Goal: Task Accomplishment & Management: Use online tool/utility

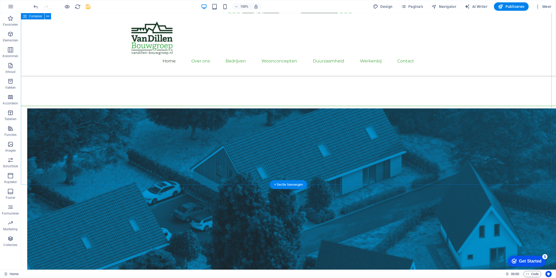
scroll to position [644, 0]
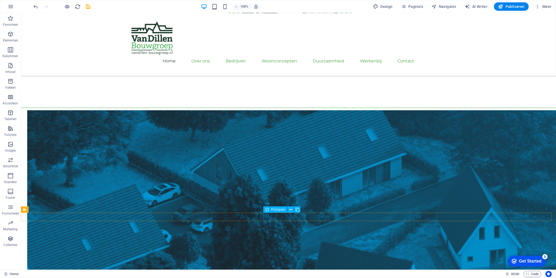
select select "xMidYMid"
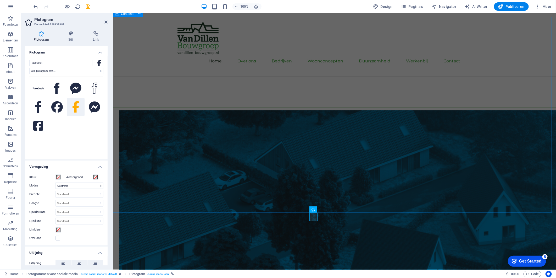
drag, startPoint x: 161, startPoint y: 117, endPoint x: 253, endPoint y: 117, distance: 92.2
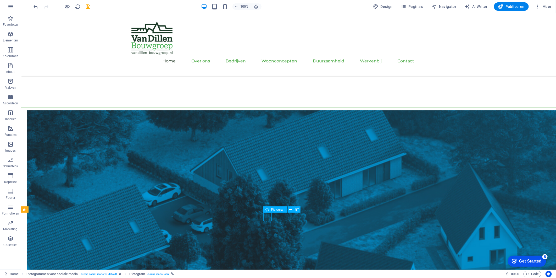
select select "xMidYMid"
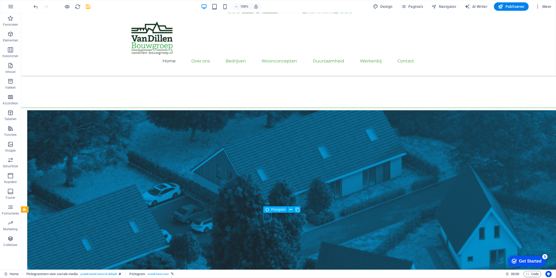
select select "xMidYMid"
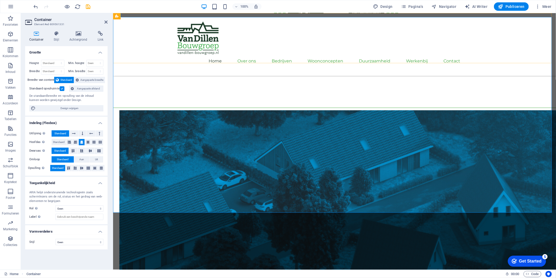
click at [482, 62] on div "Home Over ons Bedrijven Het Bouw Bureau Van Dillen Bouw Van Dillen Onderhoud & …" at bounding box center [334, 44] width 443 height 63
click at [505, 43] on div "Home Over ons Bedrijven Het Bouw Bureau Van Dillen Bouw Van Dillen Onderhoud & …" at bounding box center [334, 44] width 443 height 63
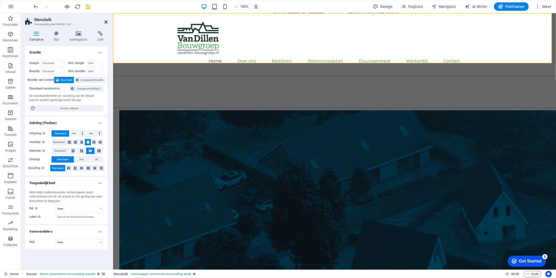
click at [106, 21] on icon at bounding box center [105, 22] width 3 height 4
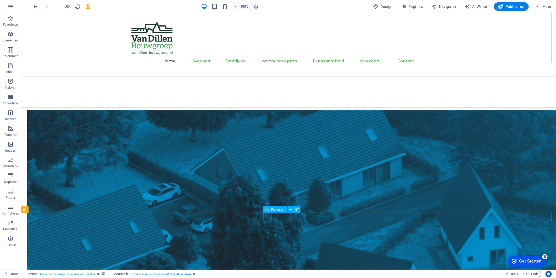
select select "xMidYMid"
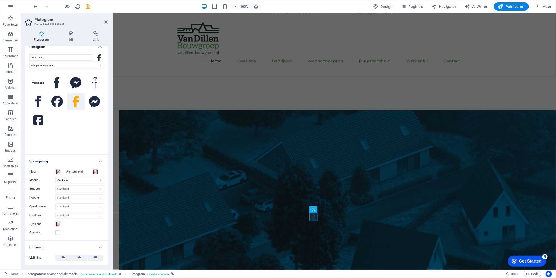
scroll to position [0, 0]
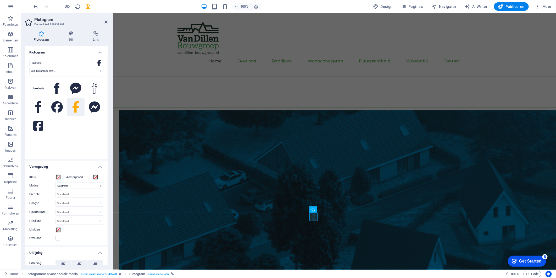
click at [86, 55] on h4 "Pictogram" at bounding box center [66, 50] width 82 height 9
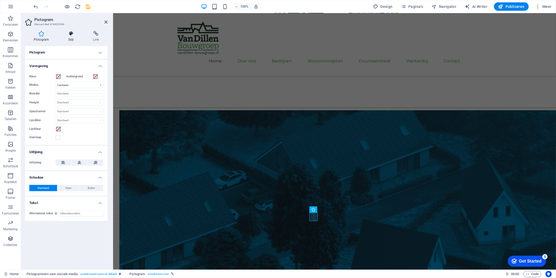
click at [76, 35] on icon at bounding box center [71, 33] width 23 height 5
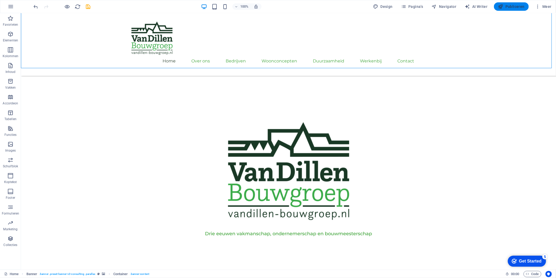
scroll to position [174, 0]
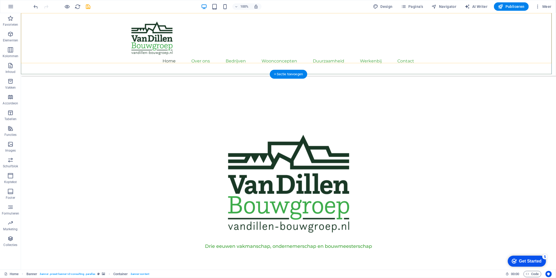
click at [526, 30] on div "Home Over ons Bedrijven Het Bouw Bureau Van Dillen Bouw Van Dillen Onderhoud & …" at bounding box center [288, 44] width 535 height 63
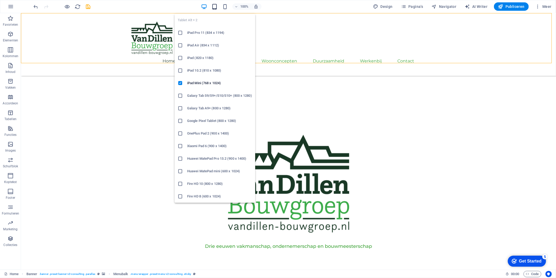
click at [214, 5] on icon "button" at bounding box center [215, 7] width 6 height 6
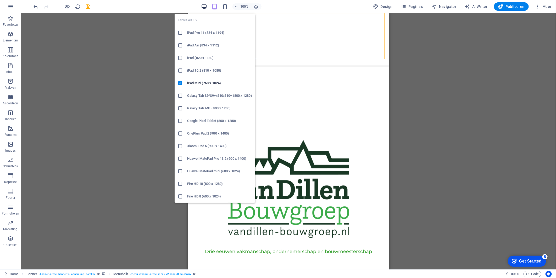
click at [202, 4] on icon "button" at bounding box center [204, 7] width 6 height 6
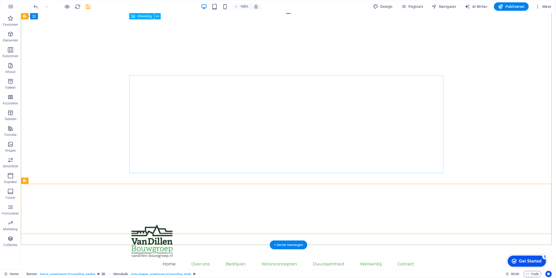
scroll to position [0, 0]
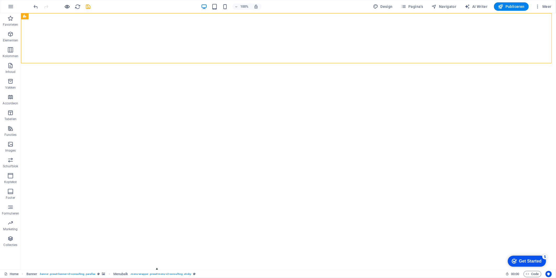
click at [70, 8] on span "button" at bounding box center [67, 7] width 6 height 6
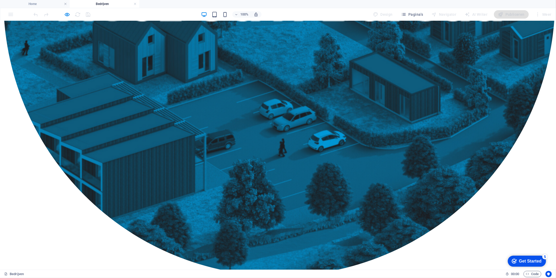
scroll to position [511, 0]
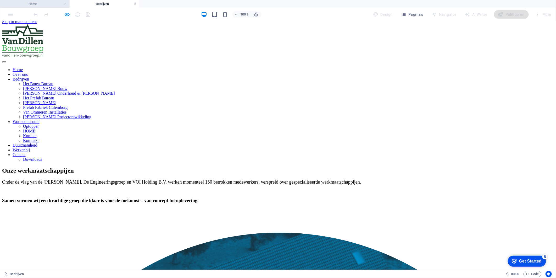
scroll to position [0, 0]
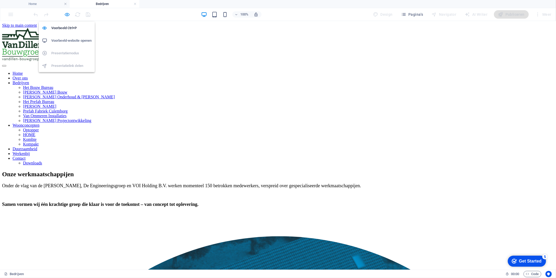
click at [68, 16] on icon "button" at bounding box center [67, 15] width 6 height 6
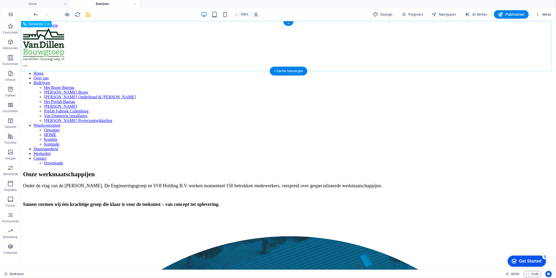
click at [384, 71] on nav "Home Over ons Bedrijven Het Bouw Bureau Van Dillen Bouw Van Dillen Onderhoud & …" at bounding box center [288, 118] width 531 height 94
click at [399, 71] on nav "Home Over ons Bedrijven Het Bouw Bureau Van Dillen Bouw Van Dillen Onderhoud & …" at bounding box center [288, 118] width 531 height 94
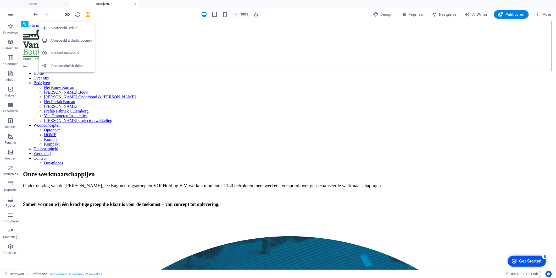
click at [65, 17] on icon "button" at bounding box center [67, 15] width 6 height 6
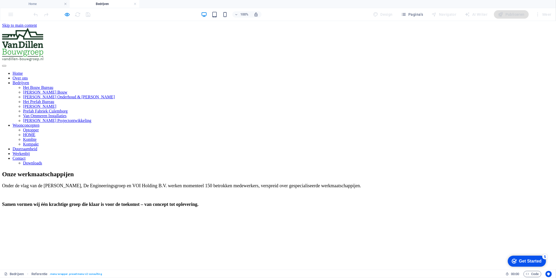
click at [30, 151] on link "Werkenbij" at bounding box center [21, 153] width 17 height 4
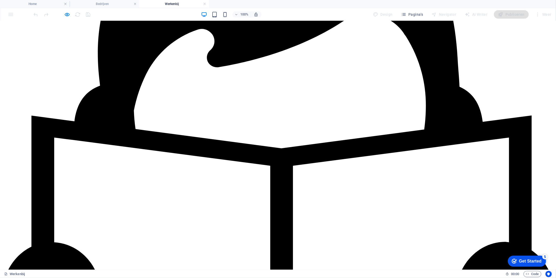
scroll to position [613, 0]
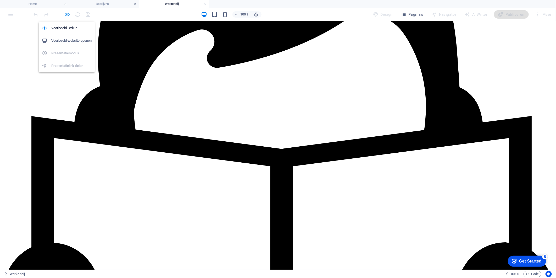
click at [64, 15] on icon "button" at bounding box center [67, 15] width 6 height 6
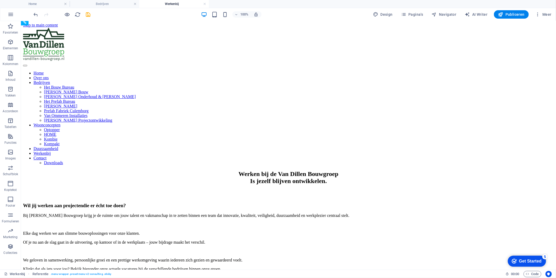
scroll to position [0, 0]
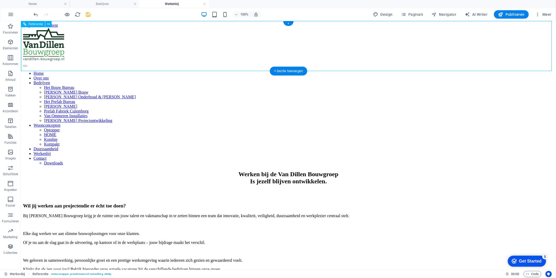
click at [184, 71] on nav "Home Over ons Bedrijven Het Bouw Bureau Van Dillen Bouw Van Dillen Onderhoud & …" at bounding box center [288, 118] width 531 height 94
click at [92, 45] on div at bounding box center [288, 44] width 531 height 34
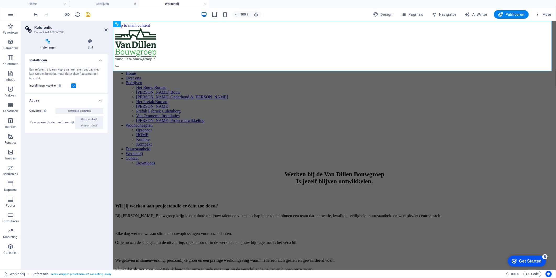
click at [108, 29] on aside "Referentie Element #ed-809665200 Instellingen Stijl Instellingen Een referentie…" at bounding box center [67, 145] width 92 height 248
click at [104, 28] on icon at bounding box center [105, 30] width 3 height 4
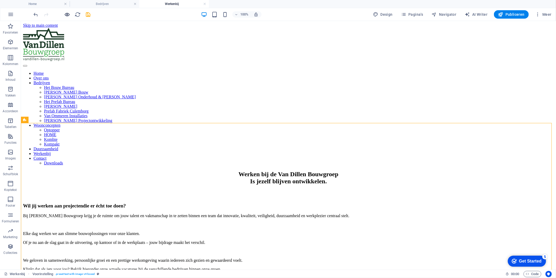
click at [68, 14] on icon "button" at bounding box center [67, 15] width 6 height 6
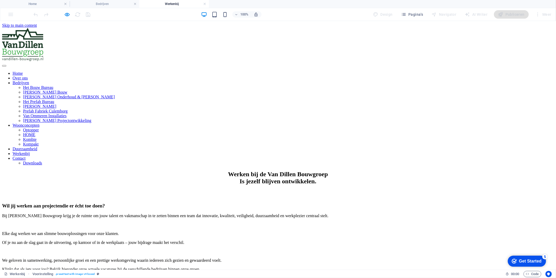
click at [115, 94] on link "[PERSON_NAME] Onderhoud & [PERSON_NAME]" at bounding box center [69, 96] width 92 height 4
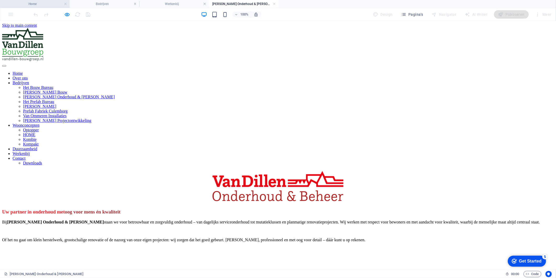
click at [30, 2] on h4 "Home" at bounding box center [35, 4] width 70 height 6
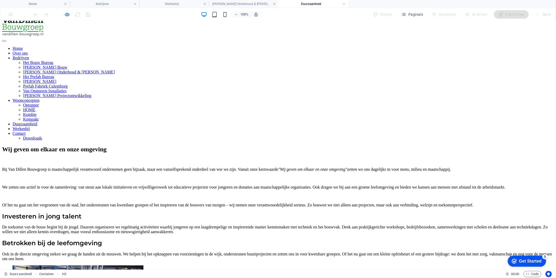
scroll to position [29, 0]
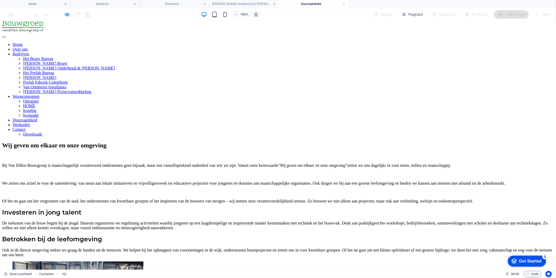
click at [307, 196] on div "Bij Van Dillen Bouwgroep is maatschappelijk verantwoord ondernemen geen bijzaak…" at bounding box center [278, 205] width 552 height 103
drag, startPoint x: 259, startPoint y: 101, endPoint x: 305, endPoint y: 164, distance: 77.8
click at [311, 153] on div "Bij Van Dillen Bouwgroep is maatschappelijk verantwoord ondernemen geen bijzaak…" at bounding box center [278, 204] width 552 height 103
click at [117, 171] on div "Wij geven om elkaar en onze omgeving Bij Van Dillen Bouwgroep is maatschappelij…" at bounding box center [278, 198] width 552 height 115
click at [132, 153] on div "Bij Van Dillen Bouwgroep is maatschappelijk verantwoord ondernemen geen bijzaak…" at bounding box center [278, 204] width 552 height 103
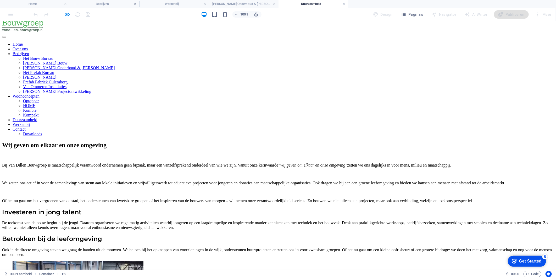
click at [132, 153] on div "Bij Van Dillen Bouwgroep is maatschappelijk verantwoord ondernemen geen bijzaak…" at bounding box center [278, 204] width 552 height 103
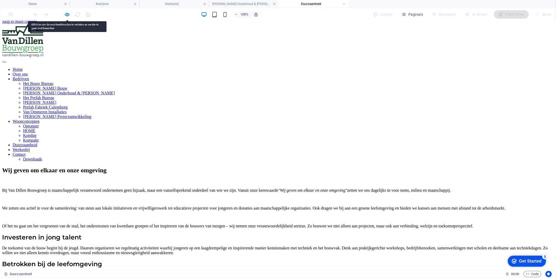
scroll to position [0, 0]
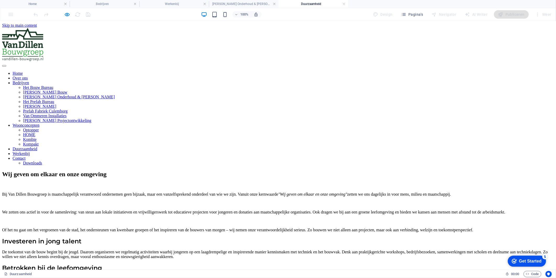
click at [383, 71] on nav "Home Over ons Bedrijven Het Bouw Bureau Van Dillen Bouw Van Dillen Onderhoud & …" at bounding box center [278, 118] width 552 height 94
click at [181, 71] on nav "Home Over ons Bedrijven Het Bouw Bureau Van Dillen Bouw Van Dillen Onderhoud & …" at bounding box center [278, 118] width 552 height 94
click at [69, 15] on icon "button" at bounding box center [67, 15] width 6 height 6
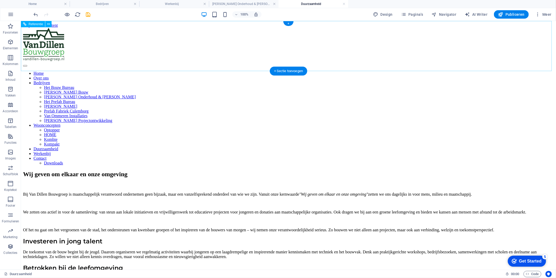
click at [425, 71] on nav "Home Over ons Bedrijven Het Bouw Bureau Van Dillen Bouw Van Dillen Onderhoud & …" at bounding box center [288, 118] width 531 height 94
click at [68, 18] on div at bounding box center [62, 14] width 59 height 8
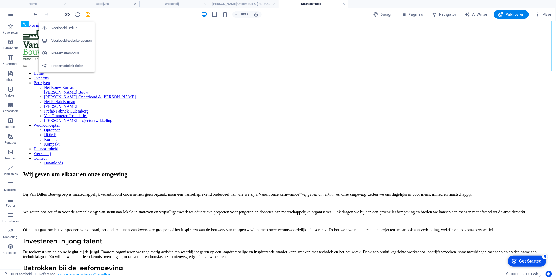
click at [66, 12] on icon "button" at bounding box center [67, 15] width 6 height 6
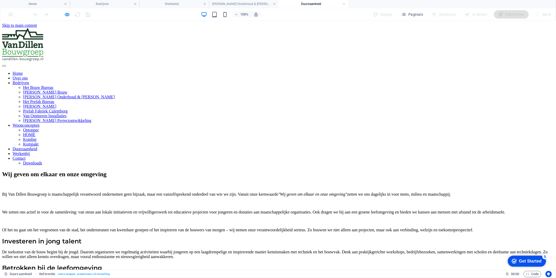
click at [26, 156] on link "Contact" at bounding box center [19, 158] width 13 height 4
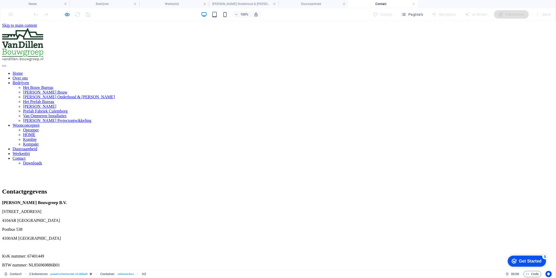
click at [198, 200] on div "Van Dillen Bouwgroep B.V. Industrieweg 8 4104AR Culemborg Postbus 538 4100AM Cu…" at bounding box center [278, 256] width 552 height 112
click at [139, 187] on div "Contactgegevens" at bounding box center [278, 190] width 552 height 7
click at [39, 6] on h4 "Home" at bounding box center [35, 4] width 70 height 6
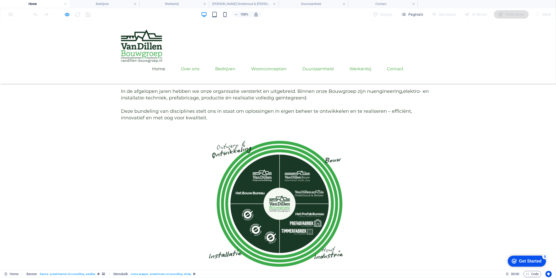
scroll to position [465, 0]
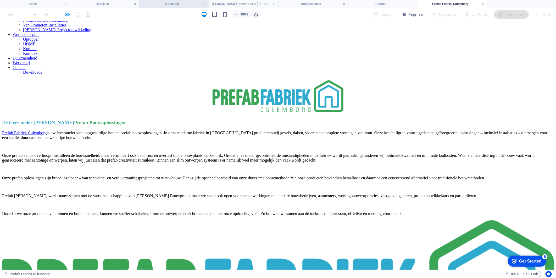
scroll to position [87, 0]
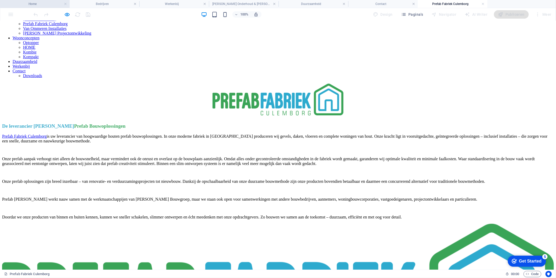
click at [27, 5] on h4 "Home" at bounding box center [35, 4] width 70 height 6
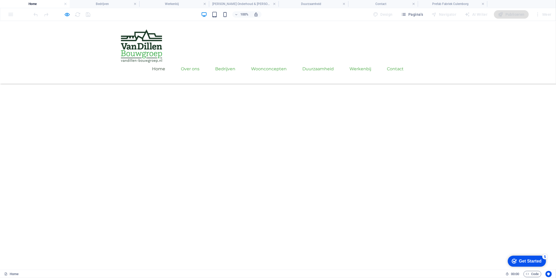
scroll to position [465, 0]
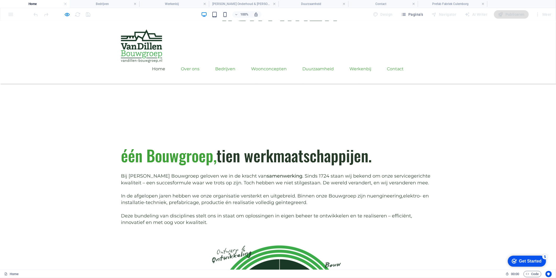
scroll to position [291, 0]
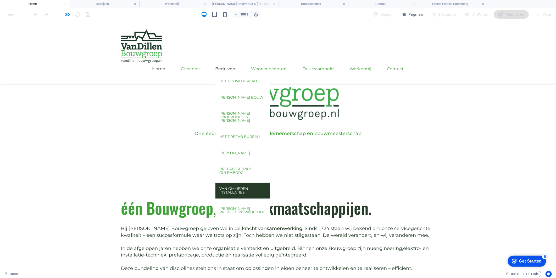
click at [269, 182] on link "Van Ommeren Installaties" at bounding box center [242, 189] width 55 height 15
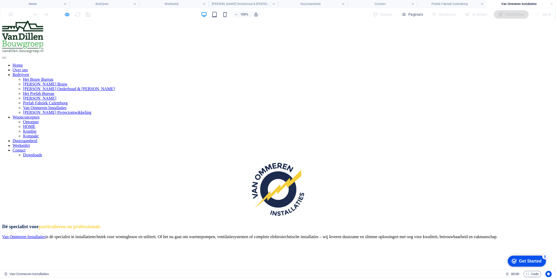
scroll to position [0, 0]
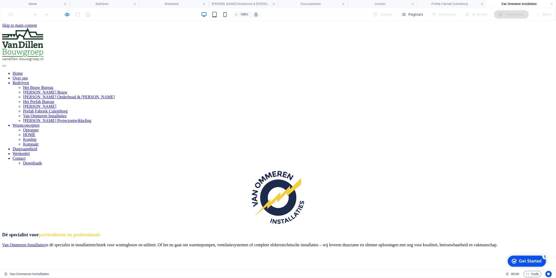
drag, startPoint x: 35, startPoint y: 2, endPoint x: 99, endPoint y: 10, distance: 64.4
click at [35, 2] on h4 "Home" at bounding box center [35, 4] width 70 height 6
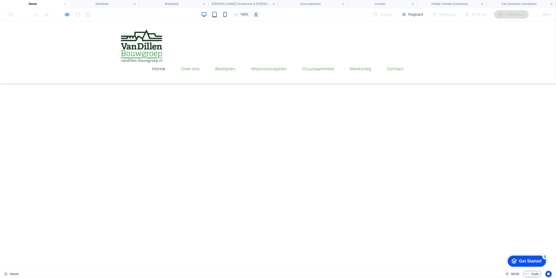
scroll to position [291, 0]
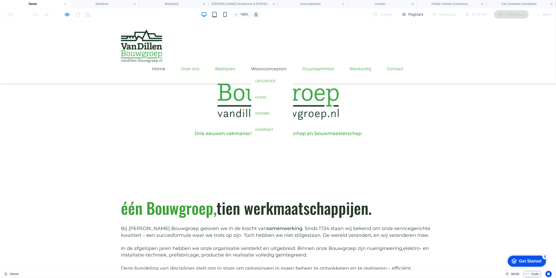
click at [273, 62] on link "Woonconcepten" at bounding box center [269, 68] width 36 height 13
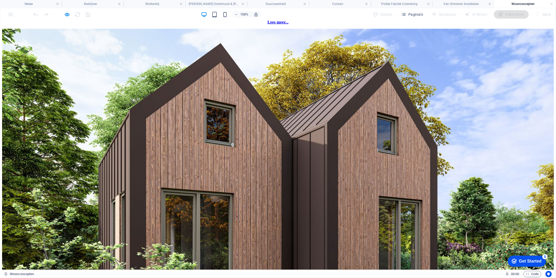
scroll to position [582, 0]
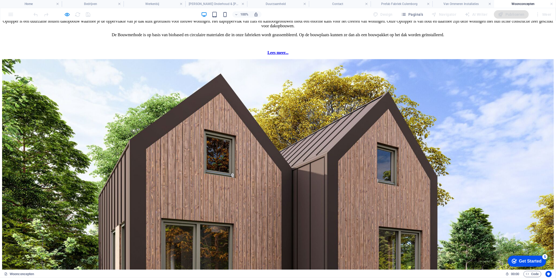
click at [46, 4] on h4 "Home" at bounding box center [31, 4] width 62 height 6
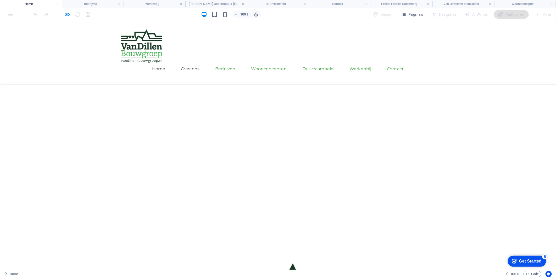
scroll to position [291, 0]
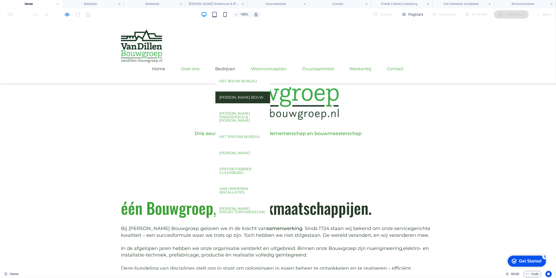
click at [246, 91] on link "[PERSON_NAME] Bouw" at bounding box center [242, 97] width 55 height 12
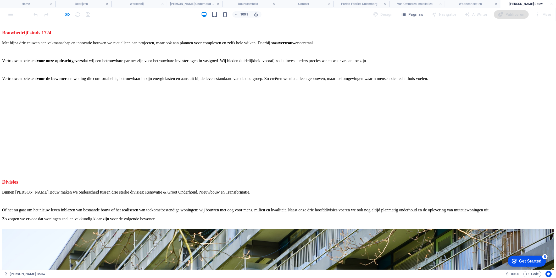
scroll to position [233, 0]
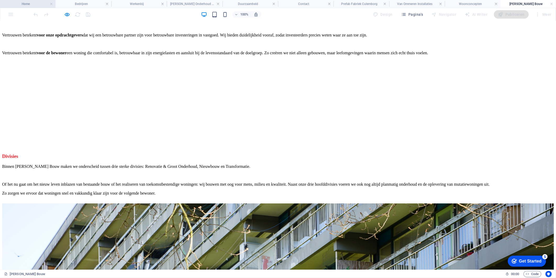
click at [24, 4] on h4 "Home" at bounding box center [28, 4] width 56 height 6
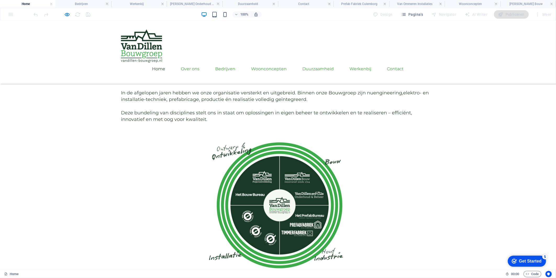
scroll to position [465, 0]
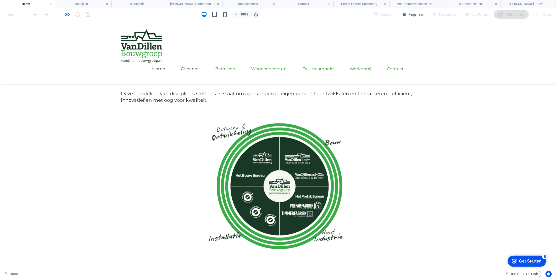
click at [200, 62] on link "Over ons" at bounding box center [190, 68] width 19 height 13
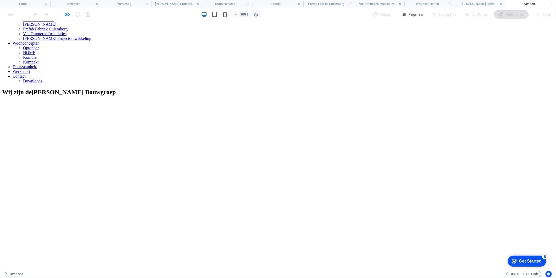
scroll to position [0, 0]
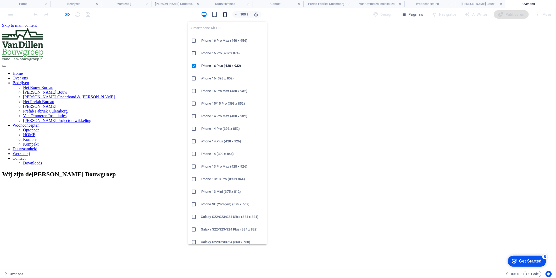
click at [226, 12] on icon "button" at bounding box center [225, 15] width 6 height 6
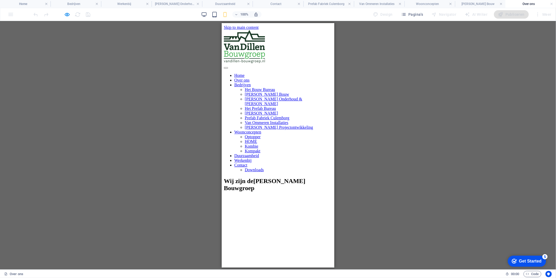
click at [317, 64] on div at bounding box center [278, 66] width 108 height 5
click at [274, 73] on nav "Home Over ons Bedrijven Het Bouw Bureau Van Dillen Bouw Van Dillen Onderhoud & …" at bounding box center [278, 122] width 108 height 99
drag, startPoint x: 309, startPoint y: 37, endPoint x: 311, endPoint y: 42, distance: 5.5
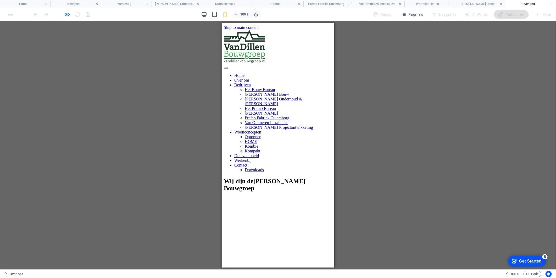
click at [310, 73] on nav "Home Over ons Bedrijven Het Bouw Bureau Van Dillen Bouw Van Dillen Onderhoud & …" at bounding box center [278, 122] width 108 height 99
click at [316, 64] on div at bounding box center [278, 66] width 108 height 5
click at [275, 64] on div at bounding box center [278, 66] width 108 height 5
click at [228, 42] on div at bounding box center [278, 47] width 108 height 34
click at [236, 39] on div at bounding box center [278, 47] width 108 height 34
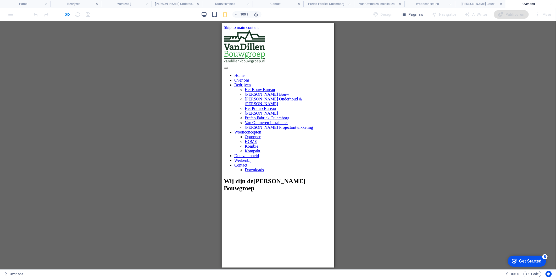
click at [418, 90] on div "Sleep hierheen om de bestaande content te vervangen. Druk op “Ctrl” als je een …" at bounding box center [278, 145] width 556 height 248
click at [206, 15] on icon "button" at bounding box center [204, 15] width 6 height 6
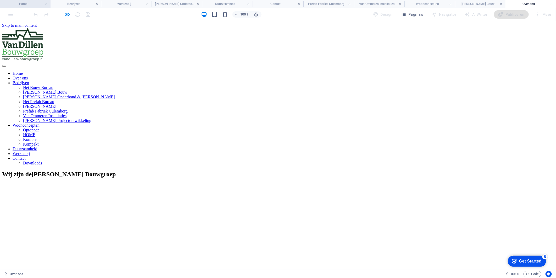
click at [24, 3] on h4 "Home" at bounding box center [25, 4] width 51 height 6
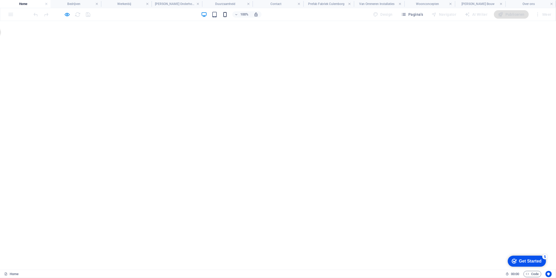
click at [228, 13] on icon "button" at bounding box center [225, 15] width 6 height 6
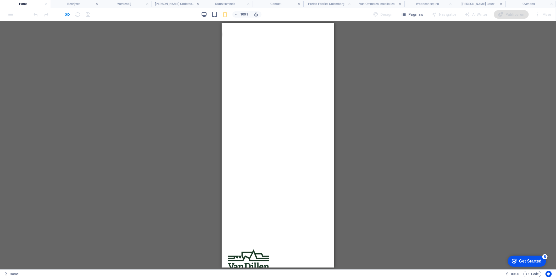
click at [385, 182] on div "H2 Container Container Banner Tekst Banner Menubalk WhatsApp Menu Afbeelding Co…" at bounding box center [278, 145] width 556 height 248
click at [262, 249] on img at bounding box center [248, 265] width 41 height 33
click at [30, 4] on h4 "Home" at bounding box center [25, 4] width 51 height 6
click at [73, 4] on h4 "Bedrijven" at bounding box center [76, 4] width 51 height 6
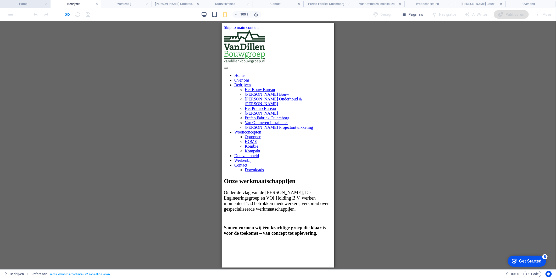
click at [34, 5] on h4 "Home" at bounding box center [25, 4] width 51 height 6
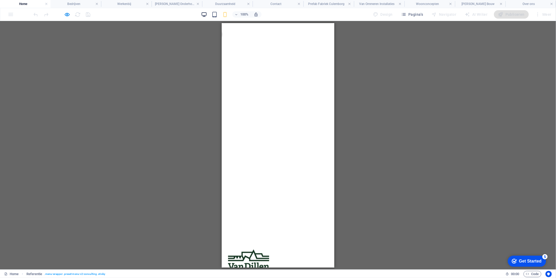
click at [204, 12] on icon "button" at bounding box center [204, 15] width 6 height 6
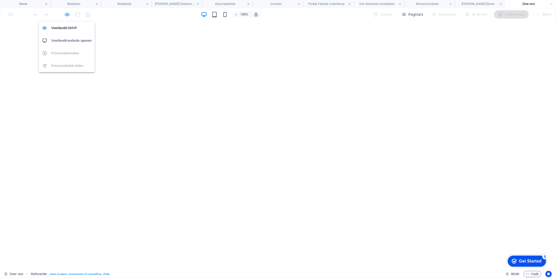
click at [66, 14] on icon "button" at bounding box center [67, 15] width 6 height 6
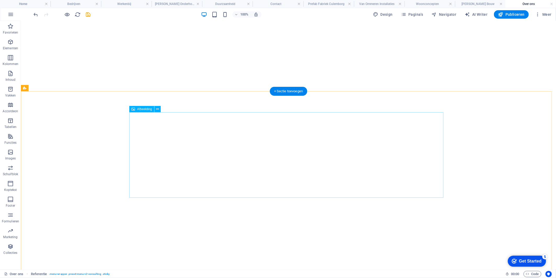
select select "px"
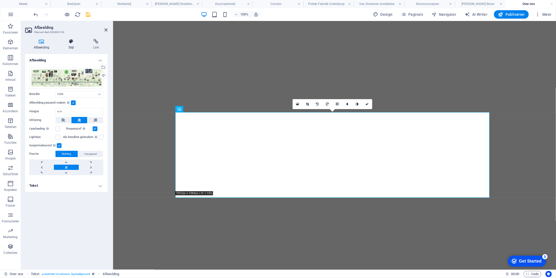
click at [73, 43] on icon at bounding box center [71, 41] width 23 height 5
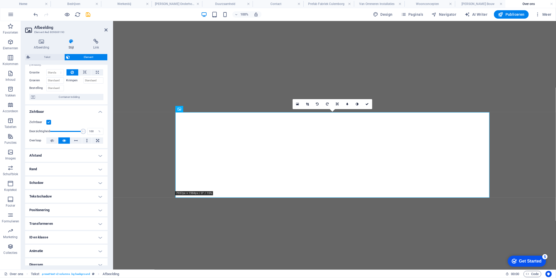
scroll to position [21, 0]
click at [101, 35] on div "Afbeelding Stijl Link Afbeelding Sleep bestanden hierheen, klik om bestanden te…" at bounding box center [66, 152] width 91 height 235
click at [96, 39] on icon at bounding box center [96, 41] width 23 height 5
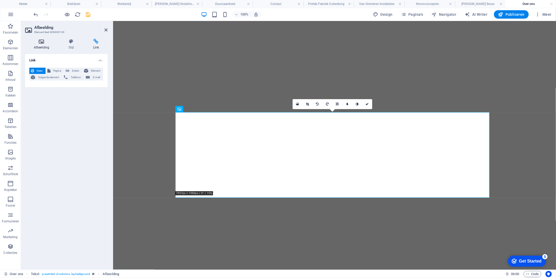
click at [41, 44] on icon at bounding box center [41, 41] width 33 height 5
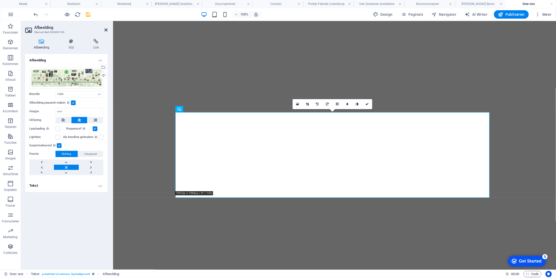
drag, startPoint x: 105, startPoint y: 31, endPoint x: 84, endPoint y: 10, distance: 29.6
click at [105, 31] on icon at bounding box center [105, 30] width 3 height 4
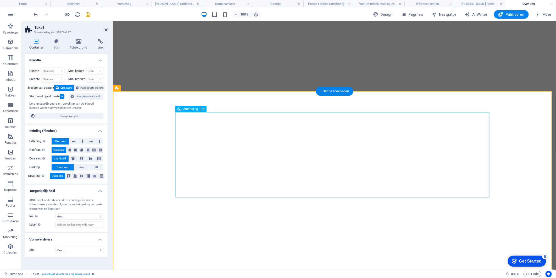
click at [103, 28] on h2 "Tekst" at bounding box center [70, 27] width 73 height 5
drag, startPoint x: 105, startPoint y: 28, endPoint x: 84, endPoint y: 7, distance: 29.6
click at [105, 28] on icon at bounding box center [105, 30] width 3 height 4
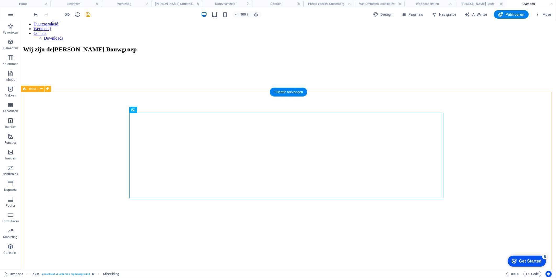
scroll to position [116, 0]
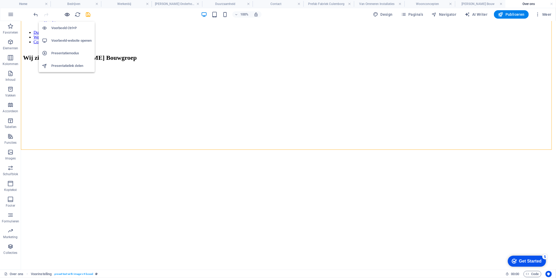
drag, startPoint x: 65, startPoint y: 13, endPoint x: 350, endPoint y: 115, distance: 302.9
click at [65, 13] on icon "button" at bounding box center [67, 15] width 6 height 6
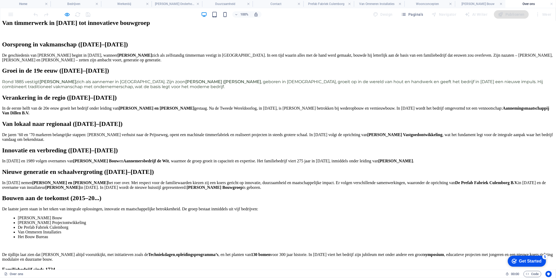
scroll to position [756, 0]
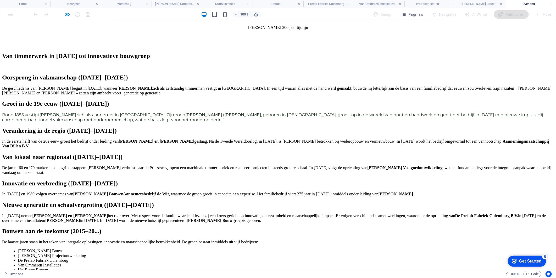
scroll to position [727, 0]
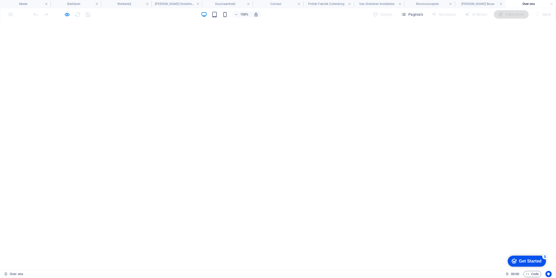
scroll to position [203, 0]
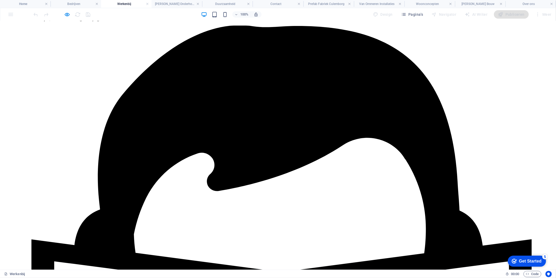
scroll to position [465, 0]
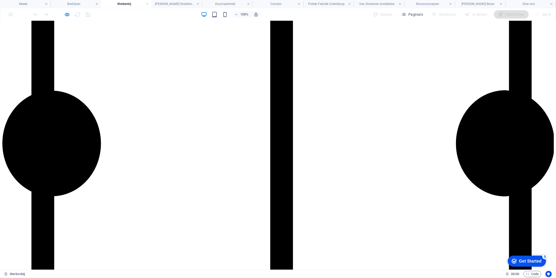
scroll to position [786, 0]
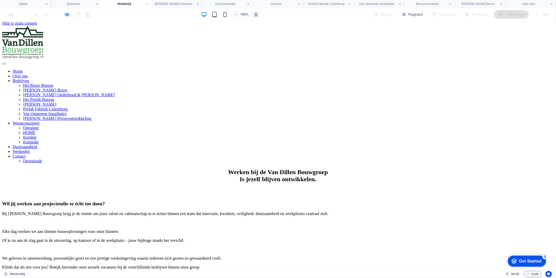
scroll to position [0, 0]
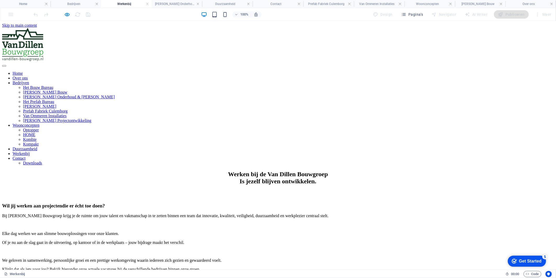
click at [26, 156] on link "Contact" at bounding box center [19, 158] width 13 height 4
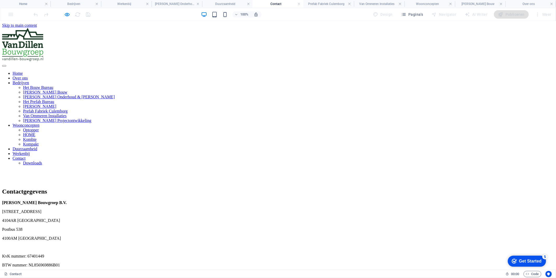
click at [30, 151] on link "Werkenbij" at bounding box center [21, 153] width 17 height 4
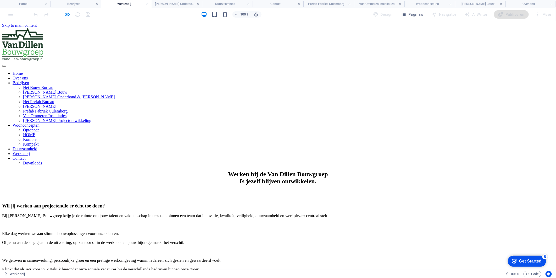
click at [29, 80] on link "Bedrijven" at bounding box center [21, 82] width 16 height 4
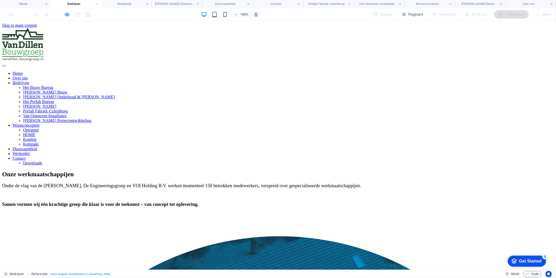
click at [37, 146] on link "Duurzaamheid" at bounding box center [25, 148] width 25 height 4
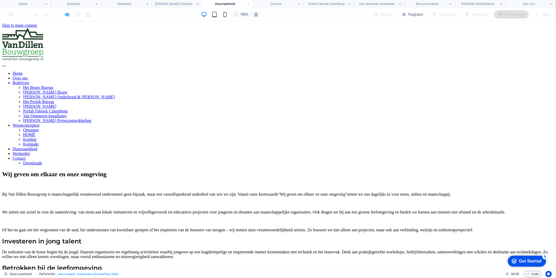
click at [441, 206] on div "Wij geven om elkaar en onze omgeving Bij Van Dillen Bouwgroep is maatschappelij…" at bounding box center [278, 227] width 552 height 115
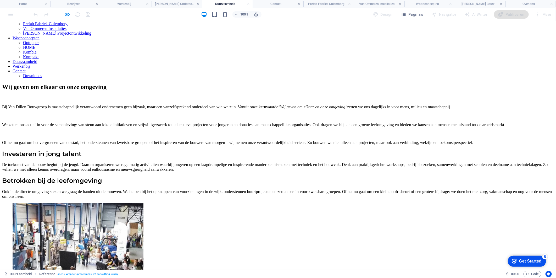
click at [462, 129] on div "Wij geven om elkaar en onze omgeving Bij Van Dillen Bouwgroep is maatschappelij…" at bounding box center [278, 140] width 552 height 115
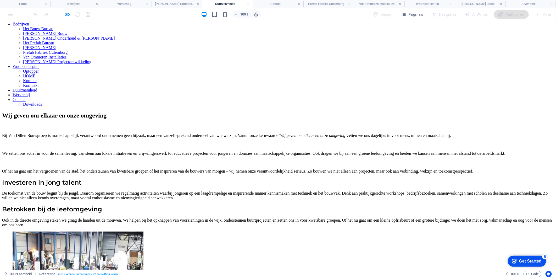
scroll to position [58, 0]
click at [331, 169] on p "Of het nu gaat om het vergroenen van de stad, het ondersteunen van kwetsbare gr…" at bounding box center [278, 171] width 552 height 5
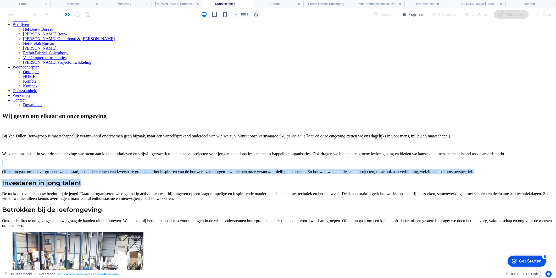
drag, startPoint x: 320, startPoint y: 108, endPoint x: 368, endPoint y: 148, distance: 63.1
click at [368, 148] on div "Bij Van Dillen Bouwgroep is maatschappelijk verantwoord ondernemen geen bijzaak…" at bounding box center [278, 175] width 552 height 103
click at [368, 179] on h3 "Investeren in jong talent" at bounding box center [278, 183] width 552 height 8
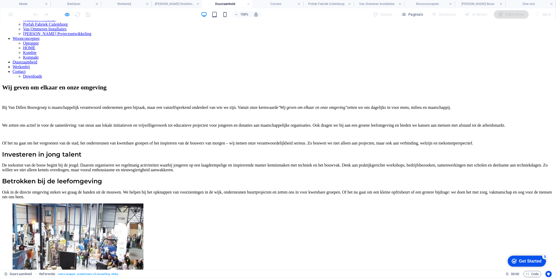
scroll to position [0, 0]
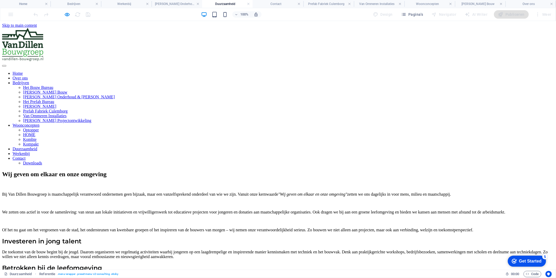
click at [26, 156] on link "Contact" at bounding box center [19, 158] width 13 height 4
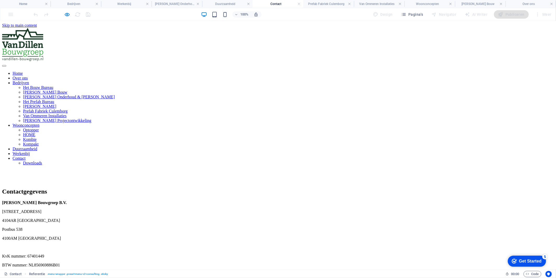
click at [42, 160] on link "Downloads" at bounding box center [32, 162] width 19 height 4
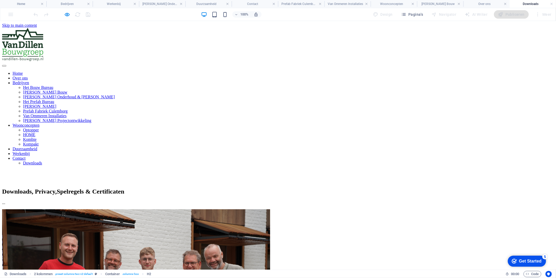
click at [207, 71] on nav "Home Over ons Bedrijven Het Bouw Bureau Van Dillen Bouw Van Dillen Onderhoud & …" at bounding box center [278, 118] width 552 height 94
click at [213, 71] on nav "Home Over ons Bedrijven Het Bouw Bureau Van Dillen Bouw Van Dillen Onderhoud & …" at bounding box center [278, 118] width 552 height 94
click at [21, 4] on h4 "Home" at bounding box center [23, 4] width 46 height 6
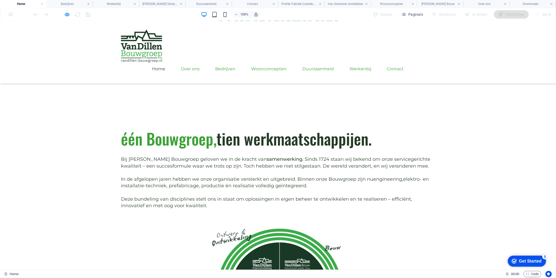
scroll to position [291, 0]
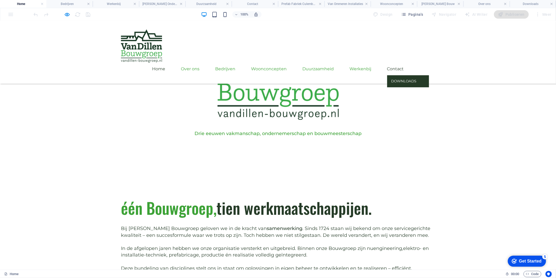
click at [420, 75] on link "Downloads" at bounding box center [408, 81] width 42 height 12
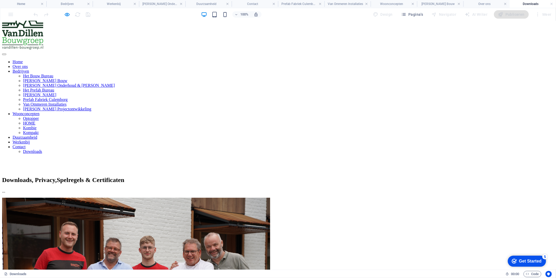
scroll to position [29, 0]
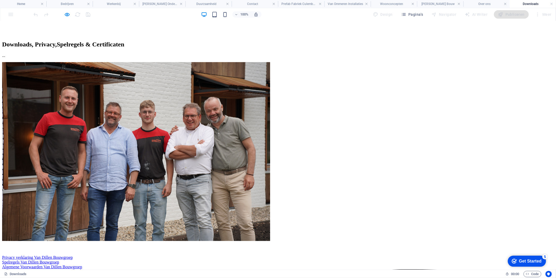
scroll to position [145, 0]
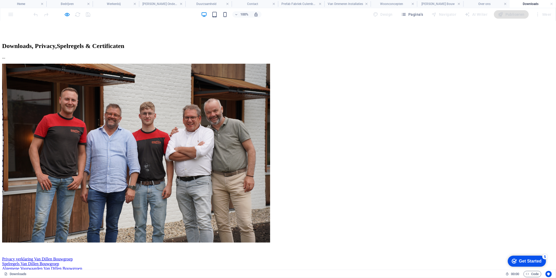
click at [304, 261] on div "Spelregels Van Dillen Bouwgroep" at bounding box center [278, 263] width 552 height 5
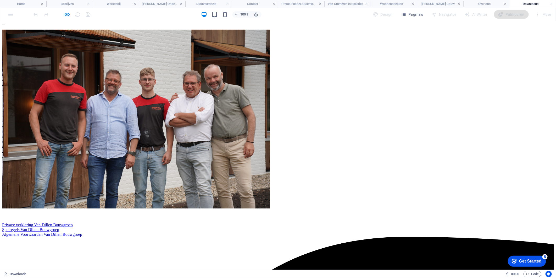
scroll to position [179, 0]
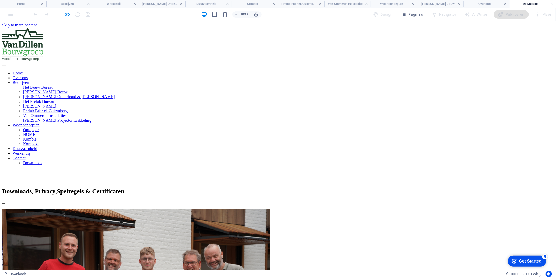
scroll to position [0, 0]
click at [29, 4] on h4 "Home" at bounding box center [23, 4] width 46 height 6
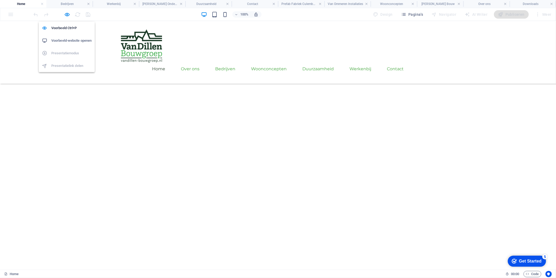
scroll to position [291, 0]
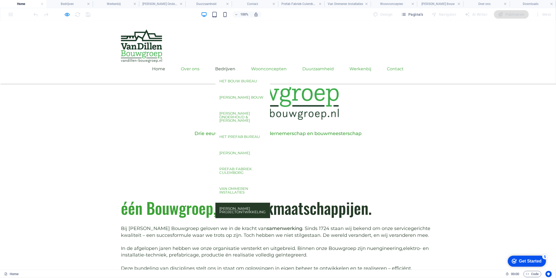
click at [270, 202] on link "[PERSON_NAME] Projectontwikkeling" at bounding box center [242, 209] width 55 height 15
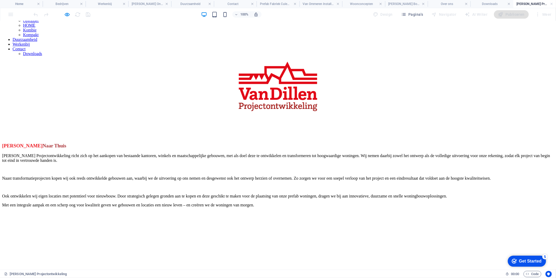
scroll to position [58, 0]
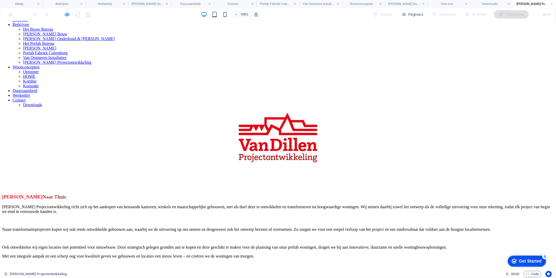
click at [239, 204] on div "Van Dillen Projectontwikkeling richt zich op het aankopen van bestaande kantore…" at bounding box center [278, 231] width 552 height 54
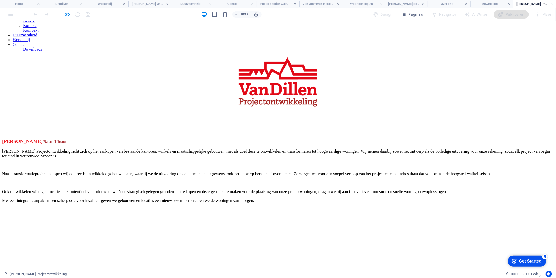
scroll to position [116, 0]
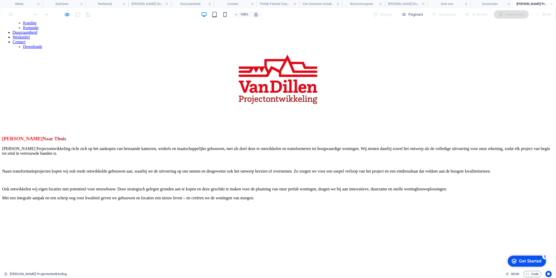
click at [156, 146] on div "Van Dillen Projectontwikkeling richt zich op het aankopen van bestaande kantore…" at bounding box center [278, 173] width 552 height 54
click at [64, 13] on icon "button" at bounding box center [67, 15] width 6 height 6
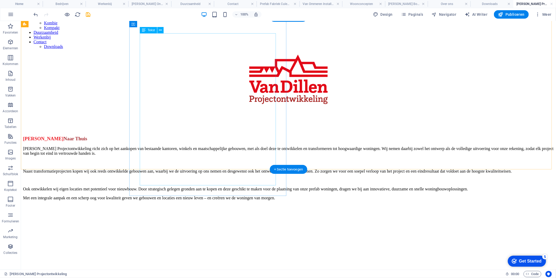
click at [207, 146] on div "Van Dillen Projectontwikkeling richt zich op het aankopen van bestaande kantore…" at bounding box center [288, 173] width 531 height 54
click at [123, 130] on div "Van Gebouw Naar Thuis Van Dillen Projectontwikkeling richt zich op het aankopen…" at bounding box center [288, 206] width 531 height 152
select select "px"
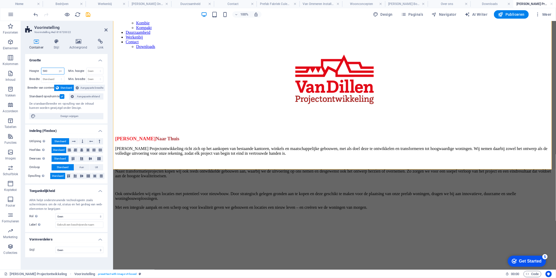
click at [53, 72] on input "580" at bounding box center [52, 71] width 23 height 6
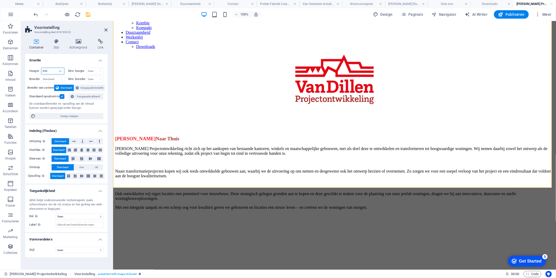
click at [53, 72] on input "650" at bounding box center [52, 71] width 23 height 6
type input "750"
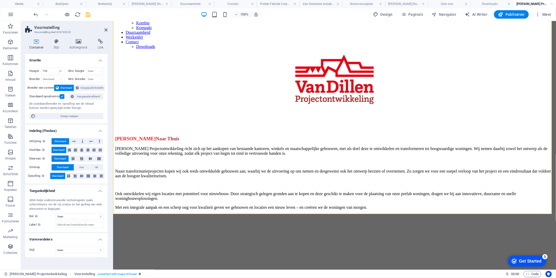
click at [102, 29] on h2 "Voorinstelling" at bounding box center [70, 27] width 73 height 5
drag, startPoint x: 88, startPoint y: 13, endPoint x: 93, endPoint y: 13, distance: 4.7
click at [88, 13] on icon "save" at bounding box center [88, 15] width 6 height 6
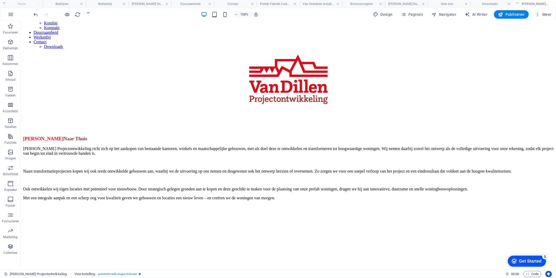
click at [91, 11] on div at bounding box center [62, 14] width 59 height 8
click at [421, 2] on h4 "[PERSON_NAME] Bouw" at bounding box center [406, 4] width 43 height 6
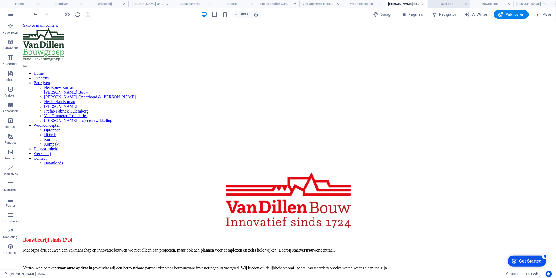
scroll to position [233, 0]
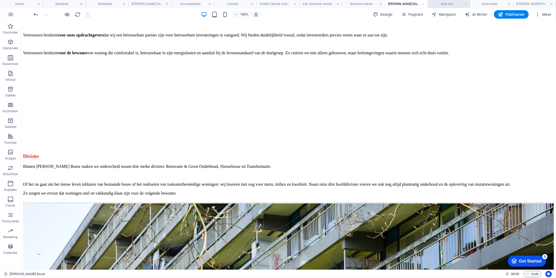
click at [457, 5] on h4 "Over ons" at bounding box center [449, 4] width 43 height 6
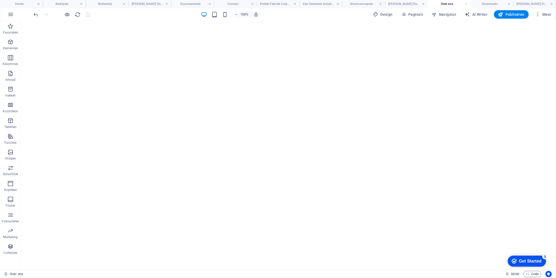
scroll to position [0, 0]
click at [465, 4] on link at bounding box center [466, 4] width 3 height 5
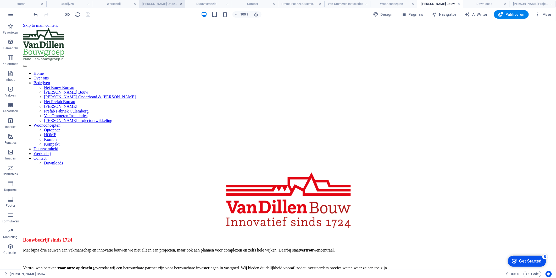
click at [182, 4] on h4 "[PERSON_NAME] Onderhoud & [PERSON_NAME]" at bounding box center [162, 4] width 46 height 6
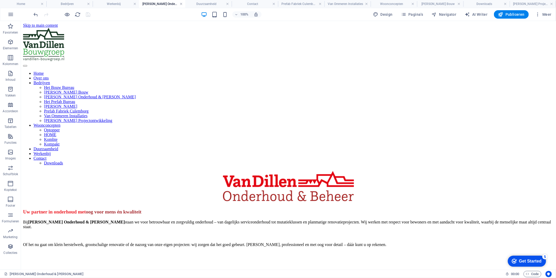
click at [181, 4] on link at bounding box center [181, 4] width 3 height 5
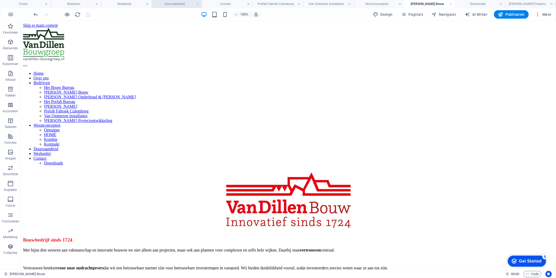
click at [180, 4] on h4 "Duurzaamheid" at bounding box center [177, 4] width 51 height 6
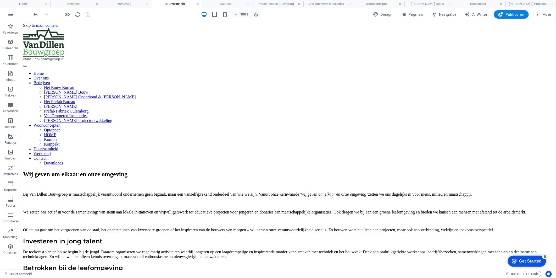
click at [180, 4] on h4 "Duurzaamheid" at bounding box center [177, 4] width 51 height 6
click at [195, 4] on h4 "Duurzaamheid" at bounding box center [177, 4] width 51 height 6
click at [148, 5] on link at bounding box center [147, 4] width 3 height 5
click at [198, 4] on h4 "Contact" at bounding box center [195, 4] width 56 height 6
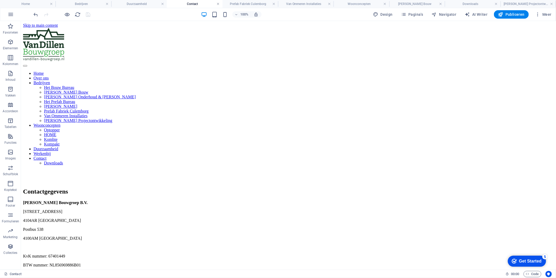
click at [218, 5] on link at bounding box center [218, 4] width 3 height 5
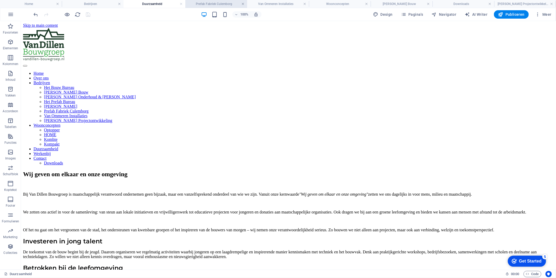
click at [243, 4] on link at bounding box center [242, 4] width 3 height 5
click at [273, 4] on link at bounding box center [273, 4] width 3 height 5
click at [275, 4] on link at bounding box center [274, 4] width 3 height 5
click at [245, 3] on h4 "Downloads" at bounding box center [244, 4] width 70 height 6
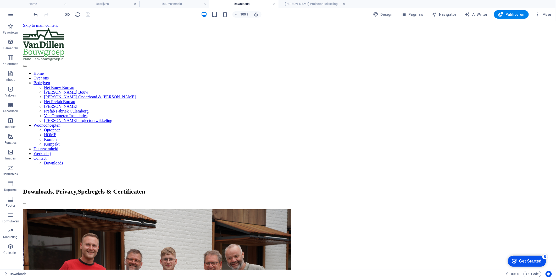
click at [274, 3] on link at bounding box center [274, 4] width 3 height 5
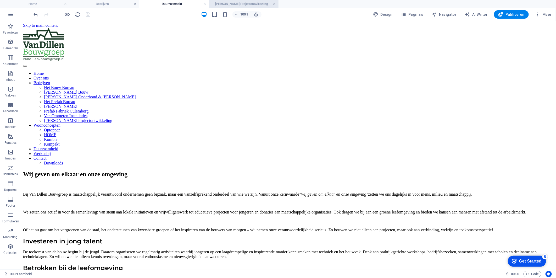
click at [274, 4] on link at bounding box center [274, 4] width 3 height 5
click at [206, 3] on link at bounding box center [204, 4] width 3 height 5
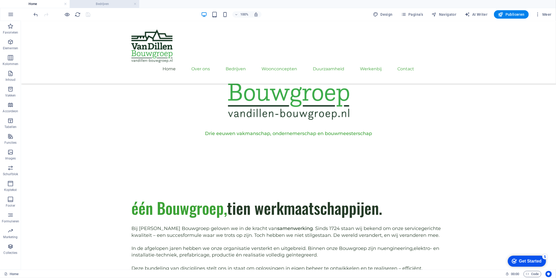
click at [108, 4] on h4 "Bedrijven" at bounding box center [105, 4] width 70 height 6
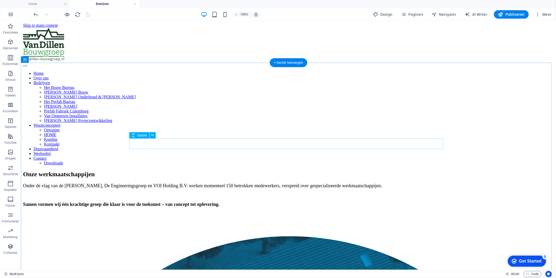
scroll to position [58, 0]
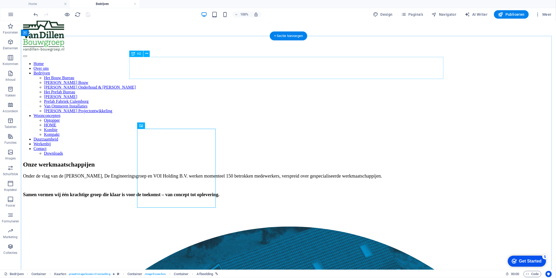
scroll to position [0, 0]
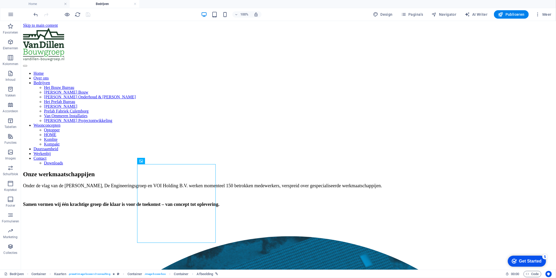
drag, startPoint x: 134, startPoint y: 4, endPoint x: 130, endPoint y: 4, distance: 3.9
click at [26, 3] on h4 "Home" at bounding box center [35, 4] width 70 height 6
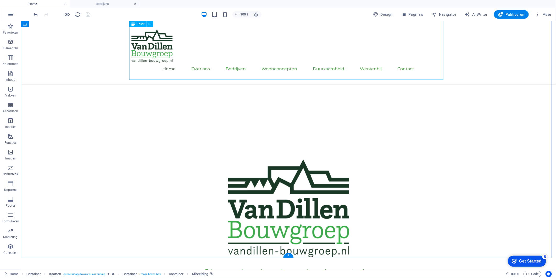
scroll to position [145, 0]
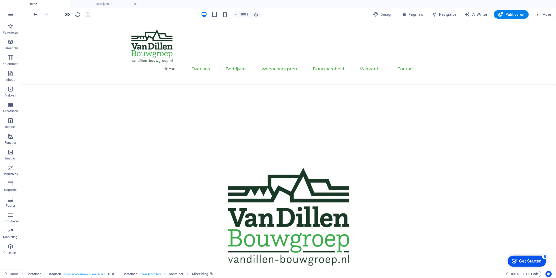
click at [64, 14] on div at bounding box center [62, 14] width 59 height 8
drag, startPoint x: 69, startPoint y: 13, endPoint x: 74, endPoint y: 14, distance: 4.6
click at [69, 13] on icon "button" at bounding box center [67, 15] width 6 height 6
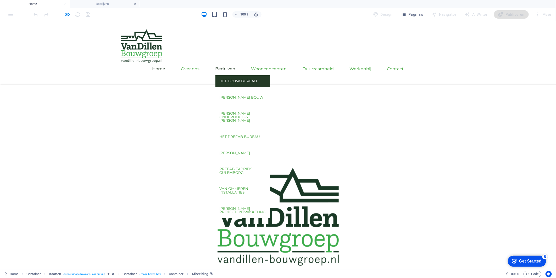
click at [245, 75] on link "Het Bouw Bureau" at bounding box center [242, 81] width 55 height 12
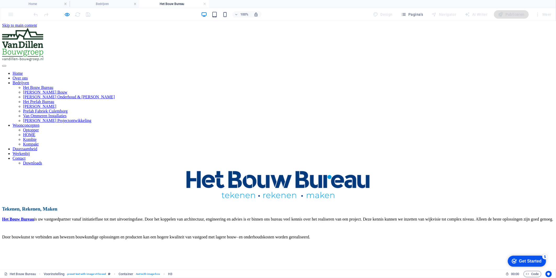
scroll to position [0, 0]
click at [44, 3] on h4 "Home" at bounding box center [35, 4] width 70 height 6
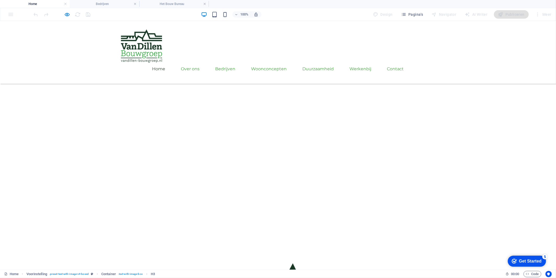
scroll to position [145, 0]
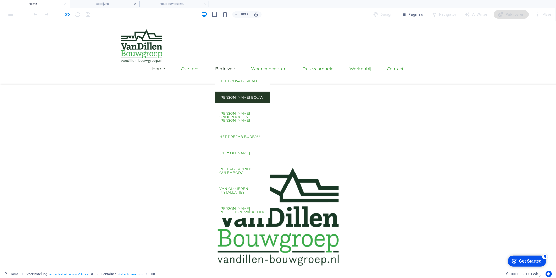
click at [261, 91] on link "[PERSON_NAME] Bouw" at bounding box center [242, 97] width 55 height 12
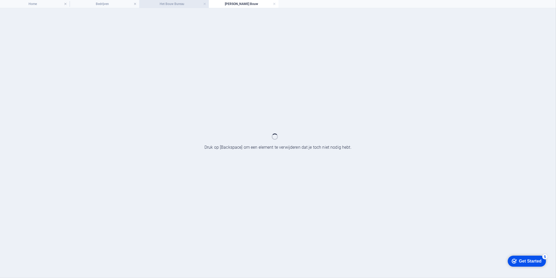
click at [181, 2] on h4 "Het Bouw Bureau" at bounding box center [174, 4] width 70 height 6
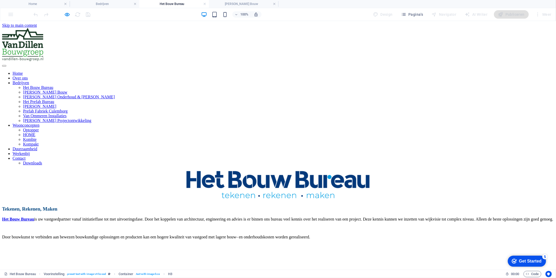
click at [258, 170] on figure at bounding box center [278, 184] width 552 height 29
click at [316, 243] on figure at bounding box center [278, 243] width 552 height 0
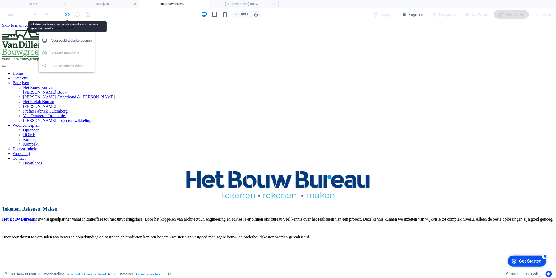
click at [64, 16] on icon "button" at bounding box center [67, 15] width 6 height 6
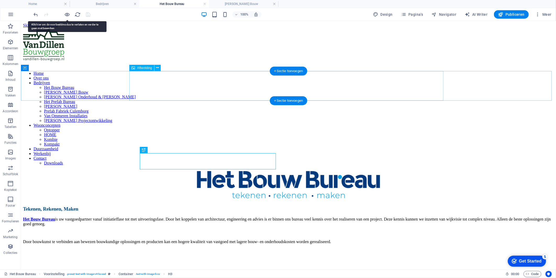
click at [320, 248] on figure at bounding box center [288, 248] width 531 height 0
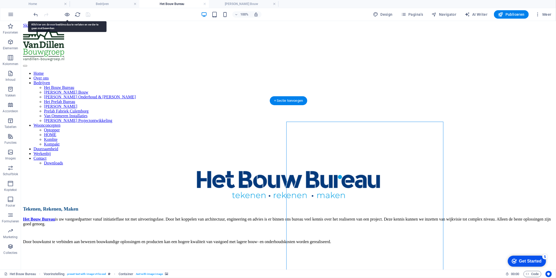
click at [320, 248] on figure at bounding box center [288, 248] width 531 height 0
click at [228, 216] on div "Het Bouw Bureau is uw vastgoedpartner vanaf initiatieffase tot met uitvoeringsf…" at bounding box center [288, 229] width 531 height 27
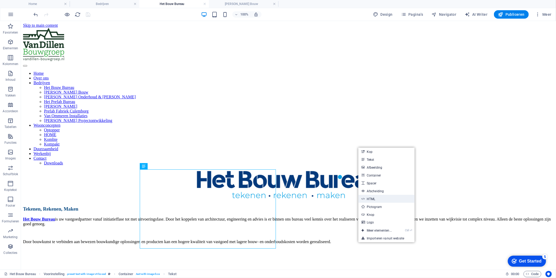
click at [399, 197] on link "HTML" at bounding box center [386, 199] width 56 height 8
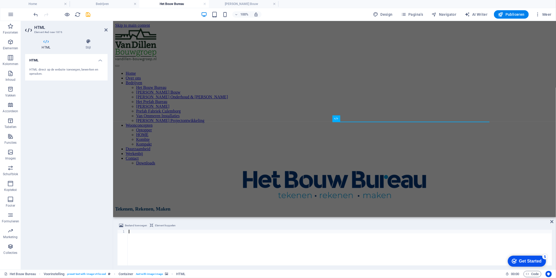
click at [397, 248] on figure at bounding box center [334, 248] width 439 height 0
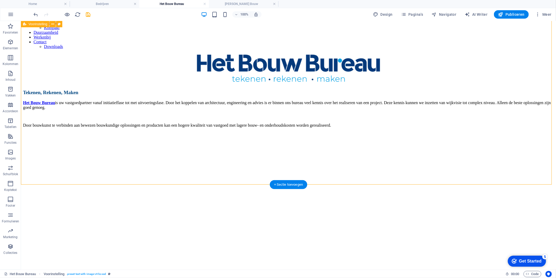
click at [462, 139] on div "Tekenen, Rekenen, Maken Het Bouw Bureau is uw vastgoedpartner vanaf initiatieff…" at bounding box center [288, 207] width 531 height 237
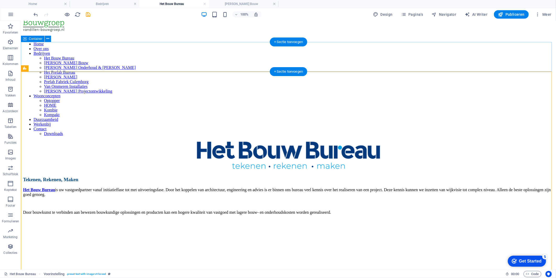
scroll to position [29, 0]
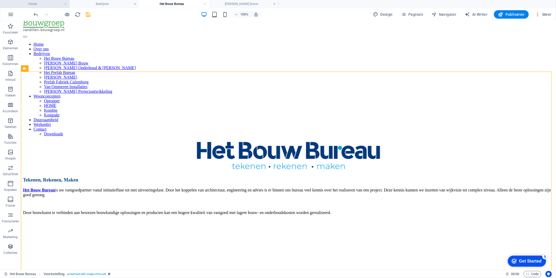
click at [39, 7] on li "Home" at bounding box center [35, 4] width 70 height 8
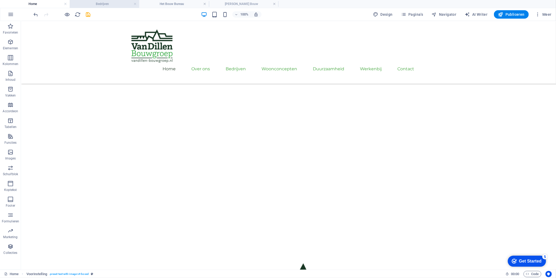
scroll to position [145, 0]
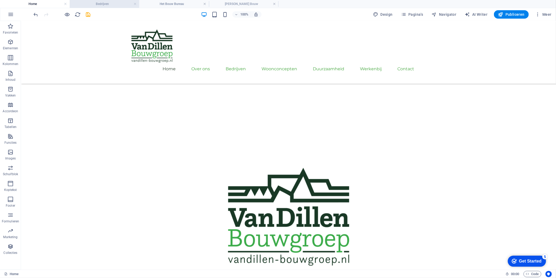
click at [137, 4] on h4 "Bedrijven" at bounding box center [105, 4] width 70 height 6
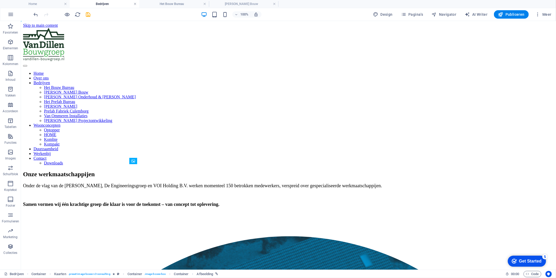
scroll to position [0, 0]
click at [135, 4] on link at bounding box center [135, 4] width 3 height 5
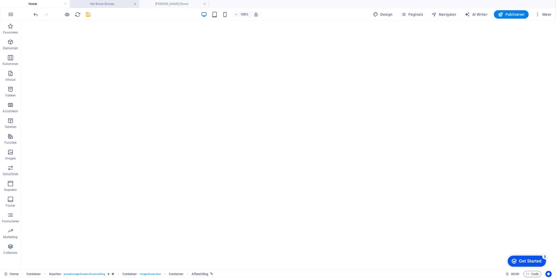
scroll to position [145, 0]
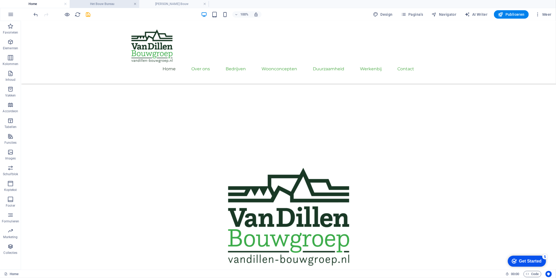
click at [135, 4] on link at bounding box center [135, 4] width 3 height 5
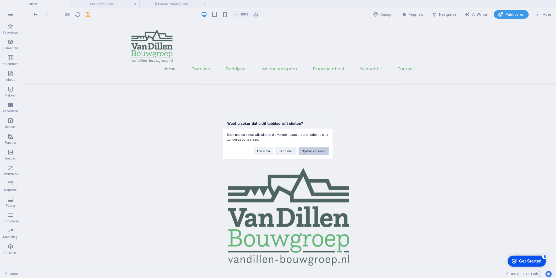
click at [324, 149] on button "Opslaan en sluiten" at bounding box center [314, 151] width 30 height 8
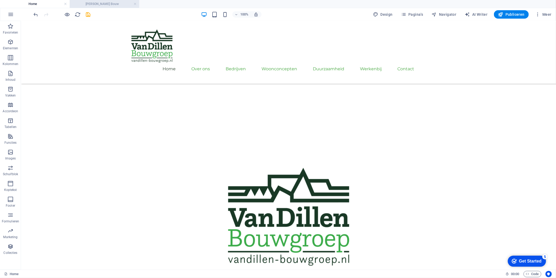
click at [98, 4] on h4 "[PERSON_NAME] Bouw" at bounding box center [105, 4] width 70 height 6
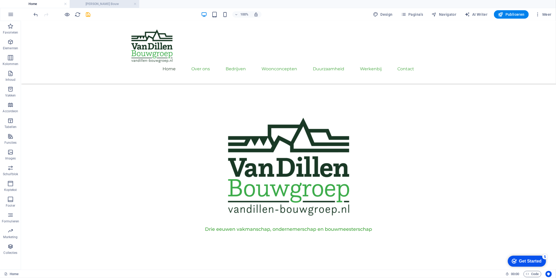
scroll to position [0, 0]
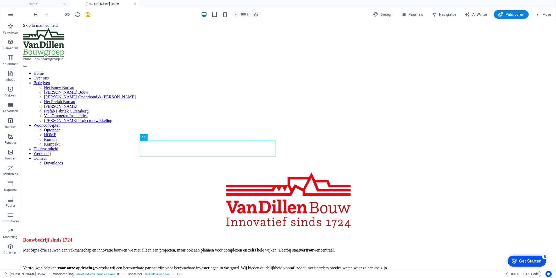
click at [132, 4] on h4 "[PERSON_NAME] Bouw" at bounding box center [105, 4] width 70 height 6
click at [135, 4] on link at bounding box center [135, 4] width 3 height 5
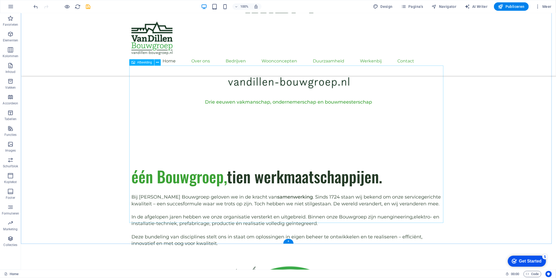
scroll to position [320, 0]
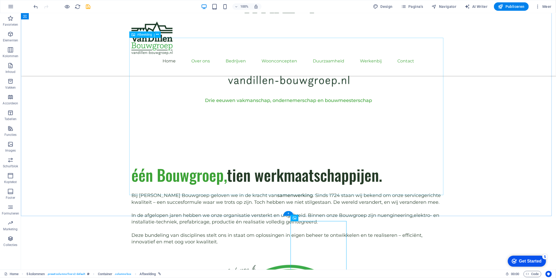
select select "px"
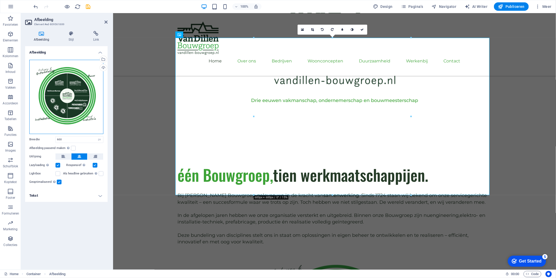
click at [62, 85] on div "Sleep bestanden hierheen, klik om bestanden te kiezen of selecteer bestanden ui…" at bounding box center [66, 97] width 74 height 74
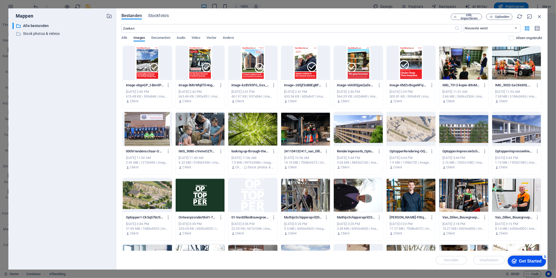
click at [191, 37] on div "Alle Images Documenten Audio Video Vector Andere" at bounding box center [315, 41] width 388 height 10
click at [197, 35] on div "​ Nieuwste eerst Oudste eerst Naam (A-Z) Naam (Z-A) Grootte (0-9) Grootte (9-0)…" at bounding box center [331, 34] width 421 height 21
click at [198, 37] on span "Video" at bounding box center [196, 38] width 8 height 7
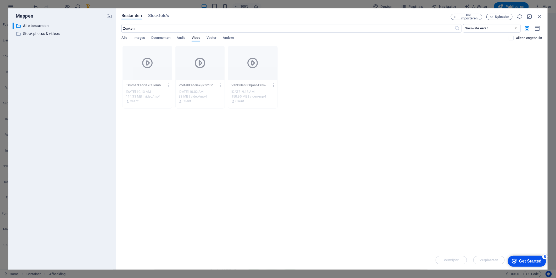
click at [124, 37] on span "Alle" at bounding box center [124, 38] width 6 height 7
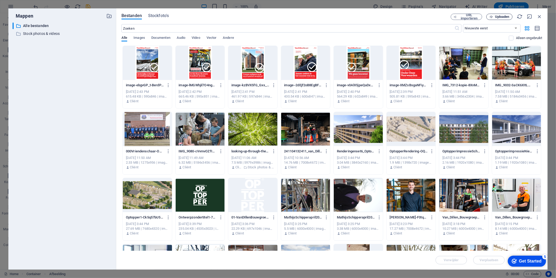
click at [499, 17] on span "Uploaden" at bounding box center [502, 16] width 14 height 3
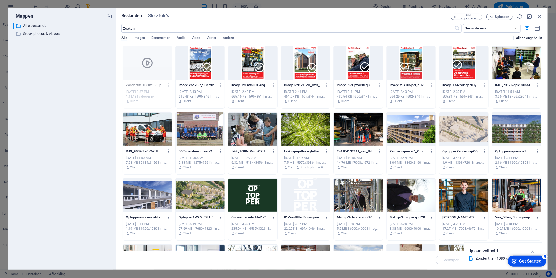
click at [154, 89] on div "Sep 1, 2025 2:37 PM" at bounding box center [147, 91] width 43 height 5
drag, startPoint x: 154, startPoint y: 89, endPoint x: 145, endPoint y: 86, distance: 10.1
click at [145, 86] on p "Zondertitel1080x1350px-80RjlIx94I91Cf4f3vAP3A.mp4" at bounding box center [145, 85] width 38 height 5
click at [148, 81] on div "Zondertitel1080x1350px-80RjlIx94I91Cf4f3vAP3A.mp4 Zondertitel1080x1350px-80RjlI…" at bounding box center [147, 85] width 43 height 8
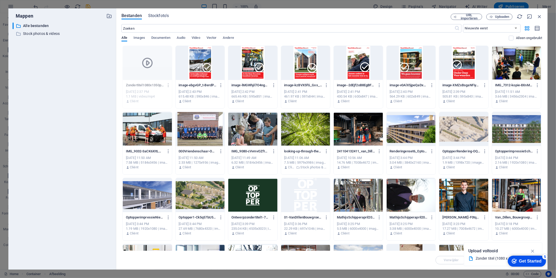
click at [163, 59] on div at bounding box center [147, 63] width 49 height 34
click at [194, 39] on span "Video" at bounding box center [196, 38] width 8 height 7
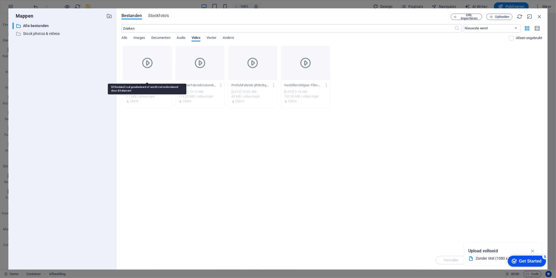
click at [147, 72] on div at bounding box center [147, 63] width 49 height 34
click at [537, 22] on div "Bestanden Stockfoto's URL importeren Uploaden ​ Nieuwste eerst Oudste eerst Naa…" at bounding box center [331, 139] width 421 height 250
click at [538, 18] on icon "button" at bounding box center [540, 17] width 6 height 6
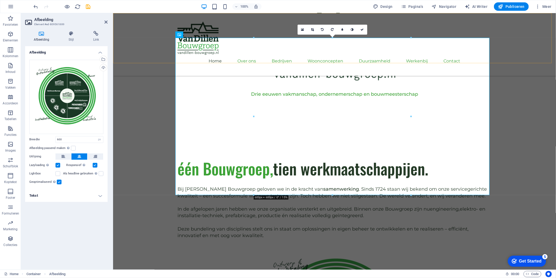
scroll to position [320, 0]
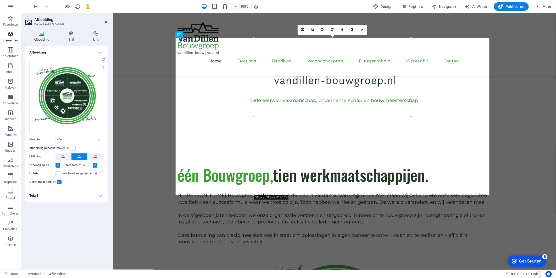
click at [12, 34] on icon "button" at bounding box center [10, 34] width 6 height 6
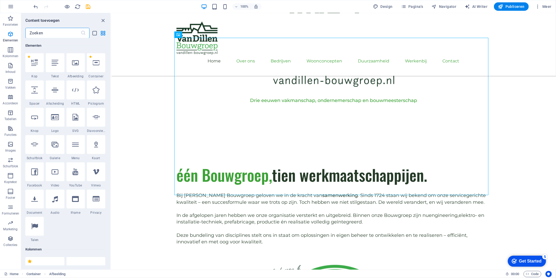
scroll to position [56, 0]
click at [54, 32] on input "text" at bounding box center [52, 33] width 55 height 10
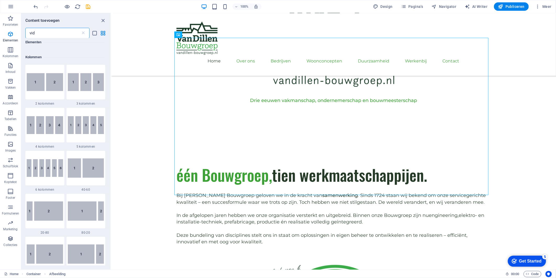
scroll to position [0, 0]
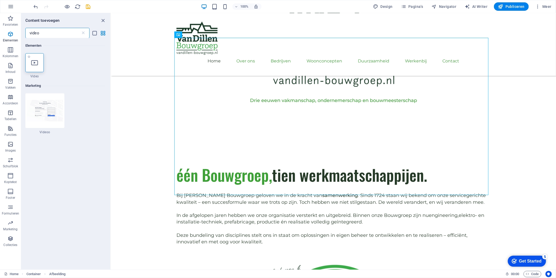
type input "video"
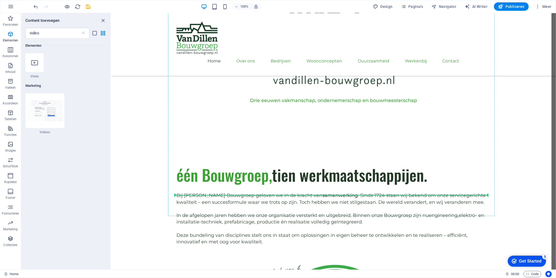
select select "%"
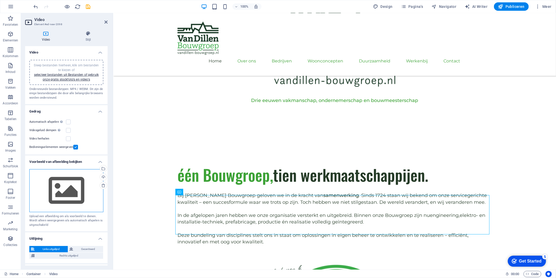
click at [60, 202] on div "Sleep bestanden hierheen, klik om bestanden te kiezen of selecteer bestanden ui…" at bounding box center [66, 190] width 74 height 43
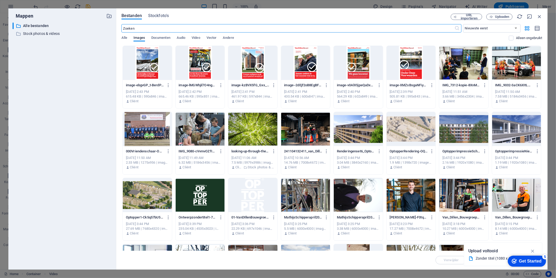
scroll to position [326, 0]
click at [204, 40] on div "Alle Images Documenten Audio Video Vector Andere" at bounding box center [315, 41] width 388 height 10
click at [202, 38] on div "Alle Images Documenten Audio Video Vector Andere" at bounding box center [315, 41] width 388 height 10
click at [200, 37] on span "Video" at bounding box center [196, 38] width 8 height 7
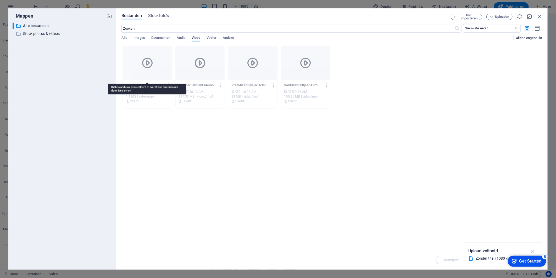
click at [151, 63] on icon at bounding box center [147, 63] width 13 height 13
click at [540, 17] on icon "button" at bounding box center [540, 17] width 6 height 6
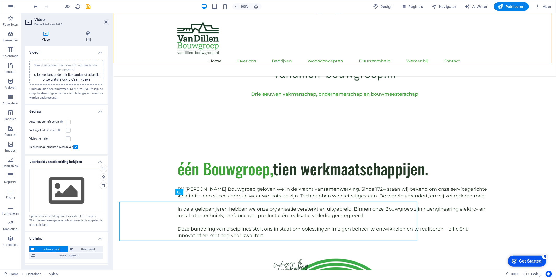
scroll to position [320, 0]
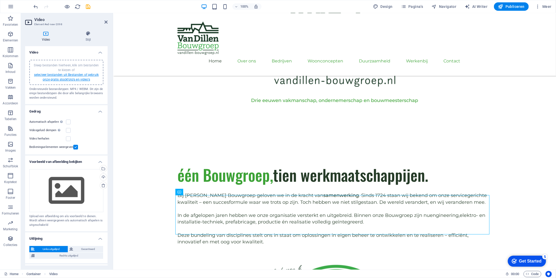
click at [80, 78] on link "selecteer bestanden uit Bestanden of gebruik onze gratis stockfoto's en video's" at bounding box center [66, 77] width 65 height 8
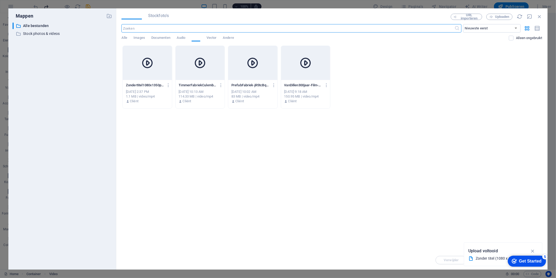
scroll to position [326, 0]
click at [142, 73] on div at bounding box center [147, 63] width 49 height 34
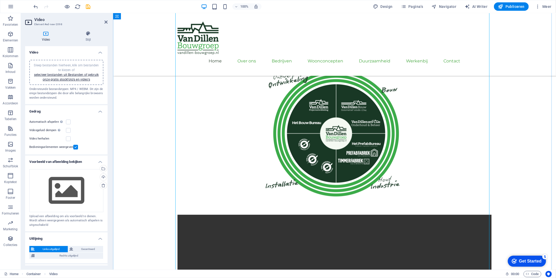
scroll to position [524, 0]
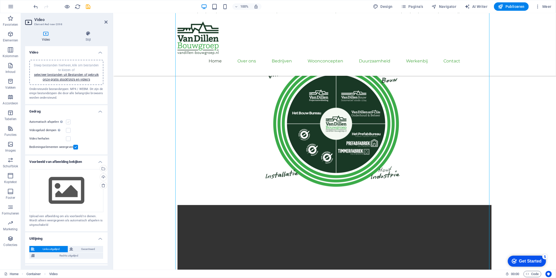
click at [67, 121] on label at bounding box center [68, 121] width 5 height 5
click at [0, 0] on input "Automatisch afspelen Automatisch afspelen is alleen beschikbaar als dempen is g…" at bounding box center [0, 0] width 0 height 0
click at [68, 129] on label at bounding box center [68, 130] width 5 height 5
click at [0, 0] on input "Videogeluid dempen Automatisch afspelen zal beschikbaar zijn als geluid dempen …" at bounding box center [0, 0] width 0 height 0
click at [358, 204] on figure at bounding box center [334, 282] width 314 height 157
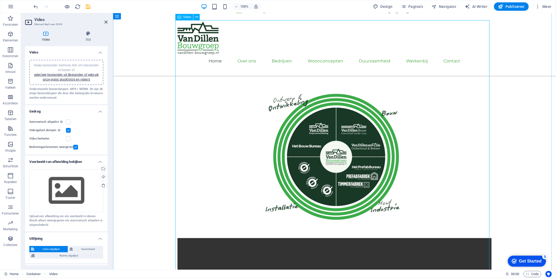
scroll to position [494, 0]
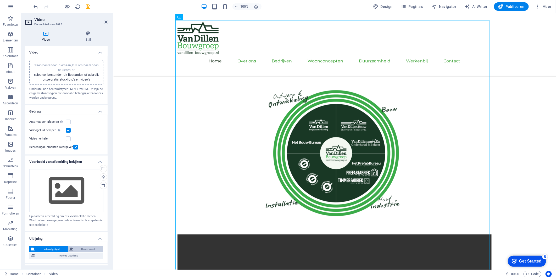
click at [95, 249] on span "Gecentreerd" at bounding box center [88, 249] width 27 height 6
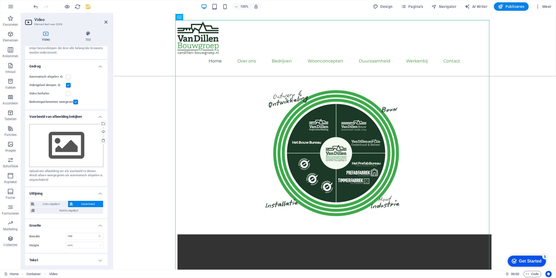
scroll to position [0, 0]
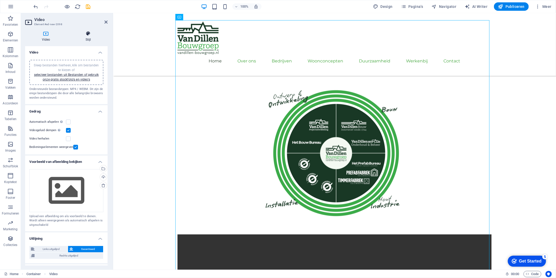
click at [85, 38] on h4 "Stijl" at bounding box center [88, 36] width 39 height 11
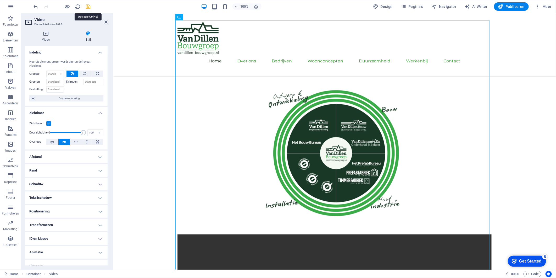
click at [87, 7] on icon "save" at bounding box center [88, 7] width 6 height 6
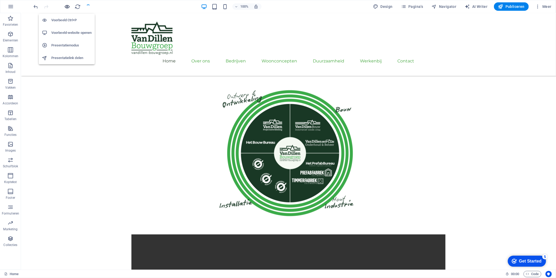
click at [69, 6] on icon "button" at bounding box center [67, 7] width 6 height 6
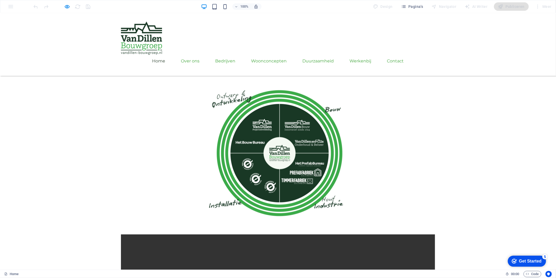
click at [468, 194] on div "één Bouwgroep, tien werkmaatschappijen. Bij [PERSON_NAME] Bouwgroep geloven we …" at bounding box center [278, 190] width 556 height 444
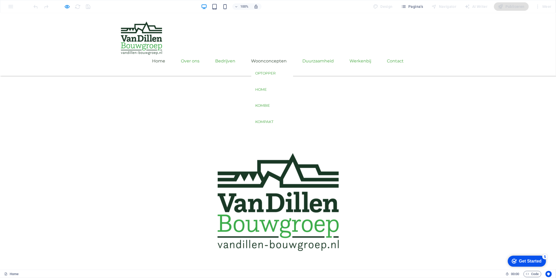
scroll to position [58, 0]
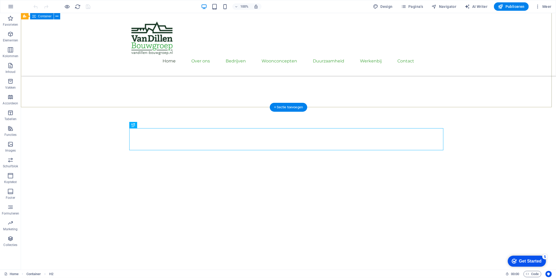
scroll to position [142, 0]
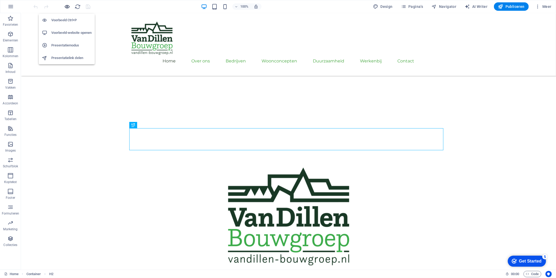
click at [66, 5] on icon "button" at bounding box center [67, 7] width 6 height 6
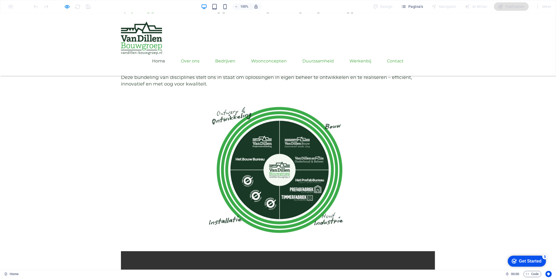
scroll to position [582, 0]
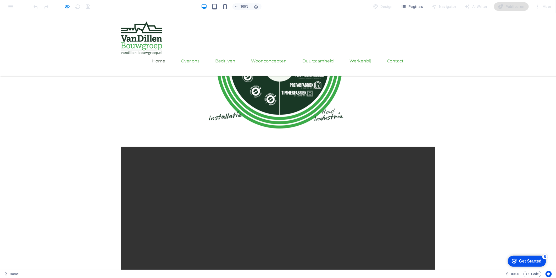
click at [143, 193] on video at bounding box center [278, 224] width 314 height 157
click at [67, 5] on icon "button" at bounding box center [67, 7] width 6 height 6
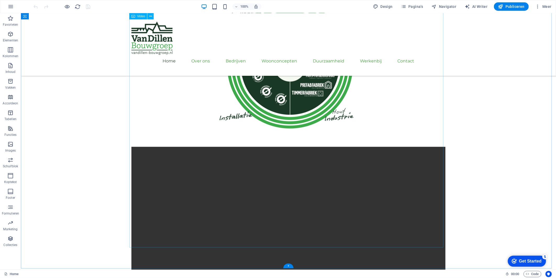
click at [171, 151] on figure at bounding box center [288, 224] width 314 height 157
select select "%"
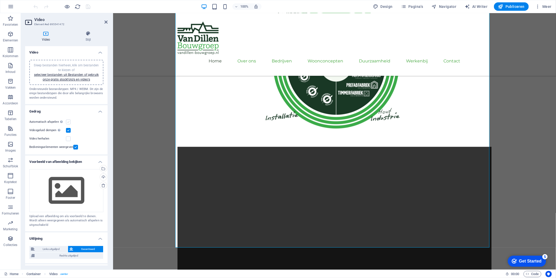
click at [69, 120] on label at bounding box center [68, 121] width 5 height 5
click at [0, 0] on input "Automatisch afspelen Automatisch afspelen is alleen beschikbaar als dempen is g…" at bounding box center [0, 0] width 0 height 0
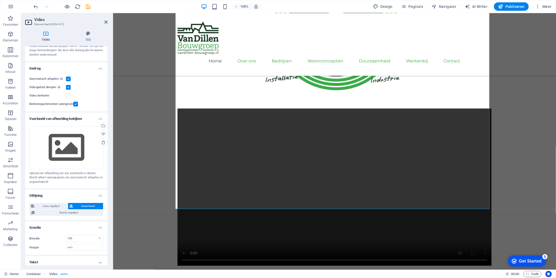
scroll to position [45, 0]
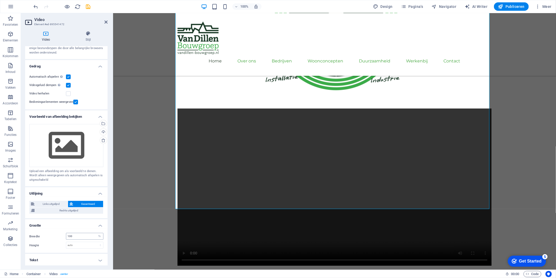
click at [79, 238] on div "100 auto px %" at bounding box center [84, 236] width 37 height 7
click at [79, 237] on input "100" at bounding box center [84, 236] width 37 height 6
type input "75"
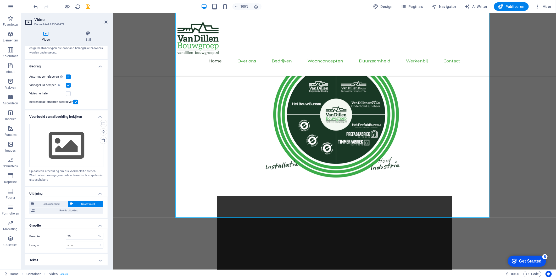
click at [95, 257] on h4 "Tekst" at bounding box center [66, 259] width 82 height 13
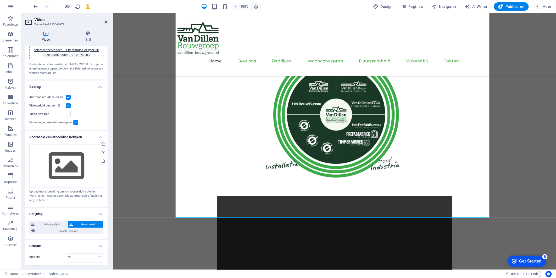
scroll to position [0, 0]
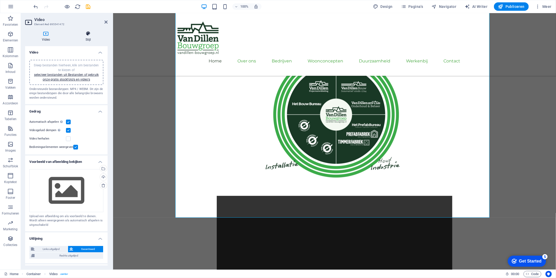
click at [87, 35] on icon at bounding box center [88, 33] width 39 height 5
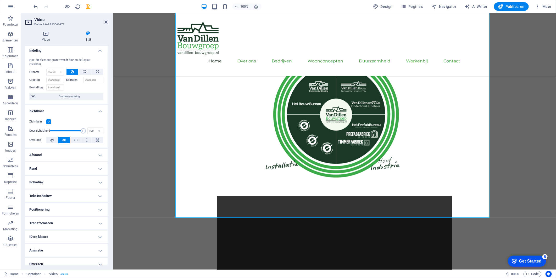
scroll to position [2, 0]
click at [59, 265] on div "Video Stijl Video Sleep bestanden hierheen, klik om bestanden te kiezen of sele…" at bounding box center [66, 148] width 91 height 242
click at [61, 262] on h4 "Diversen" at bounding box center [66, 263] width 82 height 13
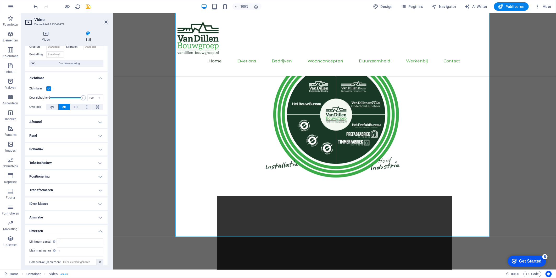
scroll to position [483, 0]
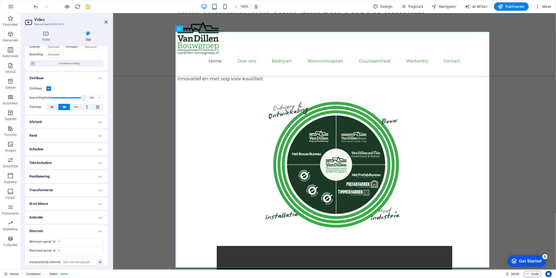
click at [85, 211] on h4 "Animatie" at bounding box center [66, 217] width 82 height 13
click at [80, 199] on h4 "ID en klasse" at bounding box center [66, 203] width 82 height 13
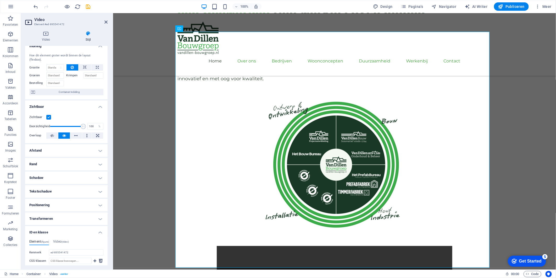
scroll to position [6, 0]
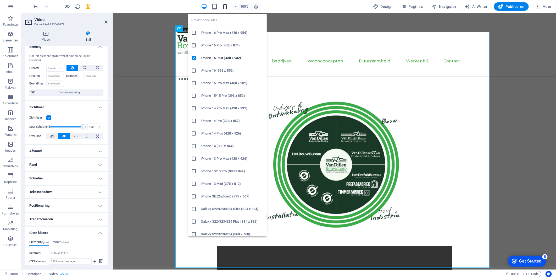
click at [228, 4] on icon "button" at bounding box center [225, 7] width 6 height 6
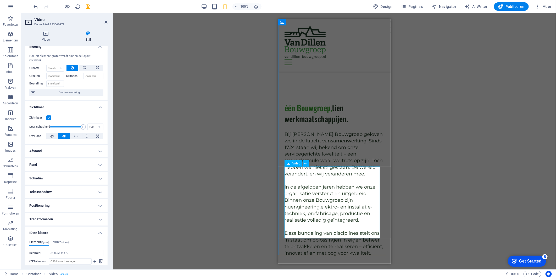
scroll to position [159, 0]
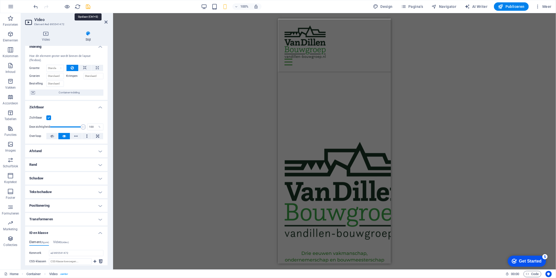
click at [88, 6] on icon "save" at bounding box center [88, 7] width 6 height 6
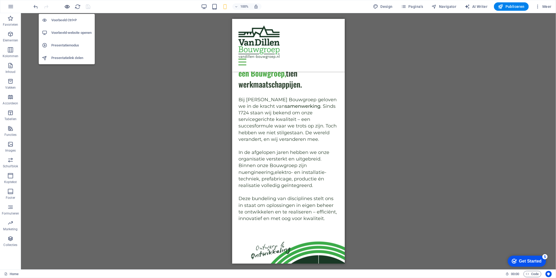
click at [68, 6] on icon "button" at bounding box center [67, 7] width 6 height 6
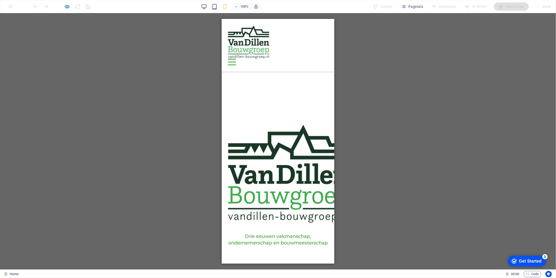
scroll to position [174, 0]
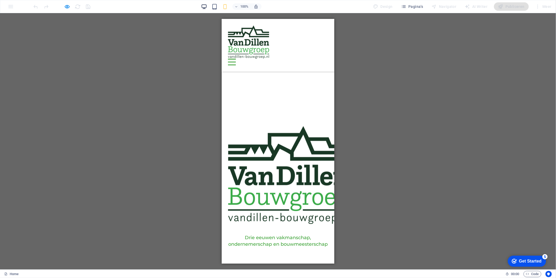
click at [202, 7] on icon "button" at bounding box center [204, 7] width 6 height 6
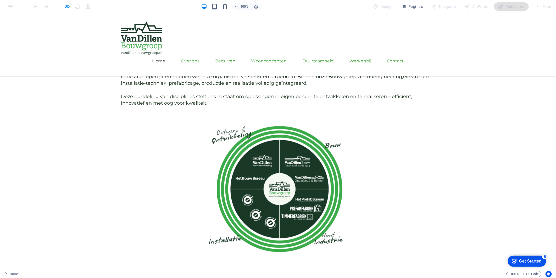
scroll to position [494, 0]
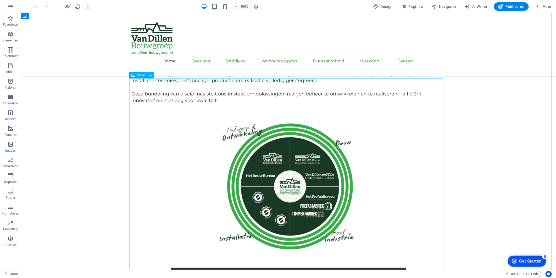
scroll to position [494, 0]
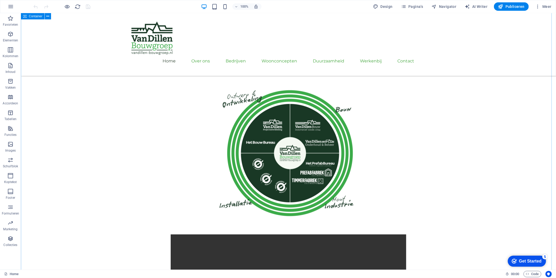
click at [501, 163] on div "één Bouwgroep, tien werkmaatschappijen. Bij [PERSON_NAME] Bouwgroep geloven we …" at bounding box center [288, 170] width 535 height 405
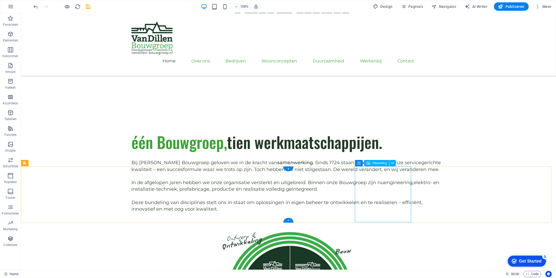
scroll to position [320, 0]
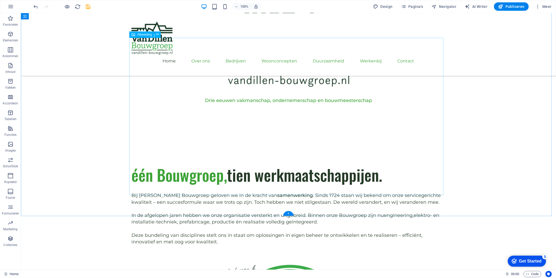
select select "px"
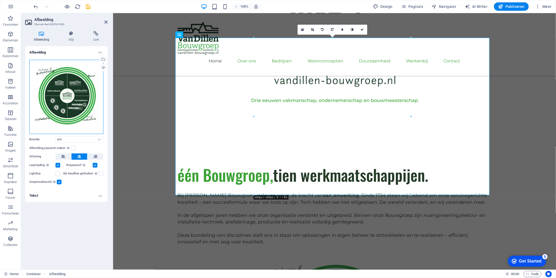
click at [75, 97] on div "Sleep bestanden hierheen, klik om bestanden te kiezen of selecteer bestanden ui…" at bounding box center [66, 97] width 74 height 74
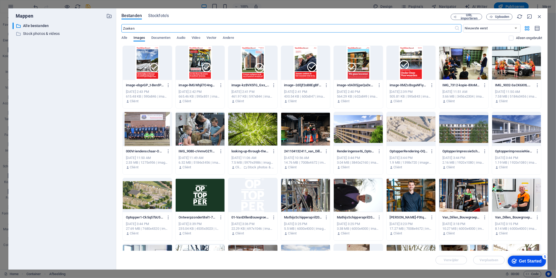
scroll to position [326, 0]
click at [502, 17] on span "Uploaden" at bounding box center [502, 16] width 14 height 3
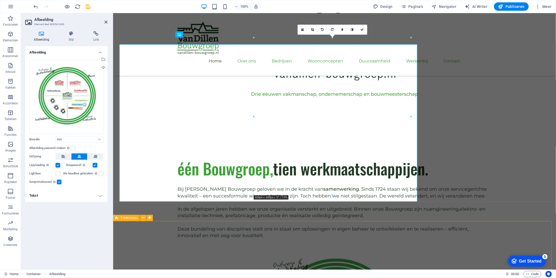
scroll to position [320, 0]
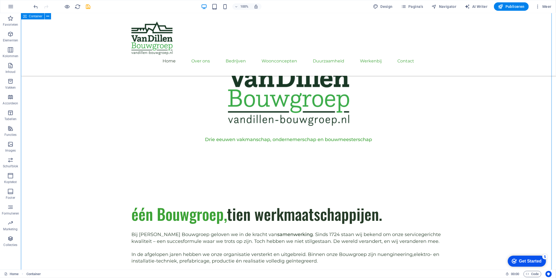
scroll to position [291, 0]
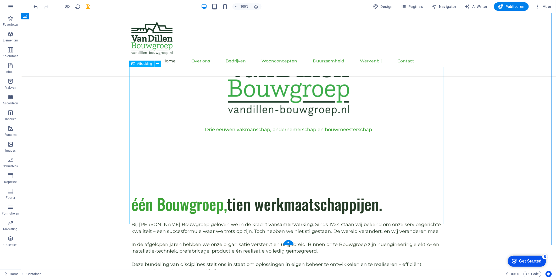
select select "px"
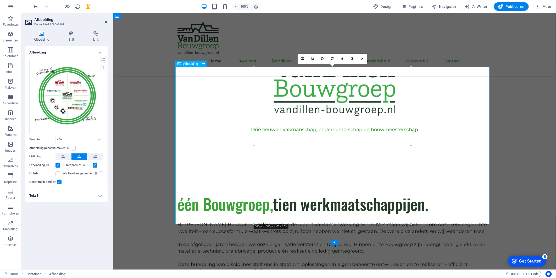
click at [65, 139] on input "600" at bounding box center [79, 139] width 47 height 6
type input "800"
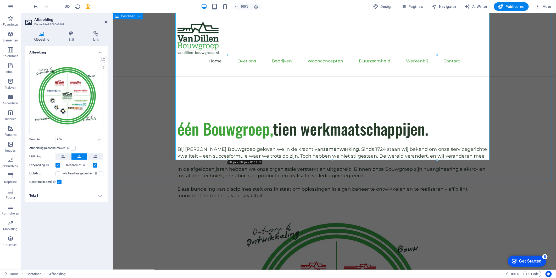
scroll to position [407, 0]
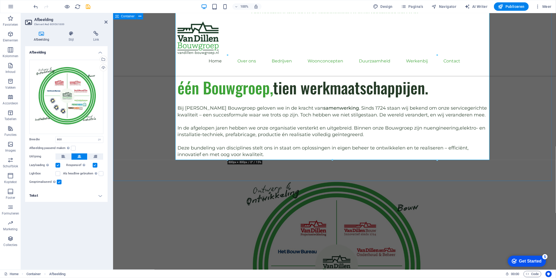
click at [138, 178] on div "één Bouwgroep, tien werkmaatschappijen. Bij [PERSON_NAME] Bouwgroep geloven we …" at bounding box center [334, 224] width 443 height 339
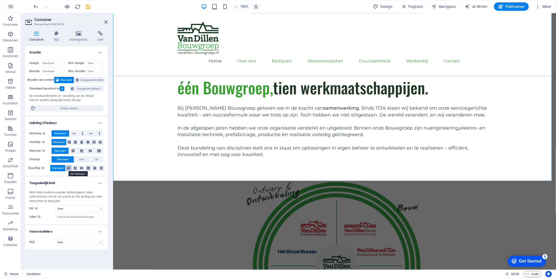
click at [69, 168] on icon at bounding box center [68, 167] width 6 height 3
click at [54, 166] on span "Standaard" at bounding box center [58, 168] width 12 height 6
click at [79, 169] on icon at bounding box center [82, 167] width 6 height 3
click at [71, 167] on icon at bounding box center [68, 167] width 6 height 3
click at [59, 168] on span "Standaard" at bounding box center [58, 168] width 12 height 6
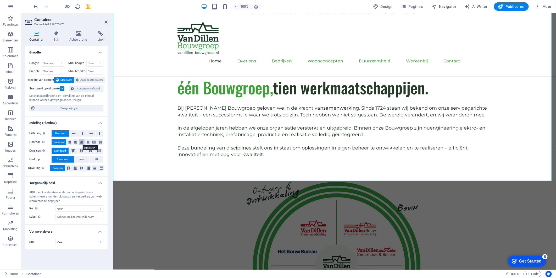
click at [79, 141] on button at bounding box center [82, 142] width 6 height 6
click at [80, 168] on icon at bounding box center [82, 167] width 6 height 3
click at [60, 87] on label at bounding box center [62, 88] width 5 height 5
click at [0, 0] on input "Standaard opvulruimte" at bounding box center [0, 0] width 0 height 0
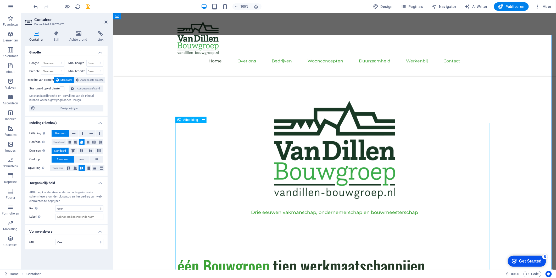
scroll to position [203, 0]
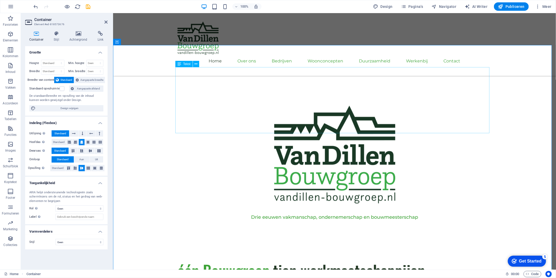
click at [105, 22] on icon at bounding box center [105, 22] width 3 height 4
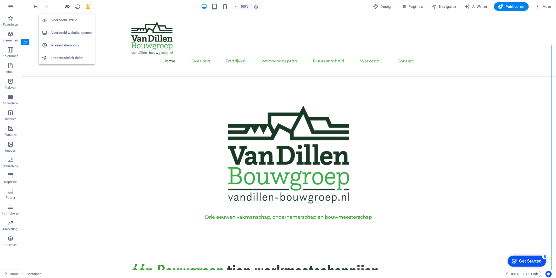
click at [67, 6] on icon "button" at bounding box center [67, 7] width 6 height 6
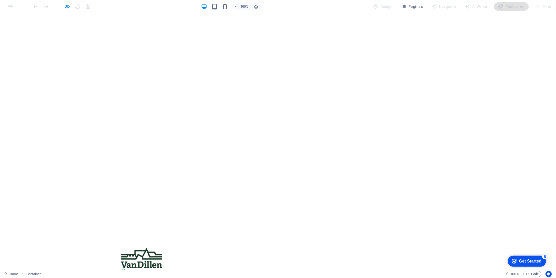
scroll to position [29, 0]
click at [67, 5] on icon "button" at bounding box center [67, 7] width 6 height 6
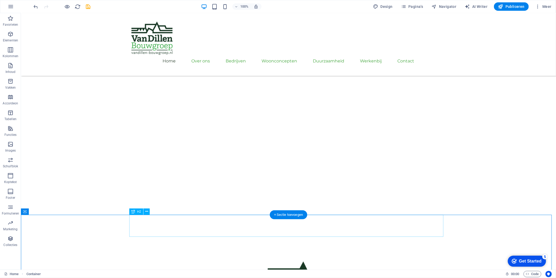
scroll to position [58, 0]
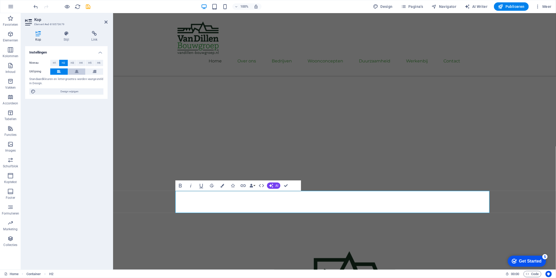
click at [72, 72] on button at bounding box center [77, 71] width 18 height 6
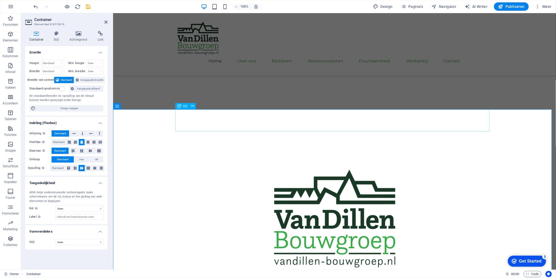
scroll to position [145, 0]
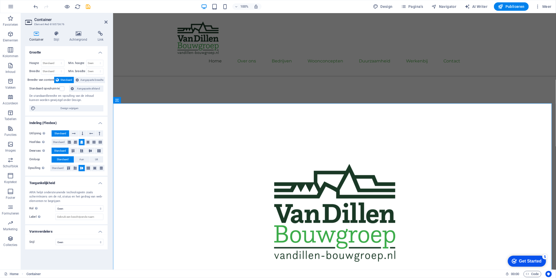
click at [103, 24] on header "Container Element #ed-818573676" at bounding box center [66, 20] width 82 height 14
click at [101, 18] on h2 "Container" at bounding box center [70, 19] width 73 height 5
click at [103, 20] on h2 "Container" at bounding box center [70, 19] width 73 height 5
click at [105, 23] on icon at bounding box center [105, 22] width 3 height 4
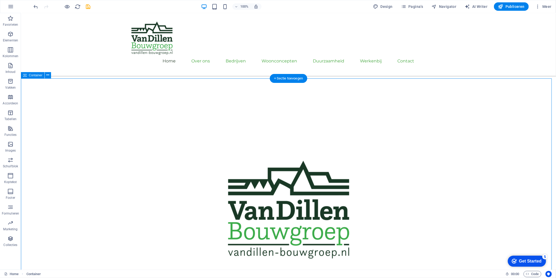
scroll to position [116, 0]
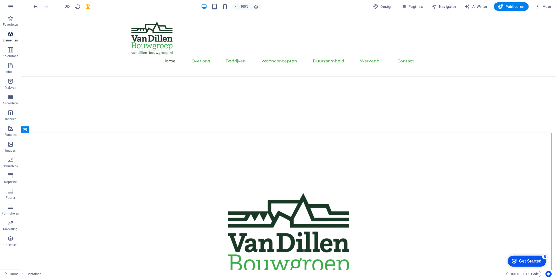
click at [5, 32] on span "Elementen" at bounding box center [10, 37] width 21 height 13
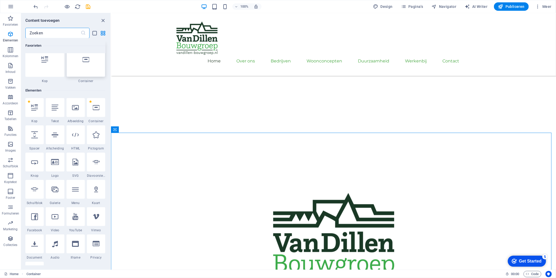
scroll to position [0, 0]
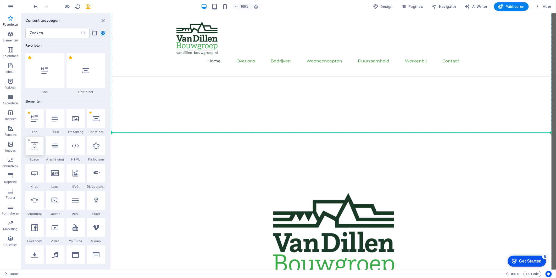
select select "px"
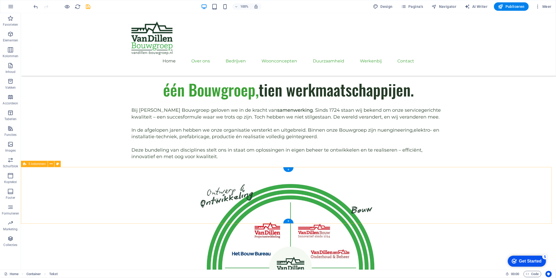
scroll to position [320, 0]
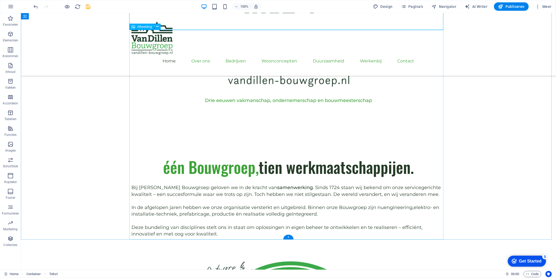
select select "px"
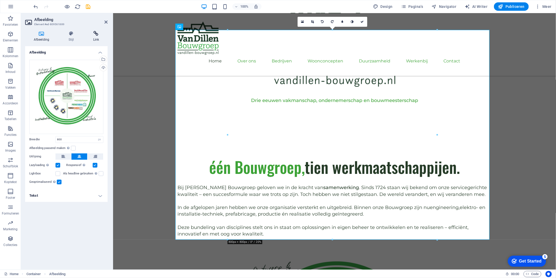
click at [96, 37] on h4 "Link" at bounding box center [96, 36] width 23 height 11
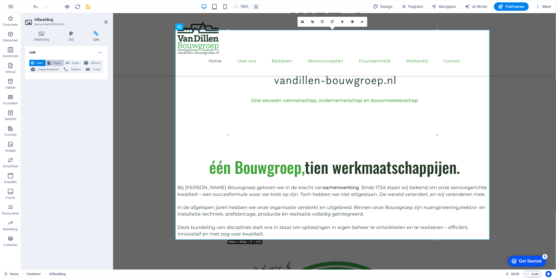
click at [48, 62] on icon at bounding box center [48, 63] width 3 height 6
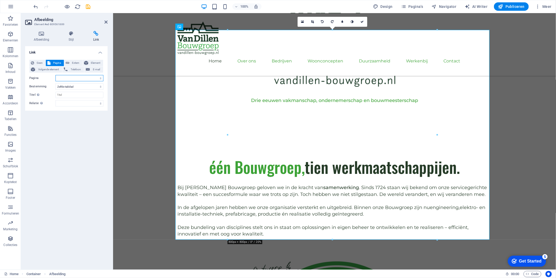
click at [83, 76] on select "Home Over ons Bedrijven -- Het Bouw Bureau -- Van Dillen Bouw -- Van Dillen Ond…" at bounding box center [80, 78] width 48 height 6
select select "2"
click at [56, 75] on select "Home Over ons Bedrijven -- Het Bouw Bureau -- Van Dillen Bouw -- Van Dillen Ond…" at bounding box center [80, 78] width 48 height 6
click at [77, 95] on input "Titel Aanvullende linkomschrijving, mag niet gelijk zijn aan de linktekst. De t…" at bounding box center [80, 95] width 48 height 6
type input "Onze bedrijven"
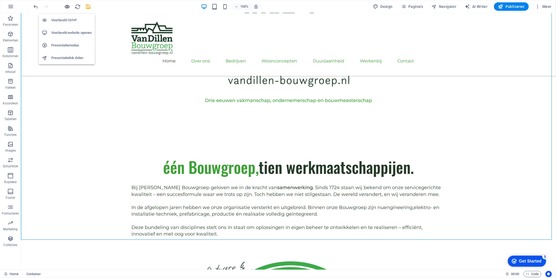
click at [69, 6] on icon "button" at bounding box center [67, 7] width 6 height 6
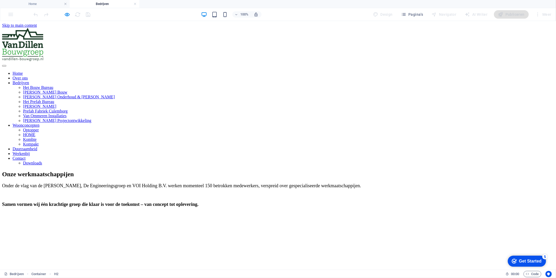
scroll to position [0, 0]
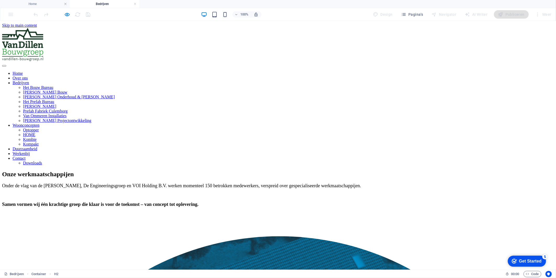
click at [180, 71] on nav "Home Over ons Bedrijven Het Bouw Bureau Van Dillen Bouw Van Dillen Onderhoud & …" at bounding box center [278, 118] width 552 height 94
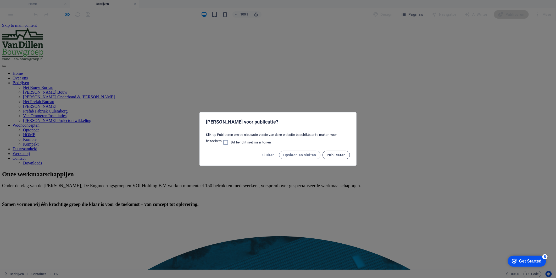
click at [334, 155] on span "Publiceren" at bounding box center [336, 155] width 19 height 4
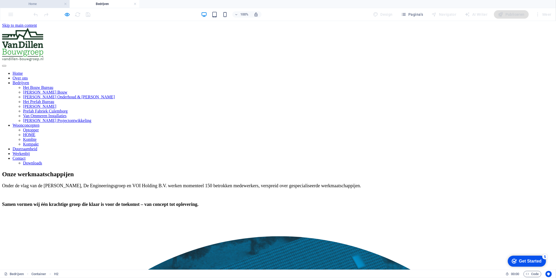
click at [47, 1] on h4 "Home" at bounding box center [35, 4] width 70 height 6
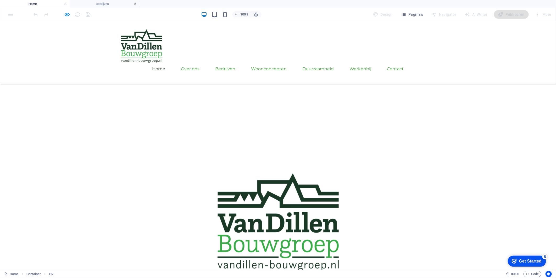
scroll to position [145, 0]
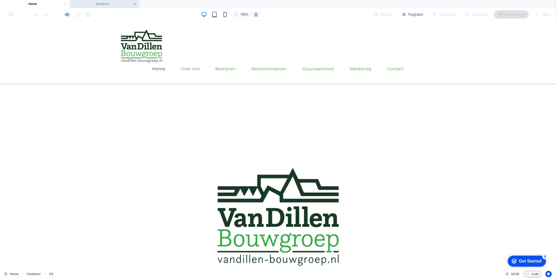
click at [135, 3] on link at bounding box center [135, 4] width 3 height 5
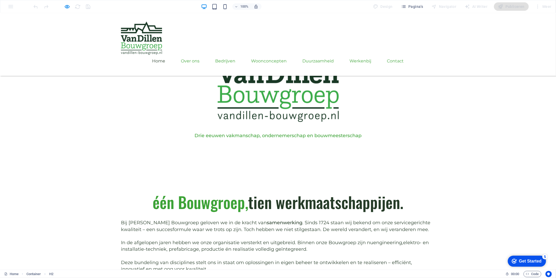
scroll to position [291, 0]
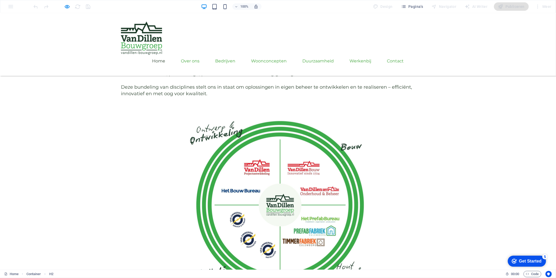
scroll to position [407, 0]
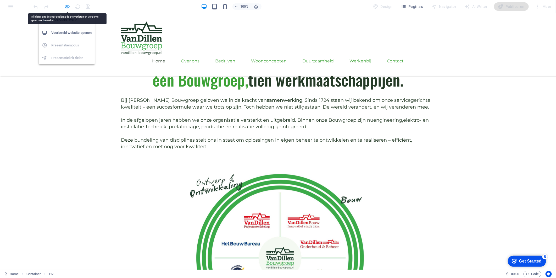
click at [67, 5] on icon "button" at bounding box center [67, 7] width 6 height 6
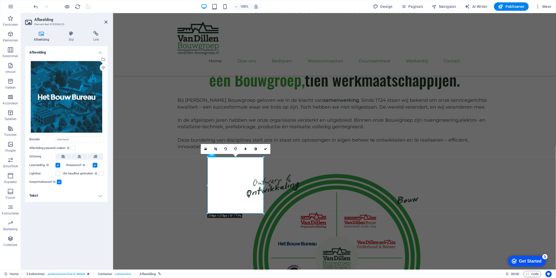
click at [53, 173] on label "Lightbox" at bounding box center [42, 173] width 26 height 6
click at [0, 0] on input "Lightbox" at bounding box center [0, 0] width 0 height 0
click at [54, 174] on label "Lightbox" at bounding box center [42, 173] width 26 height 6
click at [0, 0] on input "Lightbox" at bounding box center [0, 0] width 0 height 0
click at [59, 174] on label at bounding box center [58, 173] width 5 height 5
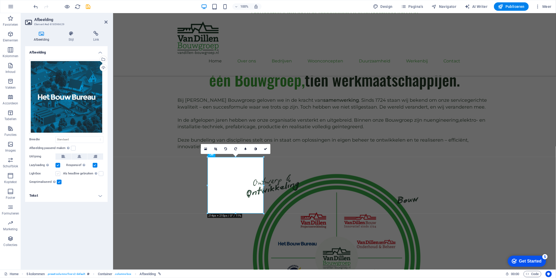
click at [0, 0] on input "Lightbox" at bounding box center [0, 0] width 0 height 0
click at [57, 172] on label at bounding box center [58, 173] width 5 height 5
click at [0, 0] on input "Lightbox" at bounding box center [0, 0] width 0 height 0
click at [64, 33] on icon at bounding box center [71, 33] width 23 height 5
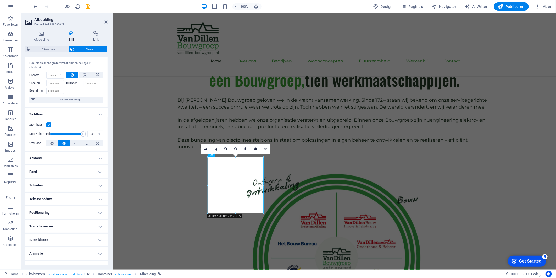
scroll to position [13, 0]
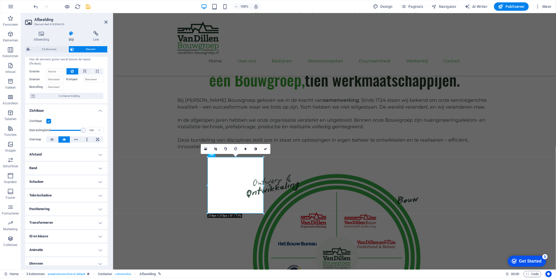
click at [64, 217] on h4 "Transformeren" at bounding box center [66, 222] width 82 height 13
click at [62, 238] on span "Zoom" at bounding box center [69, 241] width 66 height 6
click at [56, 203] on h4 "Positionering" at bounding box center [66, 208] width 82 height 13
click at [56, 203] on h4 "Positionering" at bounding box center [66, 206] width 82 height 9
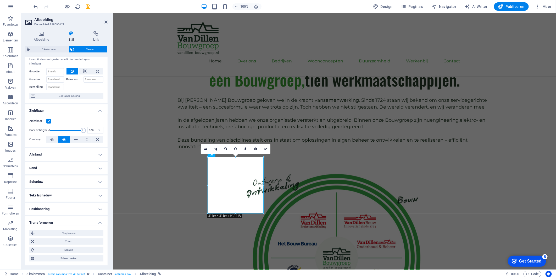
click at [59, 189] on h4 "Tekstschaduw" at bounding box center [66, 195] width 82 height 13
click at [57, 175] on h4 "Schaduw" at bounding box center [66, 181] width 82 height 13
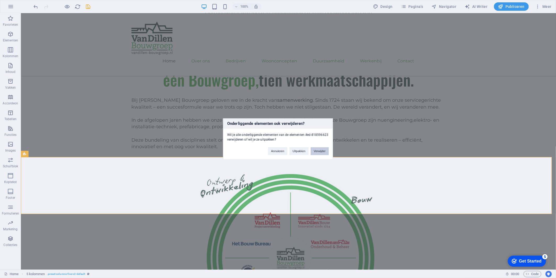
click at [321, 152] on button "Verwijder" at bounding box center [320, 151] width 18 height 8
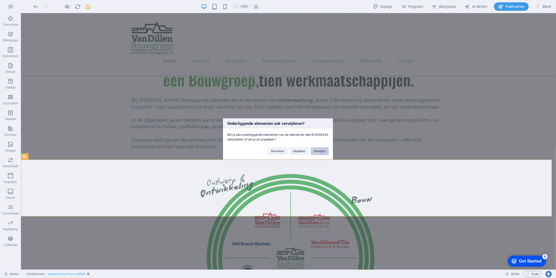
click at [328, 151] on button "Verwijder" at bounding box center [320, 151] width 18 height 8
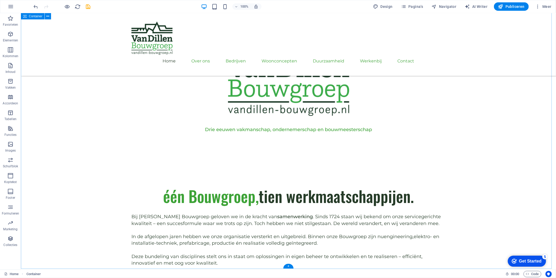
scroll to position [378, 0]
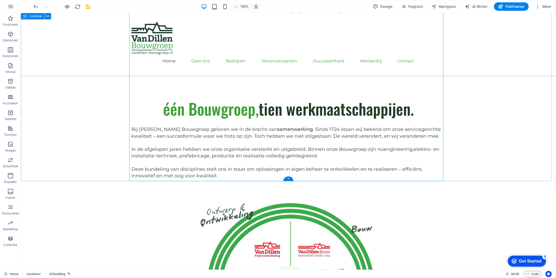
click at [79, 160] on div "één Bouwgroep, tien werkmaatschappijen. Bij [PERSON_NAME] Bouwgroep geloven we …" at bounding box center [288, 245] width 535 height 297
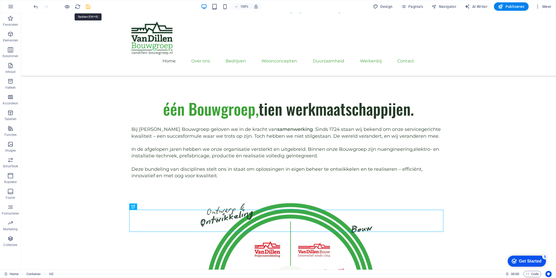
click at [85, 6] on icon "save" at bounding box center [88, 7] width 6 height 6
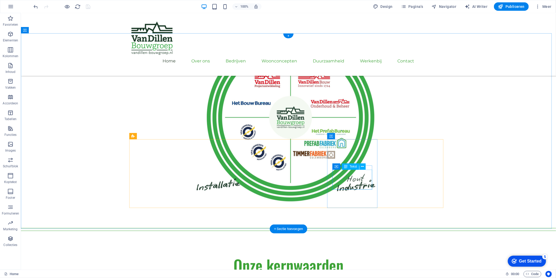
scroll to position [550, 0]
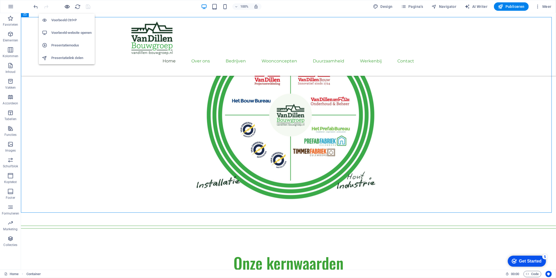
click at [69, 6] on icon "button" at bounding box center [67, 7] width 6 height 6
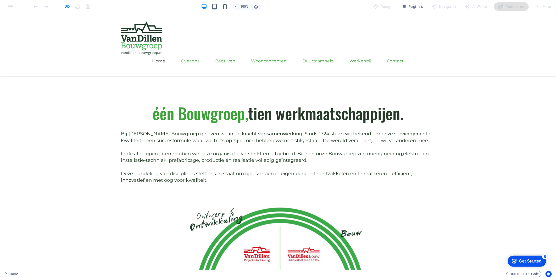
scroll to position [320, 0]
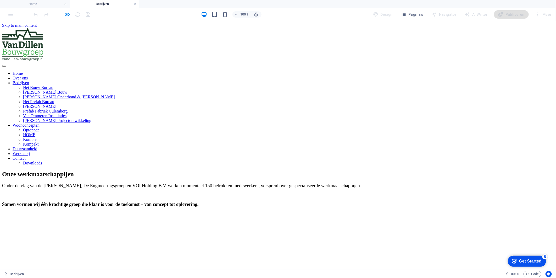
scroll to position [0, 0]
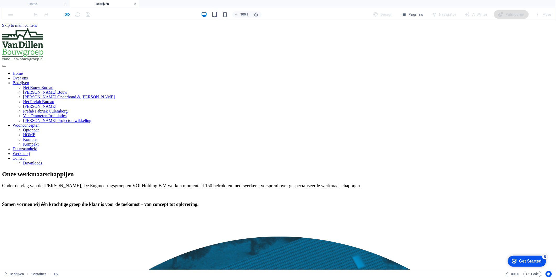
click at [137, 3] on h4 "Bedrijven" at bounding box center [105, 4] width 70 height 6
click at [135, 3] on link at bounding box center [135, 4] width 3 height 5
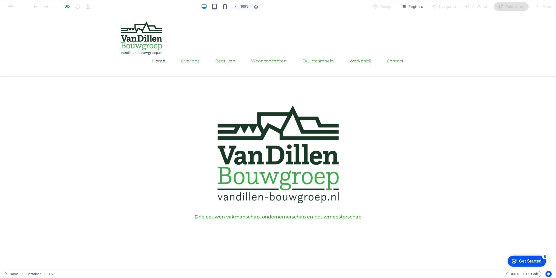
scroll to position [203, 0]
click at [200, 54] on link "Over ons" at bounding box center [190, 60] width 19 height 13
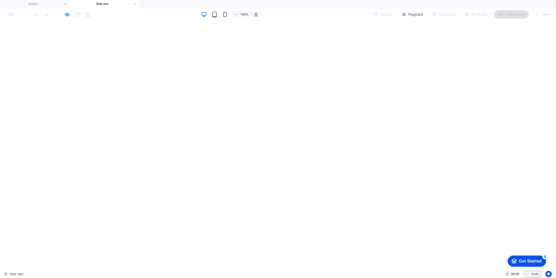
click at [65, 12] on icon "button" at bounding box center [67, 15] width 6 height 6
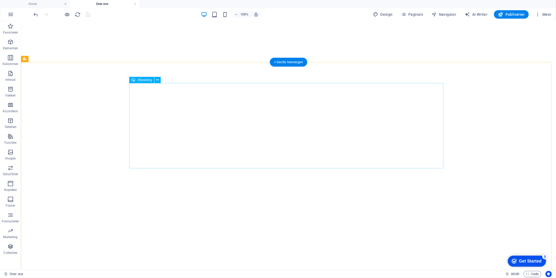
select select "px"
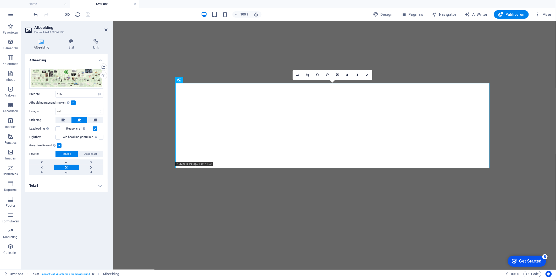
click at [74, 181] on h4 "Tekst" at bounding box center [66, 185] width 82 height 13
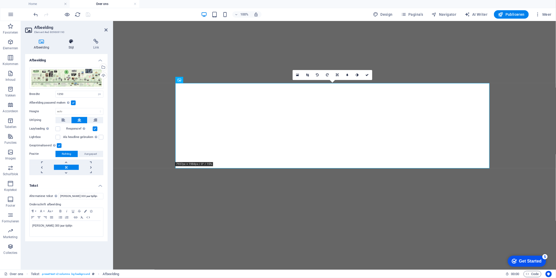
click at [69, 42] on icon at bounding box center [71, 41] width 23 height 5
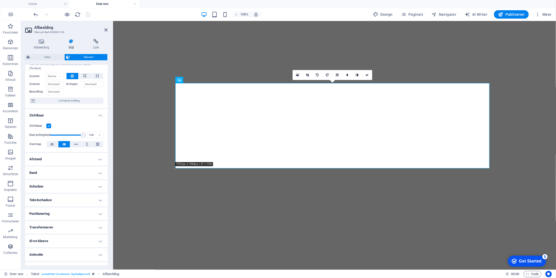
scroll to position [21, 0]
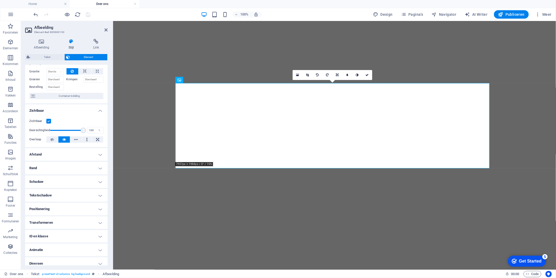
click at [70, 222] on h4 "Transformeren" at bounding box center [66, 222] width 82 height 13
click at [82, 238] on span "Zoom" at bounding box center [69, 241] width 66 height 6
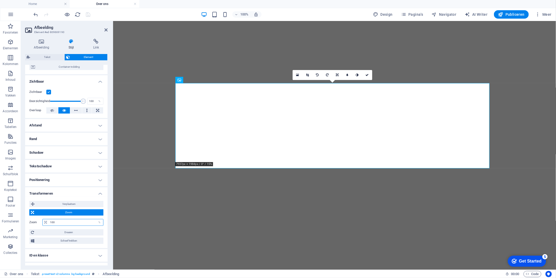
click at [51, 219] on input "100" at bounding box center [76, 222] width 54 height 6
click at [69, 219] on input "100" at bounding box center [76, 222] width 54 height 6
type input "1"
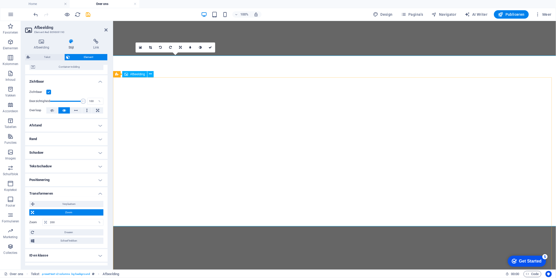
scroll to position [203, 0]
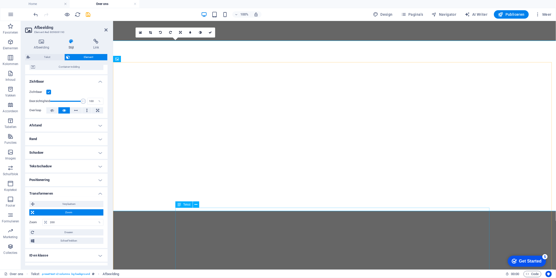
type input "100"
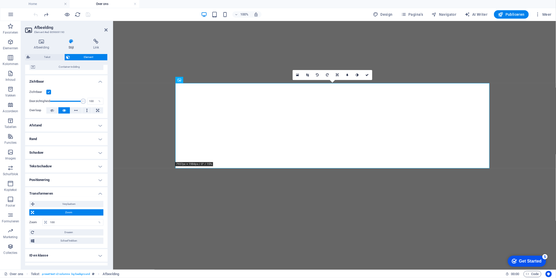
click at [78, 180] on h4 "Positionering" at bounding box center [66, 179] width 82 height 13
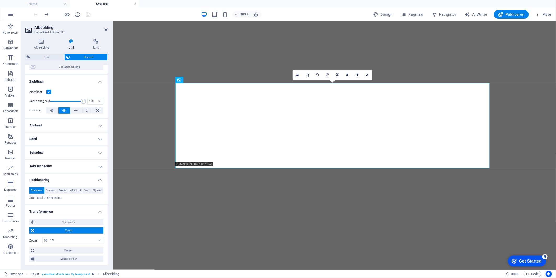
click at [67, 211] on h4 "Transformeren" at bounding box center [66, 209] width 82 height 9
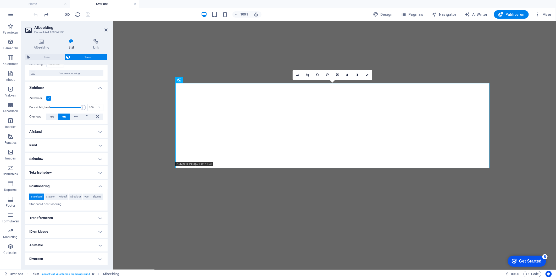
scroll to position [46, 0]
click at [58, 244] on h4 "Animatie" at bounding box center [66, 245] width 82 height 13
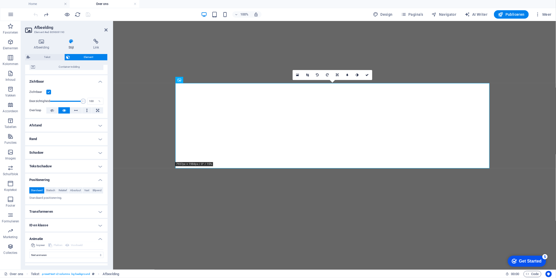
scroll to position [62, 0]
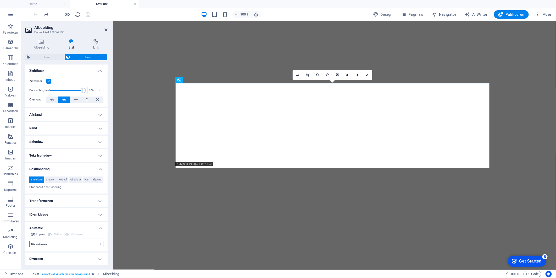
click at [65, 244] on select "Niet animeren Tonen/verbergen Naar boven of beneden schuiven In- en uitzoomen V…" at bounding box center [66, 244] width 74 height 6
click at [29, 241] on select "Niet animeren Tonen/verbergen Naar boven of beneden schuiven In- en uitzoomen V…" at bounding box center [66, 244] width 74 height 6
click at [68, 245] on select "Niet animeren Tonen/verbergen Naar boven of beneden schuiven In- en uitzoomen V…" at bounding box center [66, 242] width 74 height 6
select select "move-left-to-right"
click at [29, 241] on select "Niet animeren Tonen/verbergen Naar boven of beneden schuiven In- en uitzoomen V…" at bounding box center [66, 242] width 74 height 6
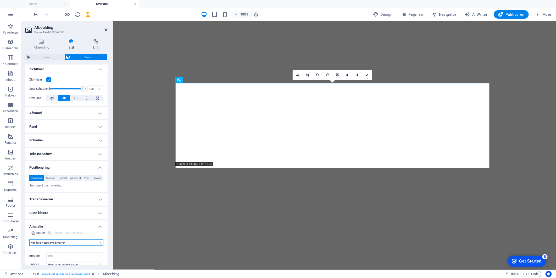
select select "scroll"
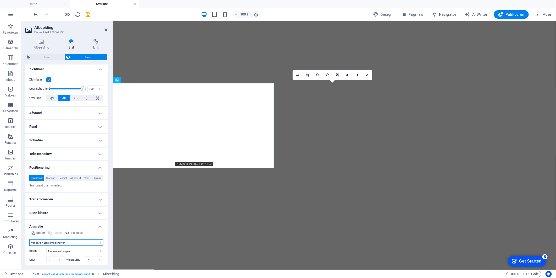
click at [65, 242] on select "Niet animeren Tonen/verbergen Naar boven of beneden schuiven In- en uitzoomen V…" at bounding box center [66, 242] width 74 height 6
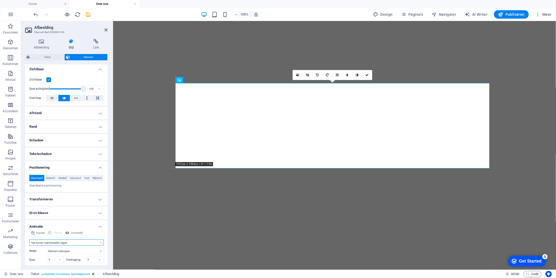
click at [29, 241] on select "Niet animeren Tonen/verbergen Naar boven of beneden schuiven In- en uitzoomen V…" at bounding box center [66, 242] width 74 height 6
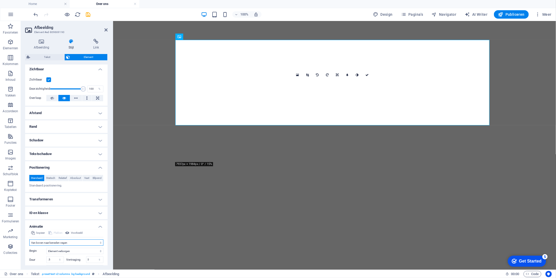
click at [65, 245] on select "Niet animeren Tonen/verbergen Naar boven of beneden schuiven In- en uitzoomen V…" at bounding box center [66, 242] width 74 height 6
select select "none"
click at [29, 241] on select "Niet animeren Tonen/verbergen Naar boven of beneden schuiven In- en uitzoomen V…" at bounding box center [66, 242] width 74 height 6
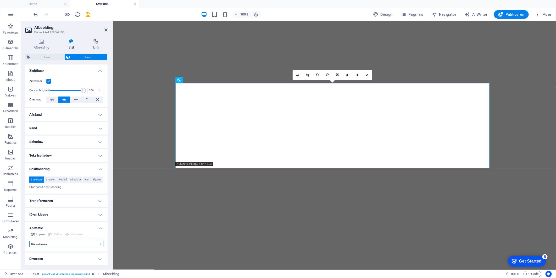
scroll to position [0, 0]
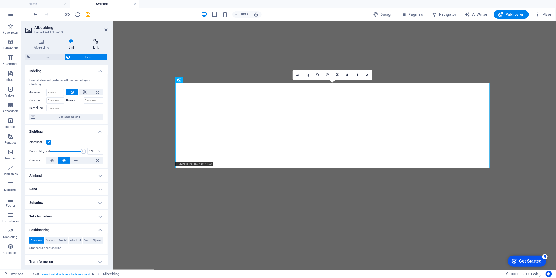
click at [96, 46] on h4 "Link" at bounding box center [96, 44] width 23 height 11
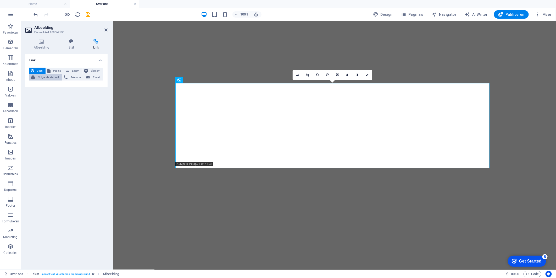
click at [44, 79] on span "Volgende element" at bounding box center [49, 77] width 24 height 6
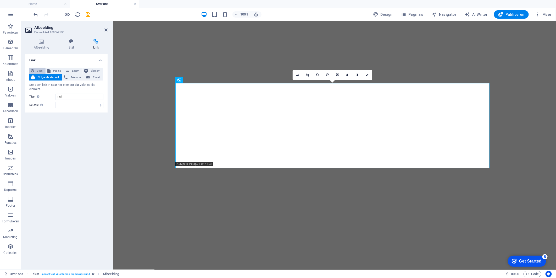
click at [38, 69] on span "Geen" at bounding box center [40, 71] width 8 height 6
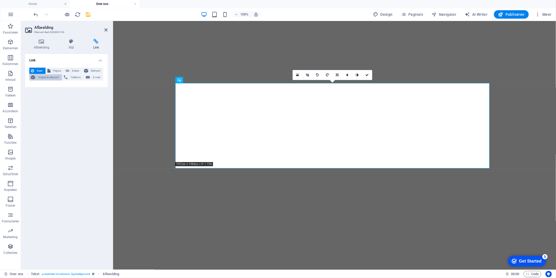
click at [42, 75] on span "Volgende element" at bounding box center [49, 77] width 24 height 6
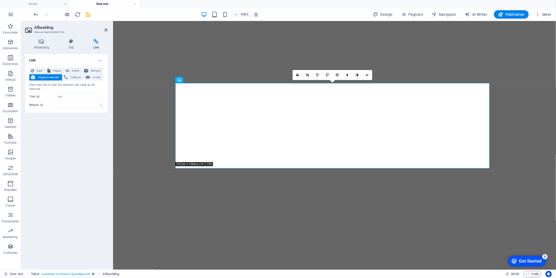
click at [59, 92] on div "Geen Pagina Extern Element Volgende element Telefoon E-mail Stelt een link in n…" at bounding box center [66, 88] width 74 height 41
click at [62, 95] on input "Titel Aanvullende linkomschrijving, mag niet gelijk zijn aan de linktekst. De t…" at bounding box center [80, 96] width 48 height 6
click at [75, 97] on input "Titel Aanvullende linkomschrijving, mag niet gelijk zijn aan de linktekst. De t…" at bounding box center [80, 96] width 48 height 6
click at [76, 108] on select "afwisselend auteur bladwijzer extern hulp licentie volgende nofollow noreferrer…" at bounding box center [80, 105] width 48 height 6
click at [75, 104] on select "afwisselend auteur bladwijzer extern hulp licentie volgende nofollow noreferrer…" at bounding box center [80, 105] width 48 height 6
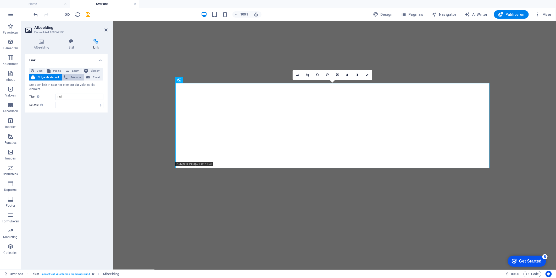
click at [73, 75] on span "Telefoon" at bounding box center [75, 77] width 13 height 6
click at [95, 75] on span "E-mail" at bounding box center [96, 77] width 10 height 6
click at [54, 68] on span "Pagina" at bounding box center [57, 71] width 10 height 6
select select
click at [72, 70] on span "Extern" at bounding box center [76, 71] width 10 height 6
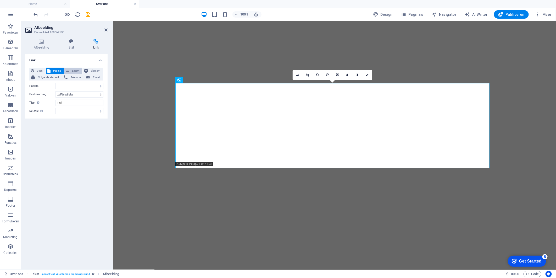
select select "blank"
click at [32, 68] on icon at bounding box center [32, 71] width 3 height 6
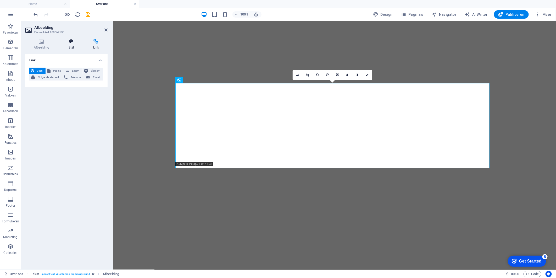
click at [76, 42] on icon at bounding box center [71, 41] width 23 height 5
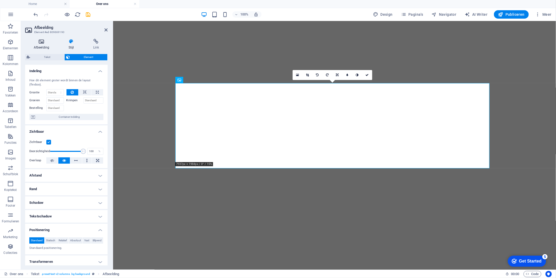
click at [41, 41] on icon at bounding box center [41, 41] width 33 height 5
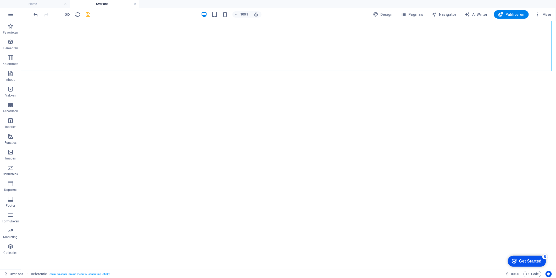
click at [88, 13] on icon "save" at bounding box center [88, 15] width 6 height 6
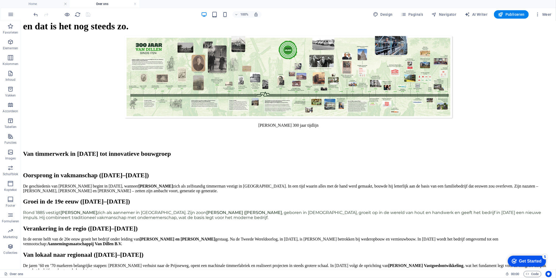
scroll to position [698, 0]
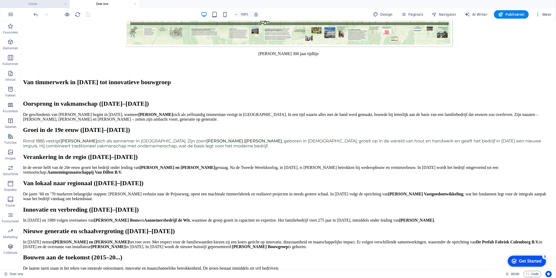
click at [51, 3] on h4 "Home" at bounding box center [35, 4] width 70 height 6
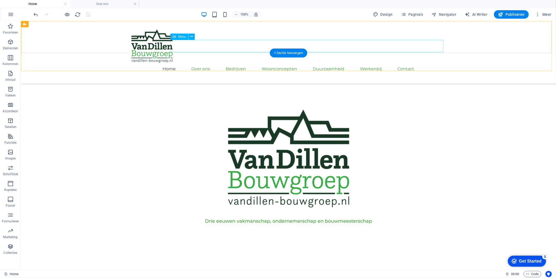
click at [251, 62] on nav "Home Over ons Bedrijven Het Bouw Bureau Van Dillen Bouw Van Dillen Onderhoud & …" at bounding box center [288, 68] width 314 height 13
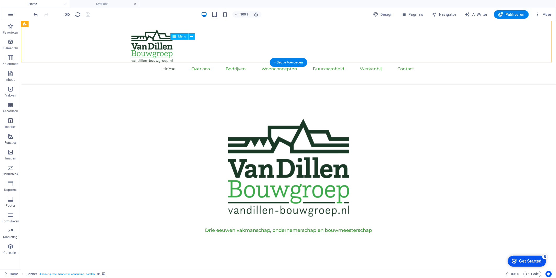
click at [251, 62] on nav "Home Over ons Bedrijven Het Bouw Bureau Van Dillen Bouw Van Dillen Onderhoud & …" at bounding box center [288, 68] width 314 height 13
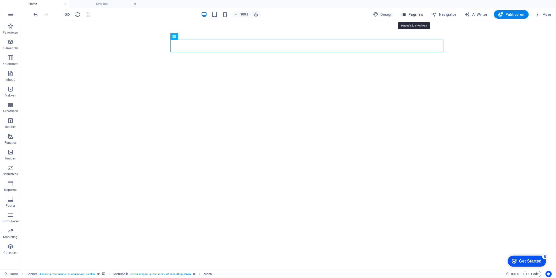
click at [415, 15] on span "Pagina's" at bounding box center [412, 14] width 22 height 5
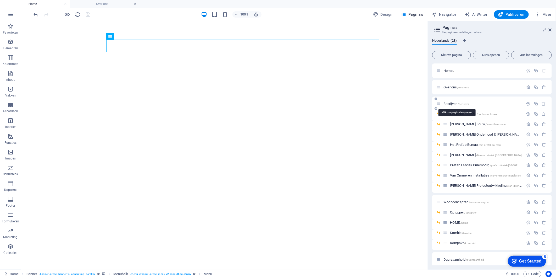
click at [455, 103] on span "Bedrijven /bedrijven" at bounding box center [457, 104] width 26 height 4
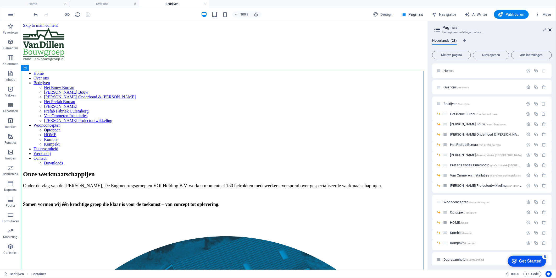
click at [549, 29] on icon at bounding box center [550, 30] width 3 height 4
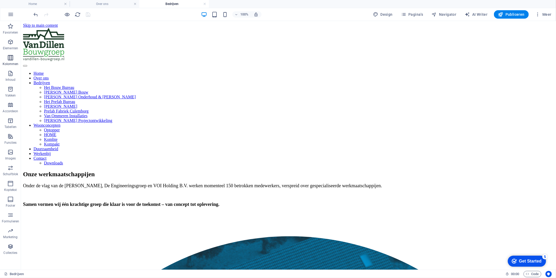
click at [11, 61] on icon "button" at bounding box center [10, 57] width 6 height 6
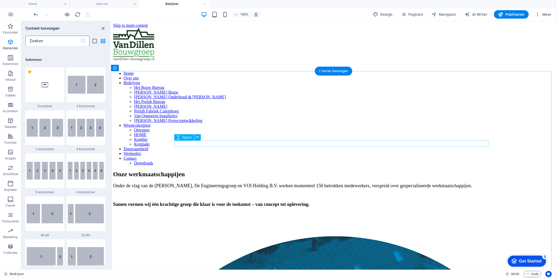
scroll to position [259, 0]
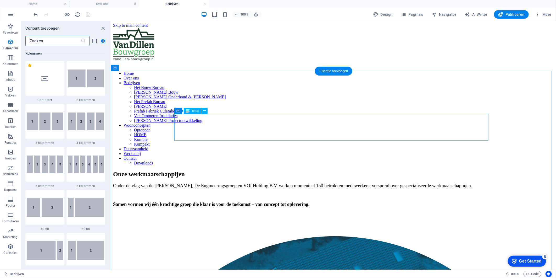
click at [208, 182] on div "Onder de vlag van de [PERSON_NAME], De Engineeringsgroep en VOI Holding B.V. we…" at bounding box center [333, 194] width 441 height 24
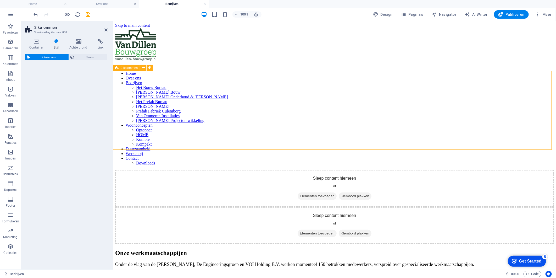
select select "rem"
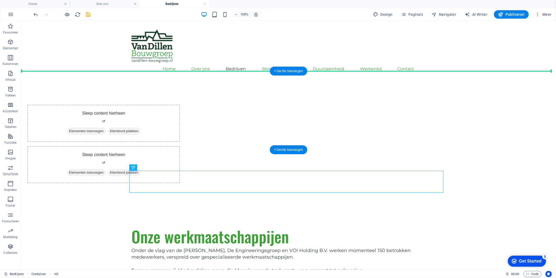
drag, startPoint x: 163, startPoint y: 179, endPoint x: 251, endPoint y: 84, distance: 129.7
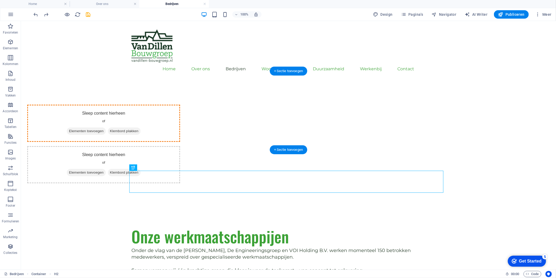
drag, startPoint x: 197, startPoint y: 179, endPoint x: 197, endPoint y: 106, distance: 73.1
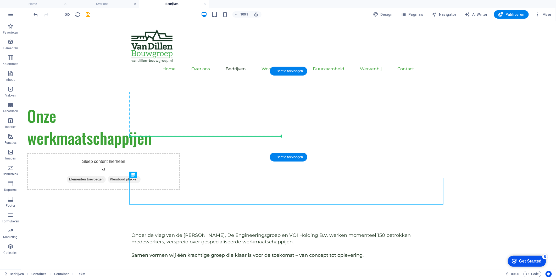
drag, startPoint x: 218, startPoint y: 175, endPoint x: 209, endPoint y: 132, distance: 44.0
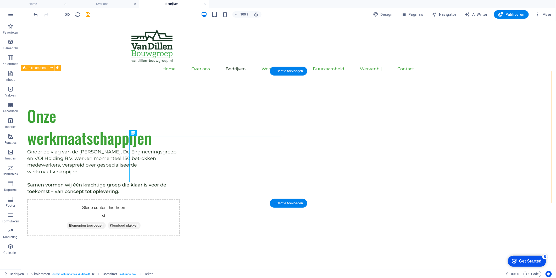
click at [510, 145] on div "Onze werkmaatschappijen Onder de vlag van de Van Dillen Bouwgroep, De Engineeri…" at bounding box center [288, 169] width 535 height 173
click at [167, 127] on div "Onze werkmaatschappijen" at bounding box center [103, 126] width 153 height 44
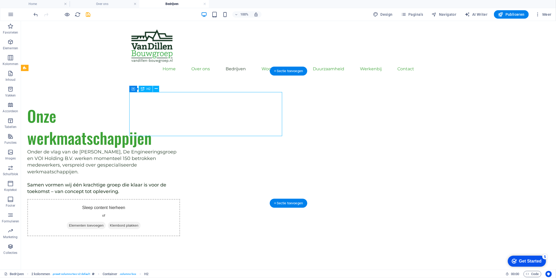
click at [160, 126] on div "Onze werkmaatschappijen" at bounding box center [103, 126] width 153 height 44
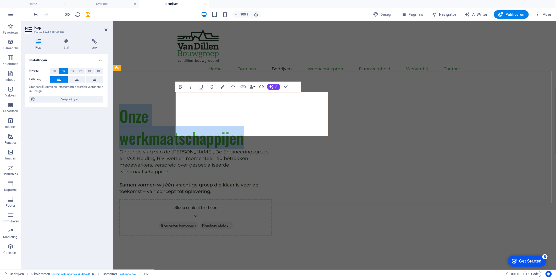
click at [236, 127] on h2 "Onze werkmaatschappijen" at bounding box center [195, 126] width 153 height 44
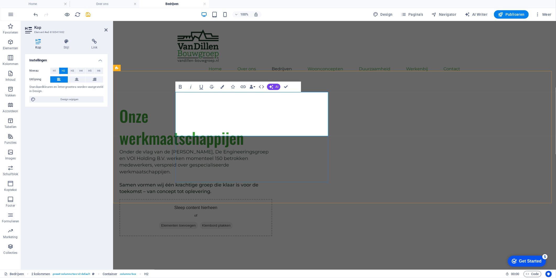
click at [207, 128] on h2 "Onze werkmaatschappijen" at bounding box center [195, 126] width 153 height 44
click at [221, 142] on div "Onze werkmaatschappijen Onder de vlag van de Van Dillen Bouwgroep, De Engineeri…" at bounding box center [334, 169] width 443 height 173
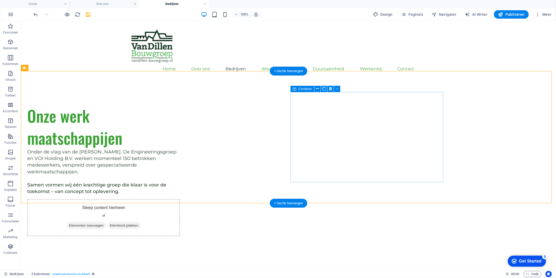
click at [105, 221] on span "Elementen toevoegen" at bounding box center [86, 224] width 39 height 7
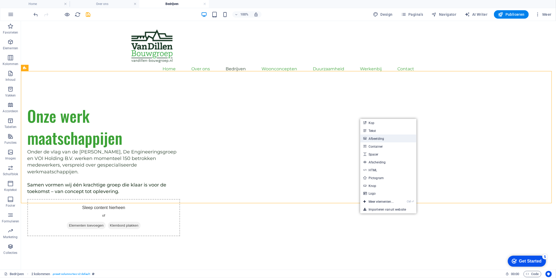
click at [367, 140] on link "Afbeelding" at bounding box center [388, 138] width 56 height 8
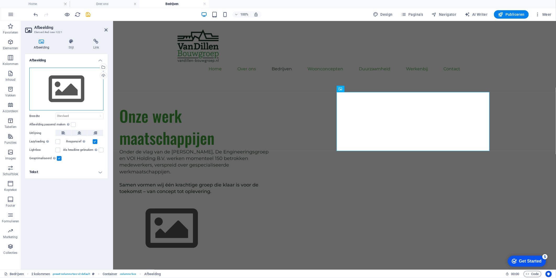
click at [69, 90] on div "Sleep bestanden hierheen, klik om bestanden te kiezen of selecteer bestanden ui…" at bounding box center [66, 89] width 74 height 43
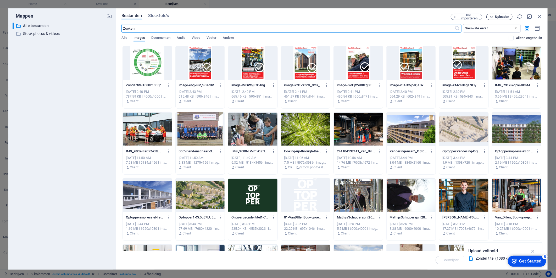
click at [497, 17] on span "Uploaden" at bounding box center [502, 16] width 14 height 3
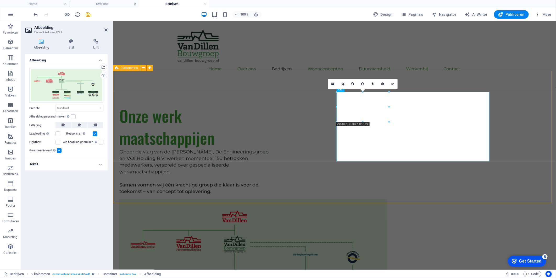
click at [512, 126] on div "Onze werk maatschappijen Onder de vlag van de Van Dillen Bouwgroep, De Engineer…" at bounding box center [334, 212] width 443 height 258
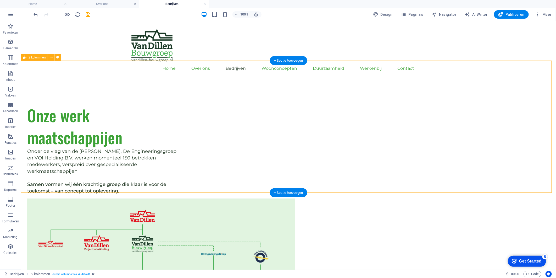
scroll to position [0, 0]
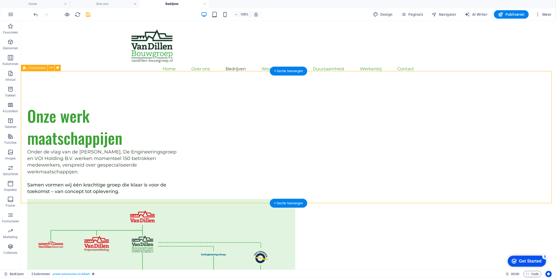
click at [90, 121] on div "Onze werk maatschappijen Onder de vlag van de Van Dillen Bouwgroep, De Engineer…" at bounding box center [288, 212] width 535 height 258
select select "rem"
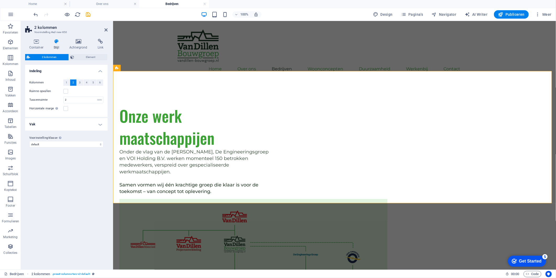
click at [72, 119] on h4 "Vak" at bounding box center [66, 124] width 82 height 13
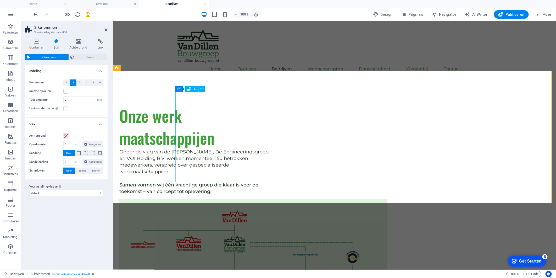
click at [266, 104] on div "Onze werk maatschappijen" at bounding box center [195, 126] width 153 height 44
click at [272, 105] on div "Onze werk maatschappijen" at bounding box center [195, 126] width 153 height 44
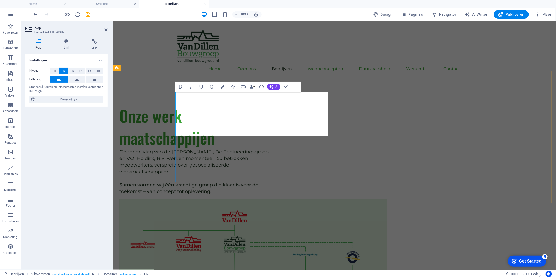
click at [365, 83] on div "Onze werk maatschappijen Onder de vlag van de Van Dillen Bouwgroep, De Engineer…" at bounding box center [334, 212] width 443 height 258
click at [272, 198] on figure at bounding box center [195, 258] width 153 height 121
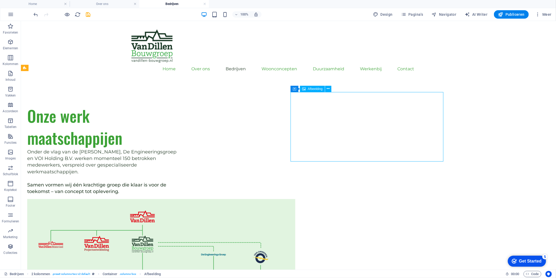
click at [180, 198] on figure at bounding box center [103, 258] width 153 height 121
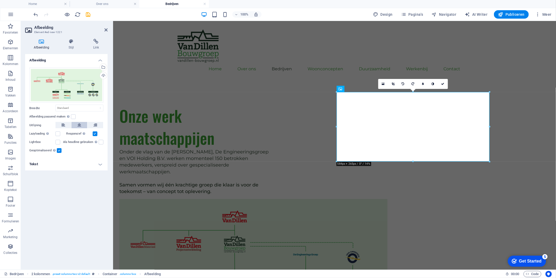
click at [77, 127] on button at bounding box center [79, 125] width 16 height 6
click at [62, 123] on icon at bounding box center [64, 125] width 4 height 6
click at [81, 124] on button at bounding box center [79, 125] width 16 height 6
click at [173, 161] on div "Onze werk maatschappijen Onder de vlag van de Van Dillen Bouwgroep, De Engineer…" at bounding box center [334, 212] width 443 height 258
click at [228, 151] on div "Onder de vlag van de [PERSON_NAME], De Engineeringsgroep en VOI Holding B.V. we…" at bounding box center [195, 171] width 153 height 46
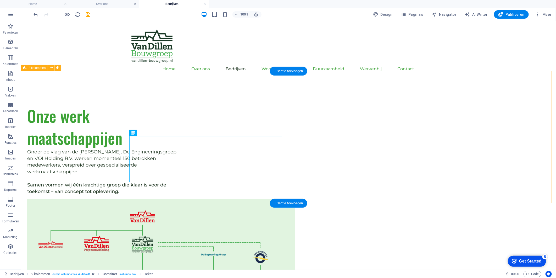
click at [99, 139] on div "Onze werk maatschappijen Onder de vlag van de Van Dillen Bouwgroep, De Engineer…" at bounding box center [288, 212] width 535 height 258
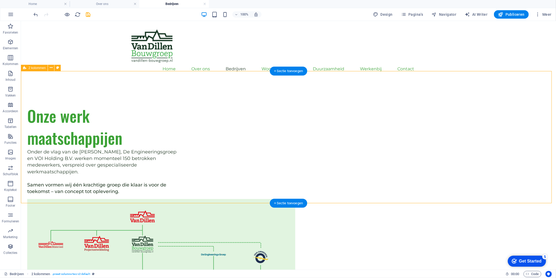
click at [99, 139] on div "Onze werk maatschappijen Onder de vlag van de Van Dillen Bouwgroep, De Engineer…" at bounding box center [288, 212] width 535 height 258
select select "rem"
select select "px"
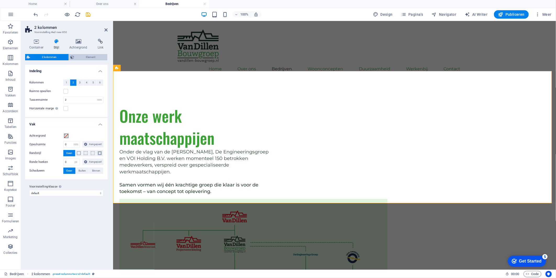
click at [89, 55] on span "Element" at bounding box center [91, 57] width 30 height 6
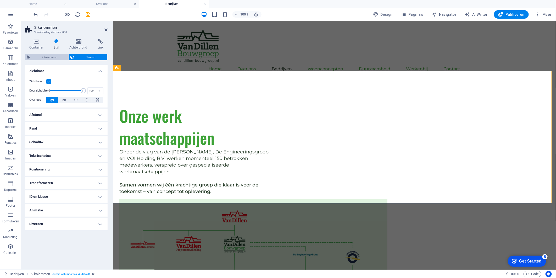
click at [39, 57] on span "2 kolommen" at bounding box center [49, 57] width 35 height 6
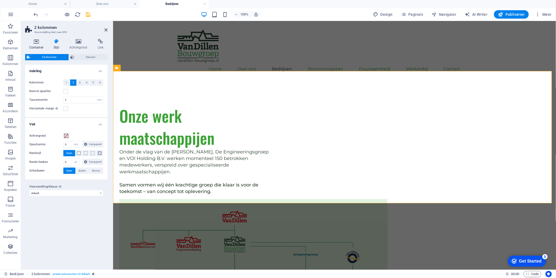
click at [35, 43] on icon at bounding box center [36, 41] width 23 height 5
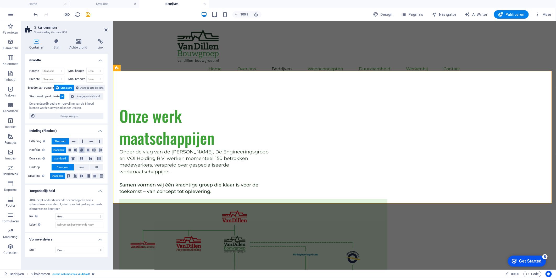
click at [80, 150] on icon at bounding box center [81, 150] width 3 height 6
click at [80, 178] on button at bounding box center [82, 176] width 6 height 6
click at [89, 159] on icon at bounding box center [90, 158] width 6 height 3
click at [102, 27] on h2 "2 kolommen" at bounding box center [70, 27] width 73 height 5
click at [105, 32] on icon at bounding box center [105, 30] width 3 height 4
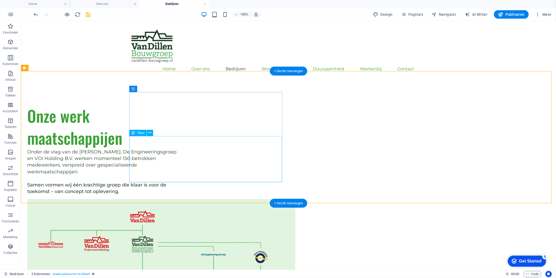
click at [180, 132] on div "Onze werk maatschappijen" at bounding box center [103, 126] width 153 height 44
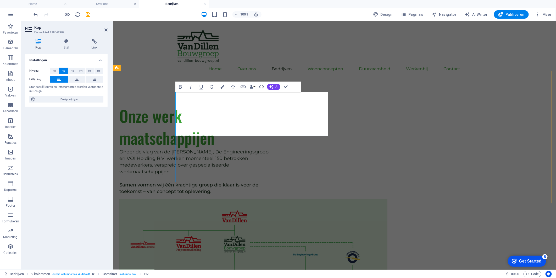
click at [272, 123] on h2 "Onze werk maatschappijen" at bounding box center [195, 126] width 153 height 44
click at [224, 124] on h2 "Onze werk maatschappijen" at bounding box center [195, 126] width 153 height 44
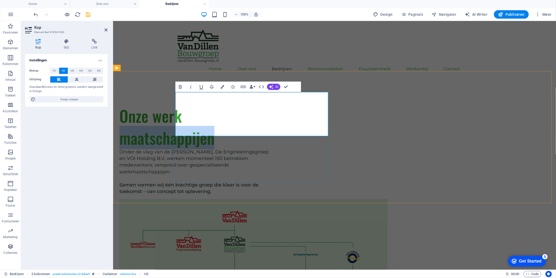
click at [224, 124] on h2 "Onze werk maatschappijen" at bounding box center [195, 126] width 153 height 44
drag, startPoint x: 224, startPoint y: 124, endPoint x: 337, endPoint y: 106, distance: 114.6
click at [224, 124] on h2 "Onze werk maatschappijen" at bounding box center [195, 126] width 153 height 44
click at [228, 120] on h2 "Onze werk maatschappijen" at bounding box center [195, 126] width 153 height 44
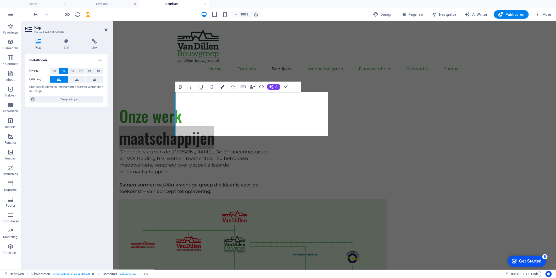
click at [223, 86] on icon "button" at bounding box center [222, 87] width 4 height 4
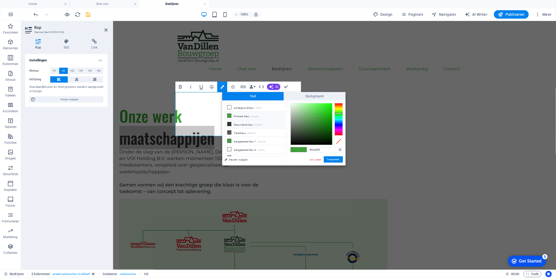
click at [229, 125] on icon at bounding box center [230, 124] width 4 height 4
type input "#253b27"
click at [324, 84] on div "Onze werk maatschappijen Onder de vlag van de Van Dillen Bouwgroep, De Engineer…" at bounding box center [334, 212] width 443 height 258
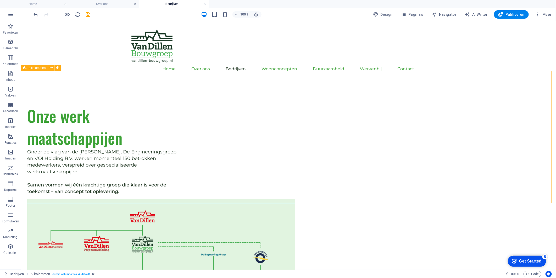
click at [344, 83] on div "Onze werk maatschappijen Onder de vlag van de Van Dillen Bouwgroep, De Engineer…" at bounding box center [288, 212] width 535 height 258
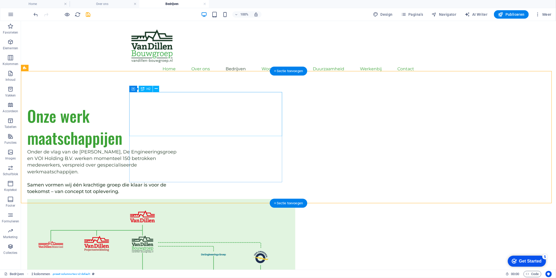
click at [180, 124] on div "Onze werk maatschappijen" at bounding box center [103, 126] width 153 height 44
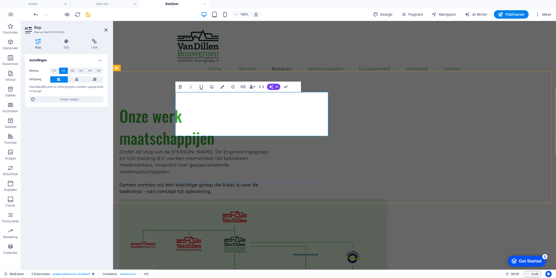
click at [222, 128] on h2 "Onze werk maatschappijen" at bounding box center [195, 126] width 153 height 44
click at [251, 131] on h2 "Onze werk maatschappijen" at bounding box center [195, 126] width 153 height 44
click at [251, 127] on h2 "Onze werk maatschappijen" at bounding box center [195, 126] width 153 height 44
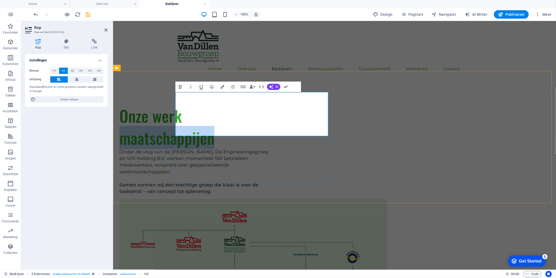
click at [251, 127] on h2 "Onze werk maatschappijen" at bounding box center [195, 126] width 153 height 44
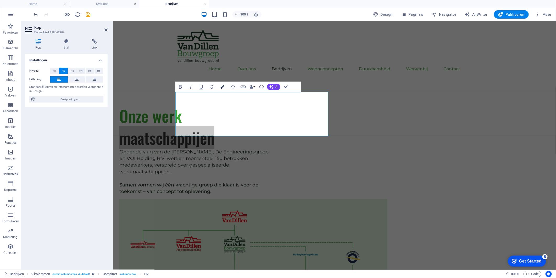
click at [222, 87] on icon "button" at bounding box center [222, 87] width 4 height 4
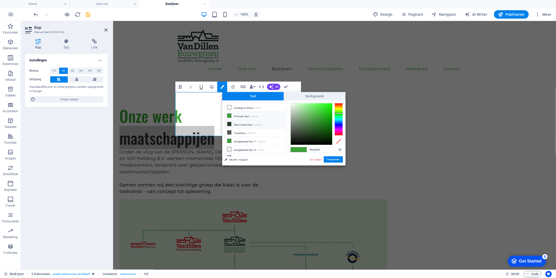
click at [229, 124] on icon at bounding box center [230, 124] width 4 height 4
type input "#253b27"
click at [333, 158] on button "Toepassen" at bounding box center [333, 159] width 19 height 6
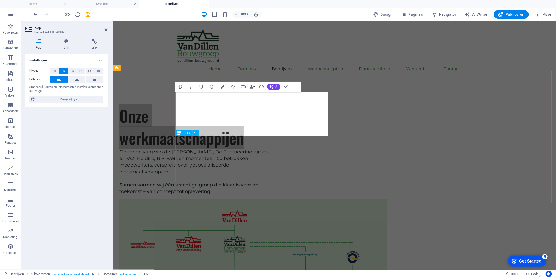
click at [272, 179] on div "Onder de vlag van de [PERSON_NAME], De Engineeringsgroep en VOI Holding B.V. we…" at bounding box center [195, 171] width 153 height 46
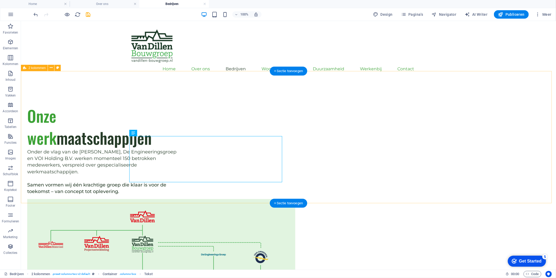
click at [501, 108] on div "Onze werk maatschappijen Onder de vlag van de Van Dillen Bouwgroep, De Engineer…" at bounding box center [288, 212] width 535 height 258
click at [180, 133] on div "Onze werk maatschappijen" at bounding box center [103, 126] width 153 height 44
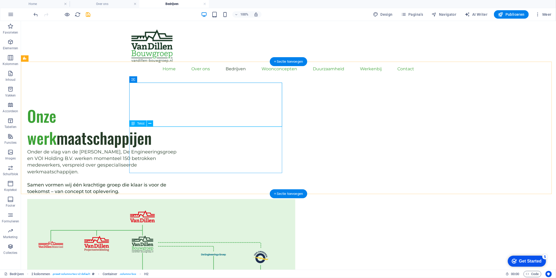
scroll to position [145, 0]
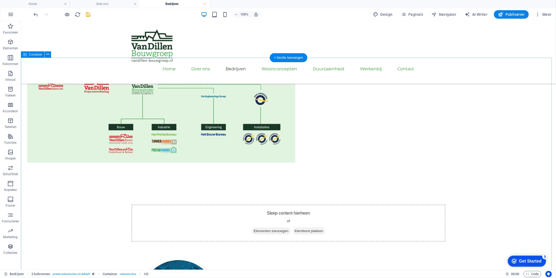
click at [166, 204] on div "Sleep content hierheen of Elementen toevoegen Klembord plakken" at bounding box center [288, 222] width 314 height 37
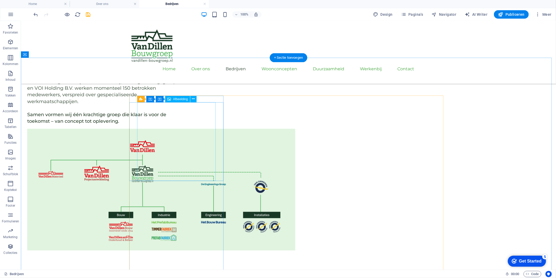
scroll to position [29, 0]
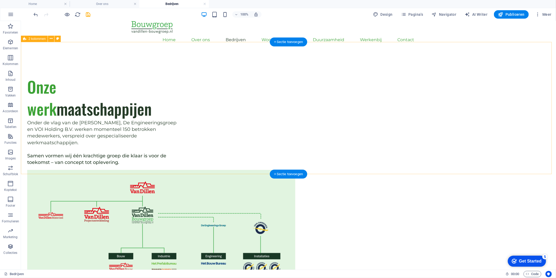
click at [139, 153] on div "Onze werk maatschappijen Onder de vlag van de Van Dillen Bouwgroep, De Engineer…" at bounding box center [288, 183] width 535 height 258
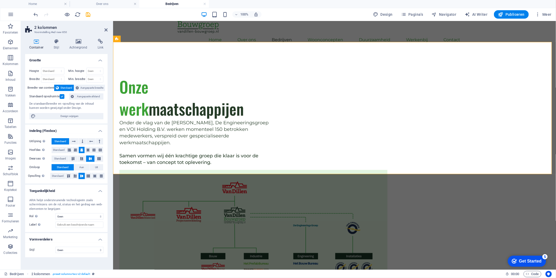
click at [63, 97] on label at bounding box center [62, 96] width 5 height 5
click at [0, 0] on input "Standaard opvulruimte" at bounding box center [0, 0] width 0 height 0
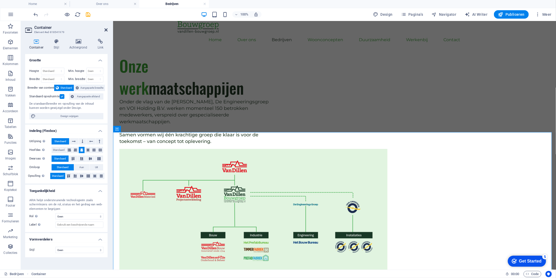
click at [106, 29] on icon at bounding box center [105, 30] width 3 height 4
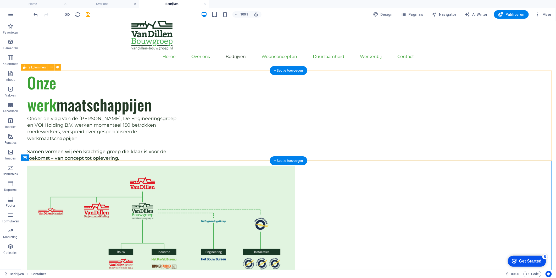
scroll to position [0, 0]
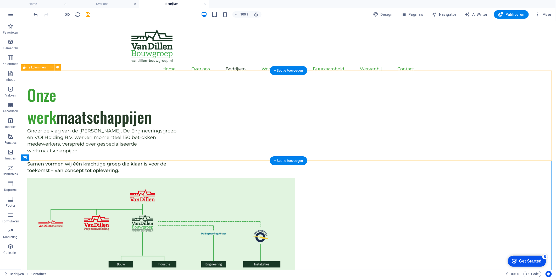
click at [517, 136] on div "Onze werk maatschappijen Onder de vlag van de Van Dillen Bouwgroep, De Engineer…" at bounding box center [288, 191] width 535 height 216
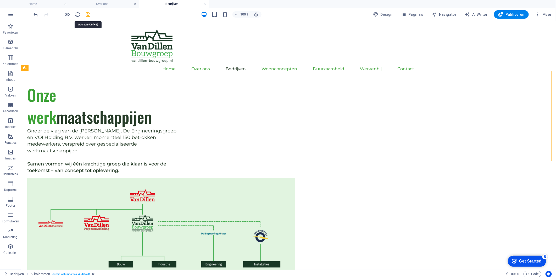
click at [90, 16] on icon "save" at bounding box center [88, 15] width 6 height 6
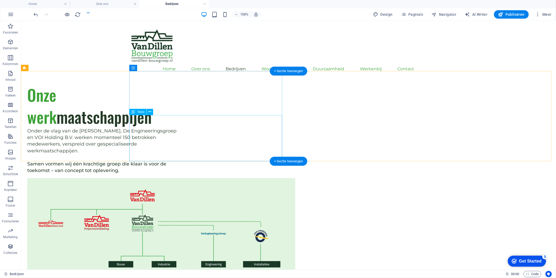
click at [180, 178] on figure at bounding box center [103, 238] width 153 height 121
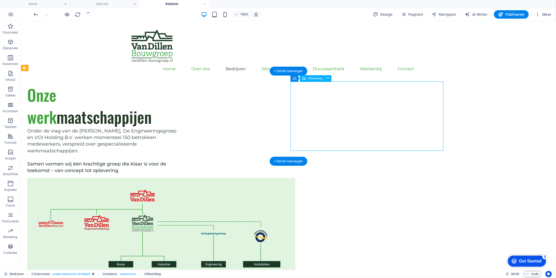
click at [180, 178] on figure at bounding box center [103, 238] width 153 height 121
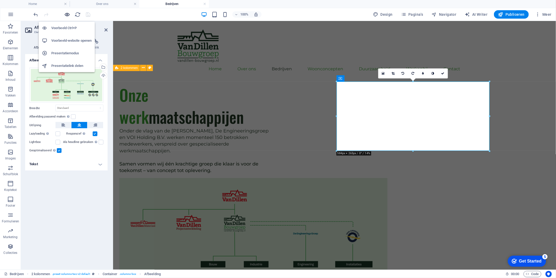
click at [65, 12] on icon "button" at bounding box center [67, 15] width 6 height 6
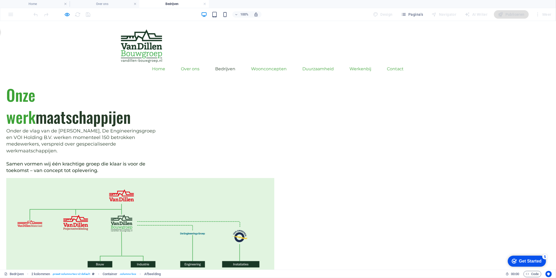
click at [274, 178] on img at bounding box center [140, 238] width 268 height 121
click at [486, 103] on div "Onze werk maatschappijen Onder de vlag van de Van Dillen Bouwgroep, De Engineer…" at bounding box center [278, 191] width 556 height 216
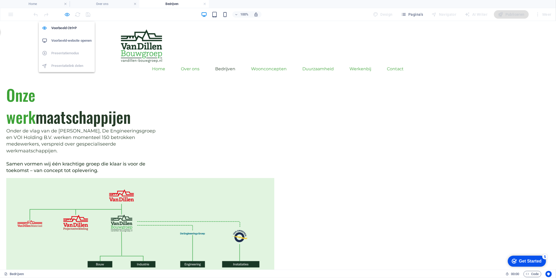
click at [69, 15] on icon "button" at bounding box center [67, 15] width 6 height 6
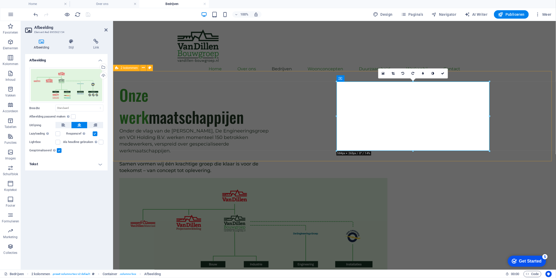
click at [514, 127] on div "Onze werk maatschappijen Onder de vlag van de Van Dillen Bouwgroep, De Engineer…" at bounding box center [334, 191] width 443 height 216
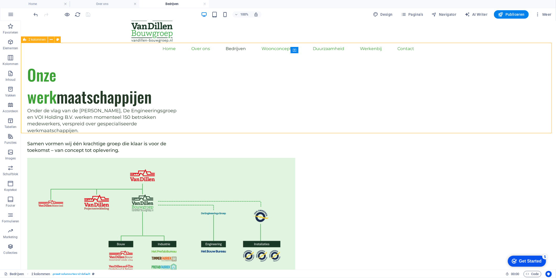
click at [516, 127] on div "Onze werk maatschappijen Onder de vlag van de Van Dillen Bouwgroep, De Engineer…" at bounding box center [288, 171] width 535 height 216
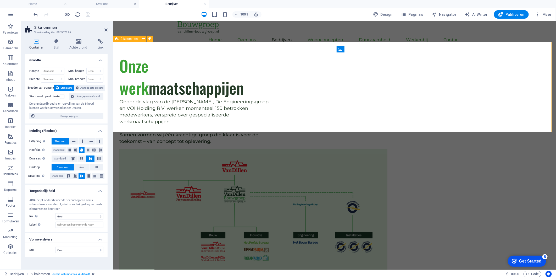
click at [516, 127] on div "Onze werk maatschappijen Onder de vlag van de Van Dillen Bouwgroep, De Engineer…" at bounding box center [334, 162] width 443 height 216
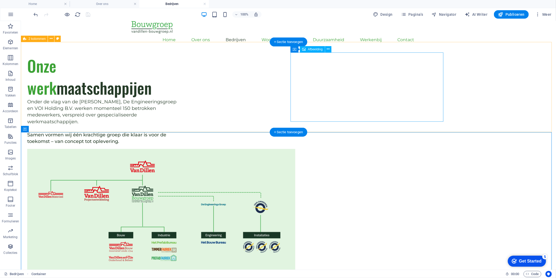
click at [180, 148] on figure at bounding box center [103, 208] width 153 height 121
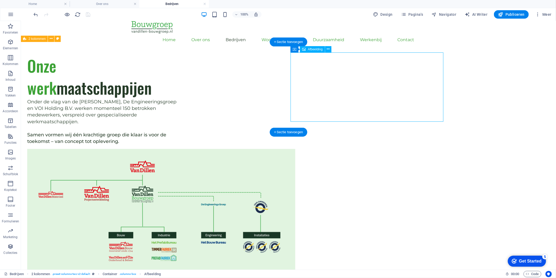
click at [180, 148] on figure at bounding box center [103, 208] width 153 height 121
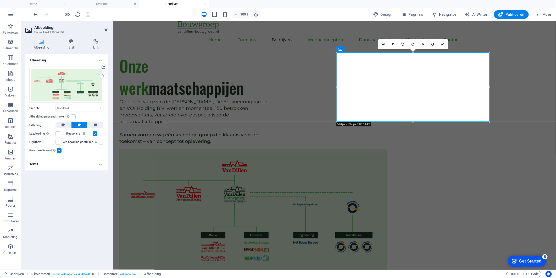
click at [391, 45] on link at bounding box center [393, 44] width 10 height 10
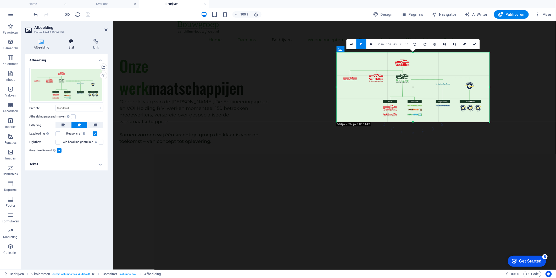
drag, startPoint x: 87, startPoint y: 46, endPoint x: 75, endPoint y: 46, distance: 12.6
click at [88, 45] on h4 "Link" at bounding box center [96, 44] width 23 height 11
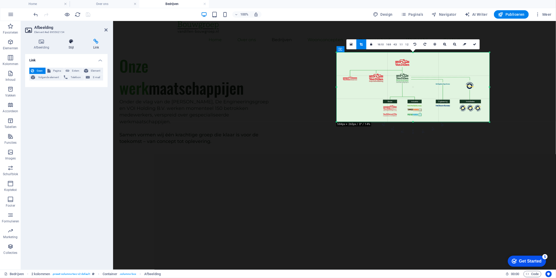
click at [60, 40] on icon at bounding box center [71, 41] width 23 height 5
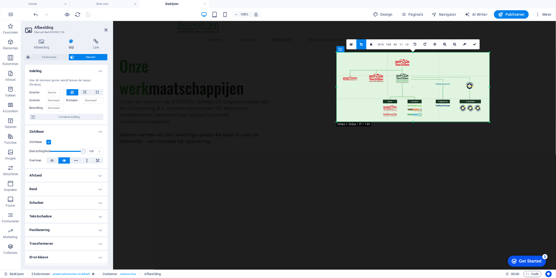
scroll to position [21, 0]
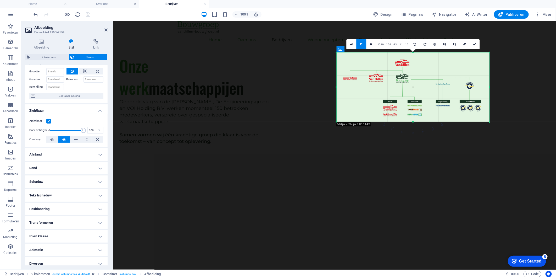
click at [91, 162] on h4 "Rand" at bounding box center [66, 168] width 82 height 13
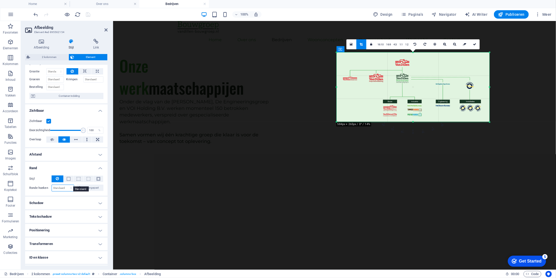
click at [65, 185] on select "Standaard px rem % vh vw Aangepast" at bounding box center [63, 188] width 22 height 6
select select "%"
click at [66, 185] on select "Standaard px rem % vh vw Aangepast" at bounding box center [63, 188] width 22 height 6
type input "100"
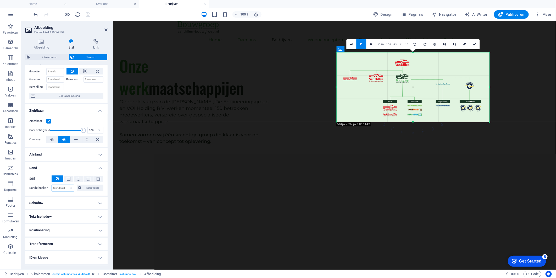
select select "%"
type input "100"
select select "%"
type input "100"
select select "%"
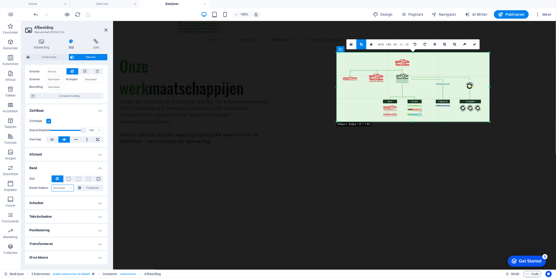
type input "100"
select select "%"
click at [84, 184] on span "Aangepast" at bounding box center [92, 187] width 19 height 6
drag, startPoint x: 67, startPoint y: 183, endPoint x: 60, endPoint y: 180, distance: 7.7
click at [67, 185] on select "Standaard px rem % vh vw Aangepast" at bounding box center [70, 188] width 7 height 6
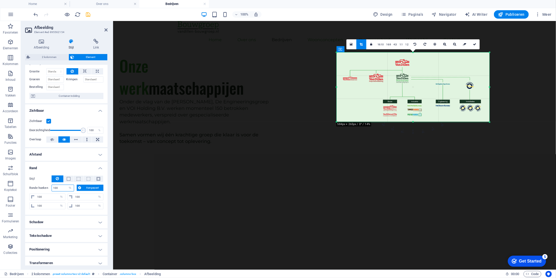
click at [60, 184] on div "100 Standaard px rem % vh vw Aangepast" at bounding box center [63, 187] width 23 height 7
click at [61, 185] on input "100" at bounding box center [63, 188] width 22 height 6
type input "20"
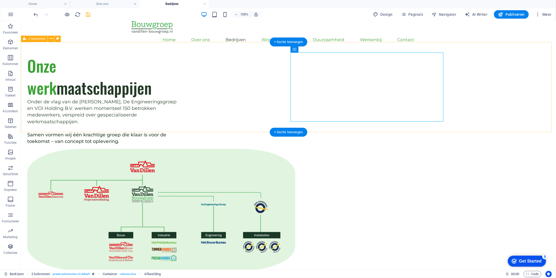
click at [527, 93] on div "Onze werk maatschappijen Onder de vlag van de Van Dillen Bouwgroep, De Engineer…" at bounding box center [288, 162] width 535 height 216
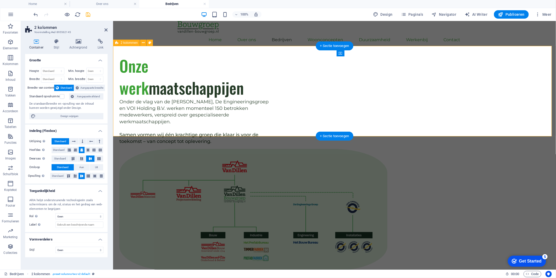
scroll to position [0, 0]
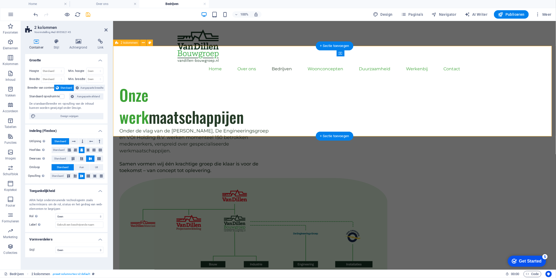
click at [528, 93] on div "Onze werk maatschappijen Onder de vlag van de Van Dillen Bouwgroep, De Engineer…" at bounding box center [334, 191] width 443 height 216
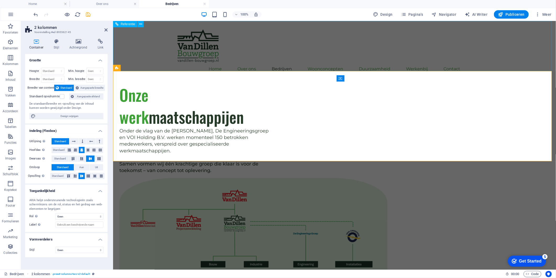
click at [556, 54] on div "Home Over ons Bedrijven Het Bouw Bureau Van Dillen Bouw Van Dillen Onderhoud & …" at bounding box center [334, 52] width 443 height 63
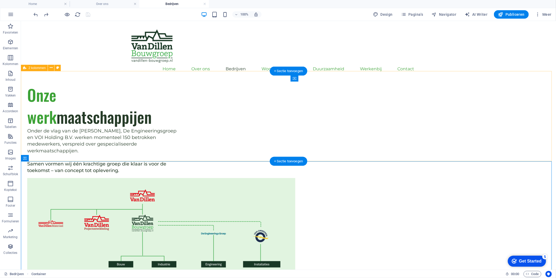
click at [512, 114] on div "Onze werk maatschappijen Onder de vlag van de Van Dillen Bouwgroep, De Engineer…" at bounding box center [288, 191] width 535 height 216
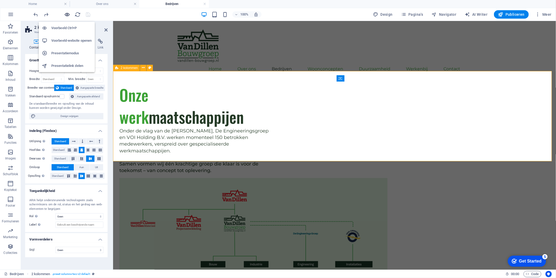
click at [64, 12] on icon "button" at bounding box center [67, 15] width 6 height 6
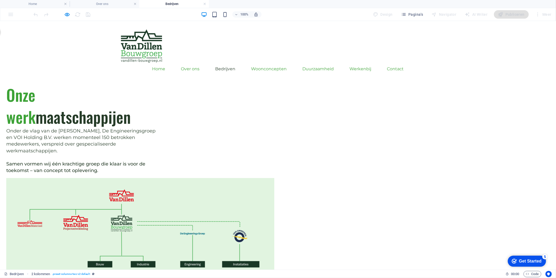
click at [89, 15] on div at bounding box center [62, 14] width 59 height 8
click at [156, 132] on span "Onder de vlag van de [PERSON_NAME], De Engineeringsgroep en VOI Holding B.V. we…" at bounding box center [80, 141] width 149 height 26
click at [274, 178] on img at bounding box center [140, 238] width 268 height 121
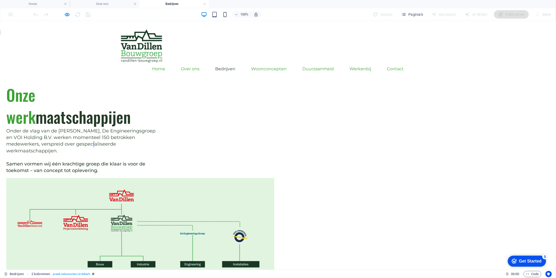
click at [274, 178] on img at bounding box center [140, 238] width 268 height 121
click at [64, 11] on div at bounding box center [62, 14] width 59 height 8
click at [66, 12] on icon "button" at bounding box center [67, 15] width 6 height 6
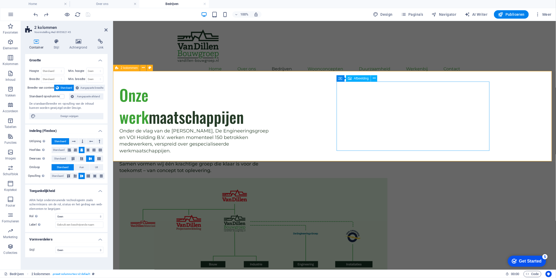
click at [272, 178] on figure at bounding box center [195, 238] width 153 height 121
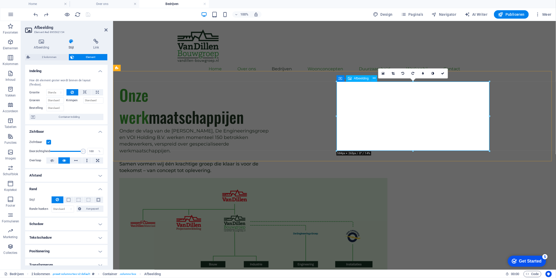
click at [272, 178] on figure at bounding box center [195, 238] width 153 height 121
click at [35, 40] on icon at bounding box center [41, 41] width 33 height 5
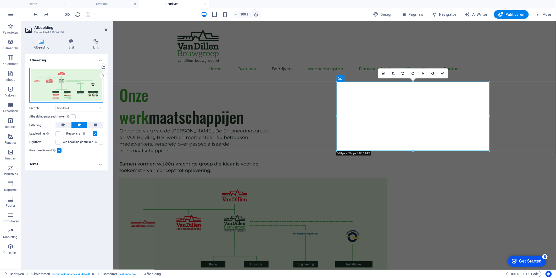
click at [70, 89] on div "Sleep bestanden hierheen, klik om bestanden te kiezen of selecteer bestanden ui…" at bounding box center [66, 85] width 74 height 35
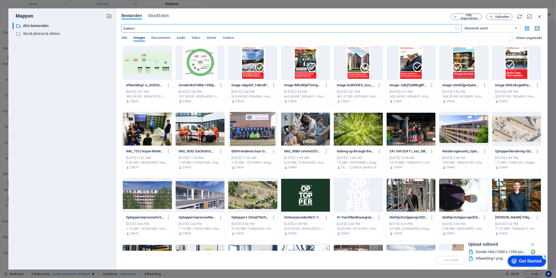
click at [495, 11] on div "Bestanden Stockfoto's URL importeren Uploaden ​ Nieuwste eerst Oudste eerst Naa…" at bounding box center [332, 138] width 432 height 261
click at [496, 14] on button "Uploaden" at bounding box center [499, 17] width 26 height 6
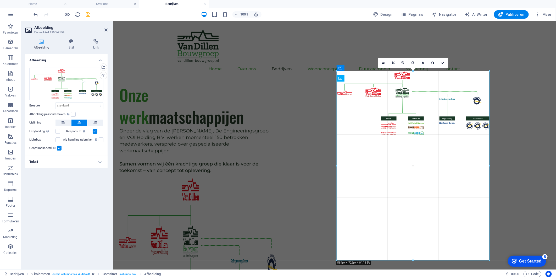
drag, startPoint x: 489, startPoint y: 151, endPoint x: 502, endPoint y: 157, distance: 14.4
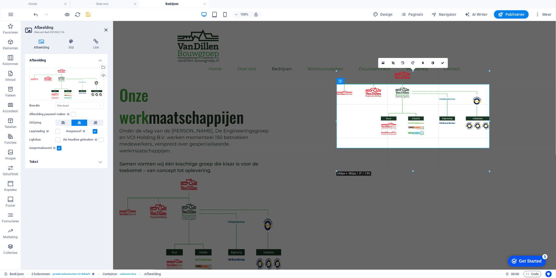
drag, startPoint x: 489, startPoint y: 117, endPoint x: 499, endPoint y: 118, distance: 9.4
click at [499, 118] on div "Sleep hierheen om de bestaande content te vervangen. Druk op “Ctrl” als je een …" at bounding box center [334, 145] width 443 height 248
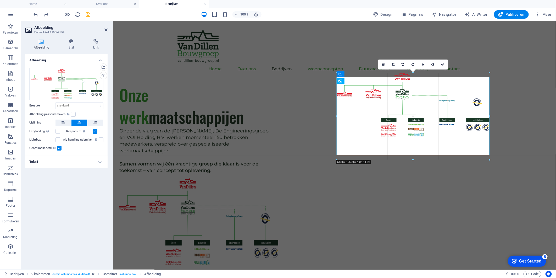
drag, startPoint x: 490, startPoint y: 148, endPoint x: 496, endPoint y: 151, distance: 6.8
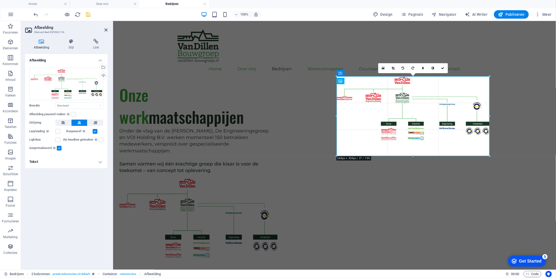
drag, startPoint x: 490, startPoint y: 149, endPoint x: 382, endPoint y: 130, distance: 109.9
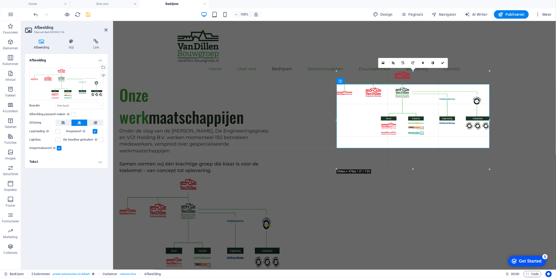
drag, startPoint x: 488, startPoint y: 83, endPoint x: 496, endPoint y: 76, distance: 10.6
click at [496, 76] on div "Sleep hierheen om de bestaande content te vervangen. Druk op “Ctrl” als je een …" at bounding box center [334, 145] width 443 height 248
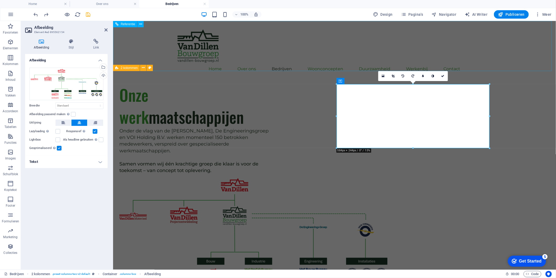
click at [152, 40] on div "Home Over ons Bedrijven Het Bouw Bureau Van Dillen Bouw Van Dillen Onderhoud & …" at bounding box center [334, 52] width 443 height 63
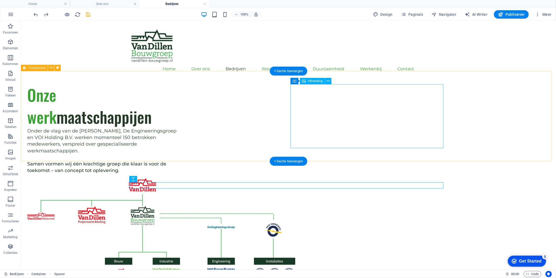
click at [180, 178] on figure at bounding box center [103, 234] width 153 height 112
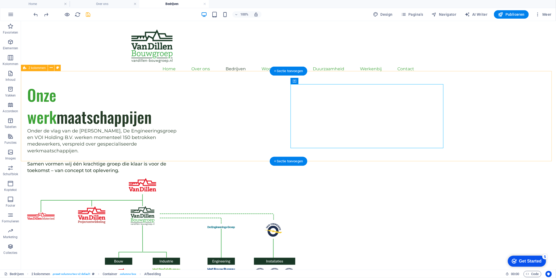
click at [519, 101] on div "Onze werk maatschappijen Onder de vlag van de Van Dillen Bouwgroep, De Engineer…" at bounding box center [288, 186] width 535 height 206
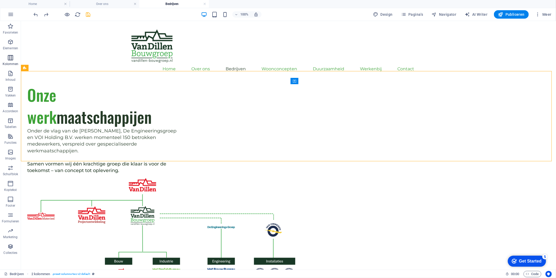
click at [7, 60] on icon "button" at bounding box center [10, 57] width 6 height 6
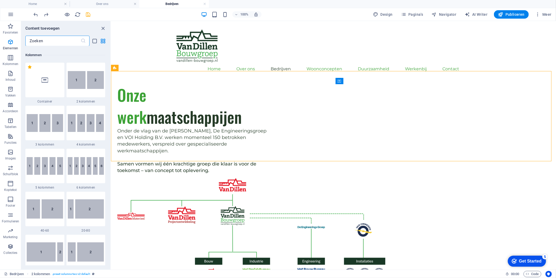
scroll to position [259, 0]
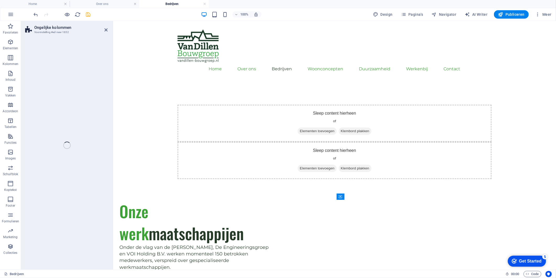
select select "%"
select select "rem"
select select "preset-unequal-columns-v2-1-40-60"
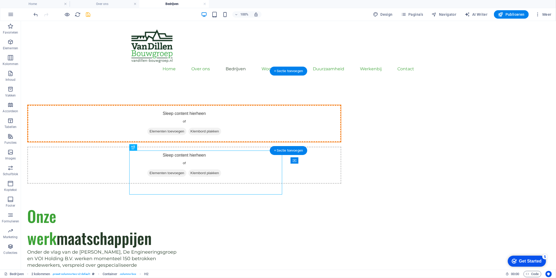
drag, startPoint x: 129, startPoint y: 163, endPoint x: 223, endPoint y: 103, distance: 111.6
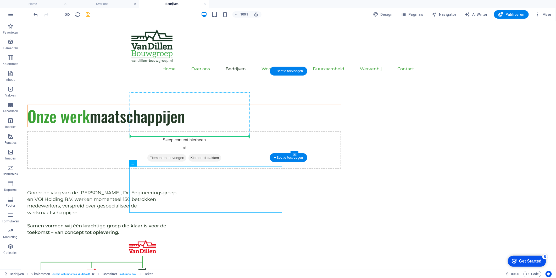
drag, startPoint x: 197, startPoint y: 178, endPoint x: 194, endPoint y: 134, distance: 44.3
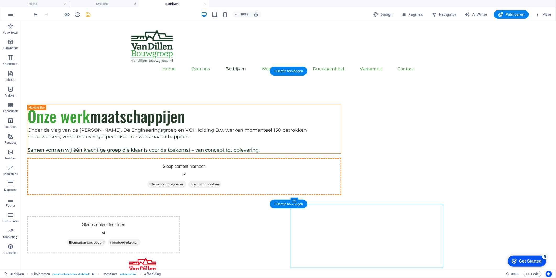
drag, startPoint x: 344, startPoint y: 224, endPoint x: 342, endPoint y: 100, distance: 124.1
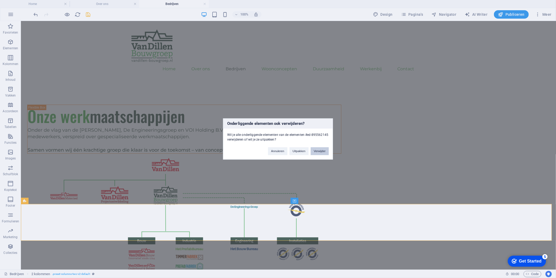
click at [328, 151] on button "Verwijder" at bounding box center [320, 151] width 18 height 8
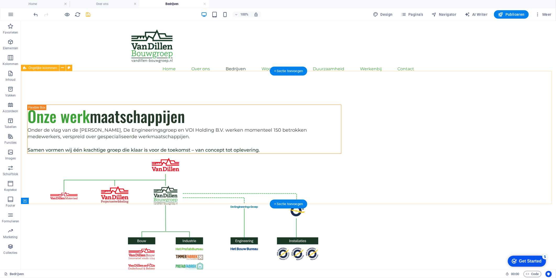
click at [537, 144] on div "Onze werk maatschappijen Onder de vlag van de Van Dillen Bouwgroep, De Engineer…" at bounding box center [288, 186] width 535 height 207
click at [52, 181] on div "Onze werk maatschappijen Onder de vlag van de Van Dillen Bouwgroep, De Engineer…" at bounding box center [288, 186] width 535 height 207
select select "%"
select select "rem"
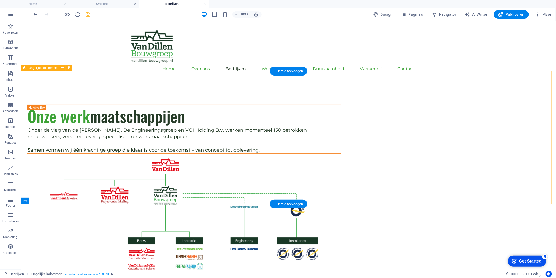
select select "preset-unequal-columns-v2-1-40-60"
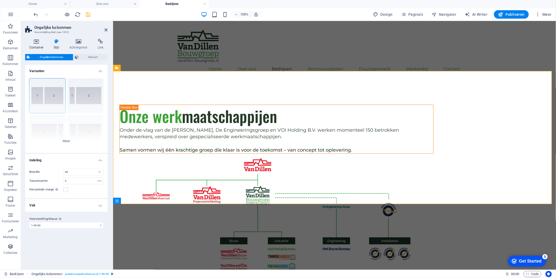
click at [40, 45] on h4 "Container" at bounding box center [37, 44] width 25 height 11
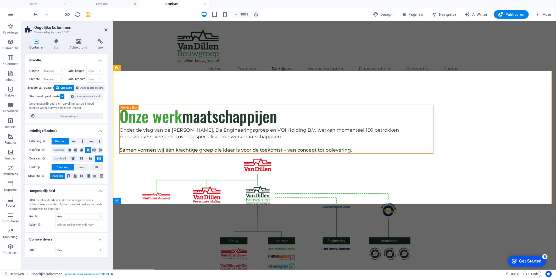
click at [63, 99] on div "Standaard opvulruimte" at bounding box center [48, 96] width 38 height 6
click at [61, 98] on label at bounding box center [62, 96] width 5 height 5
click at [0, 0] on input "Standaard opvulruimte" at bounding box center [0, 0] width 0 height 0
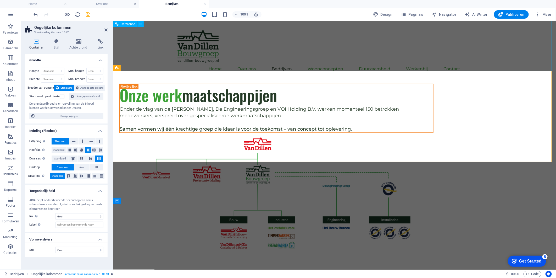
click at [509, 53] on div "Home Over ons Bedrijven Het Bouw Bureau Van Dillen Bouw Van Dillen Onderhoud & …" at bounding box center [334, 52] width 443 height 63
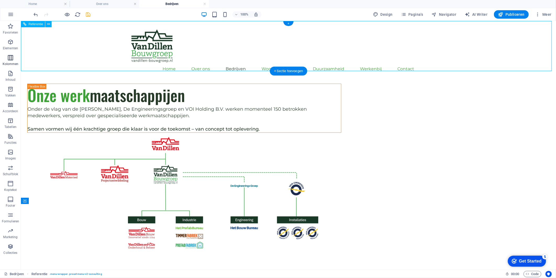
click at [12, 66] on p "Kolommen" at bounding box center [11, 64] width 16 height 4
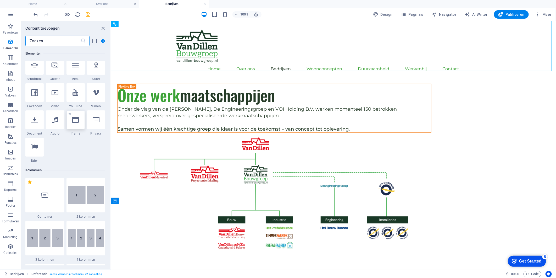
scroll to position [0, 0]
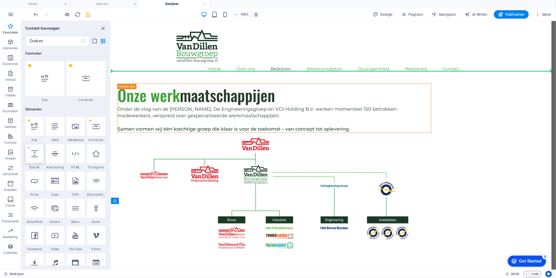
select select "px"
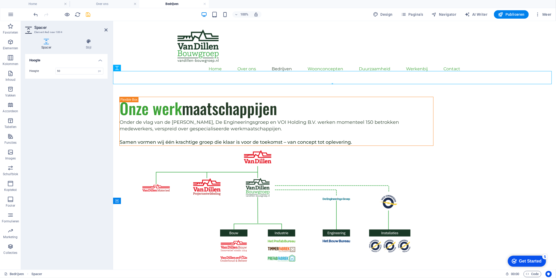
click at [103, 28] on h2 "Spacer" at bounding box center [70, 27] width 73 height 5
click at [92, 15] on div "100% Design Pagina's Navigator AI Writer Publiceren Meer" at bounding box center [293, 14] width 521 height 8
click at [89, 14] on icon "save" at bounding box center [88, 15] width 6 height 6
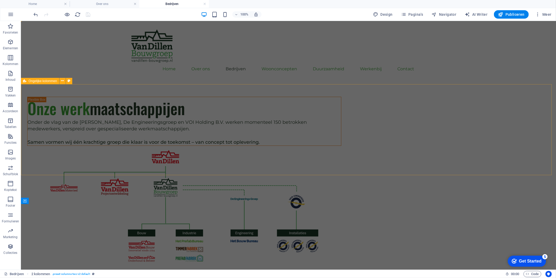
click at [90, 123] on div "Onze werk maatschappijen Onder de vlag van de Van Dillen Bouwgroep, De Engineer…" at bounding box center [288, 178] width 535 height 165
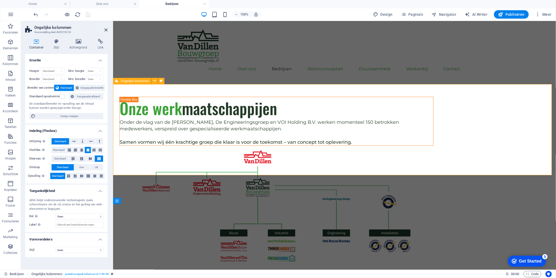
click at [133, 126] on div "Onze werk maatschappijen Onder de vlag van de Van Dillen Bouwgroep, De Engineer…" at bounding box center [334, 178] width 443 height 165
click at [76, 153] on div "Hoofdas Bepaal hoe elementen zich langs de hoofdas moeten gedragen binnen deze …" at bounding box center [66, 150] width 74 height 7
click at [82, 150] on icon at bounding box center [81, 150] width 3 height 6
click at [90, 159] on icon at bounding box center [90, 158] width 6 height 3
click at [84, 177] on icon at bounding box center [82, 175] width 6 height 3
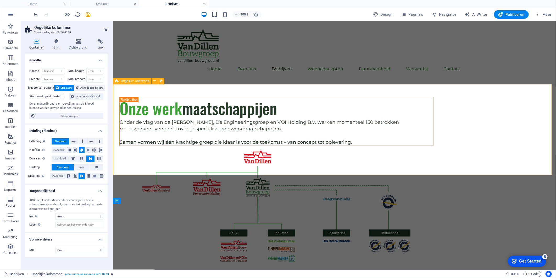
click at [129, 121] on div "Onze werk maatschappijen Onder de vlag van de Van Dillen Bouwgroep, De Engineer…" at bounding box center [334, 178] width 443 height 165
click at [105, 27] on h2 "Ongelijke kolommen" at bounding box center [70, 27] width 73 height 5
click at [109, 29] on aside "Ongelijke kolommen Voorinstelling #ed-895570318 Container Stijl Achtergrond Lin…" at bounding box center [67, 145] width 92 height 248
click at [104, 29] on h2 "Ongelijke kolommen" at bounding box center [70, 27] width 73 height 5
click at [107, 29] on icon at bounding box center [105, 30] width 3 height 4
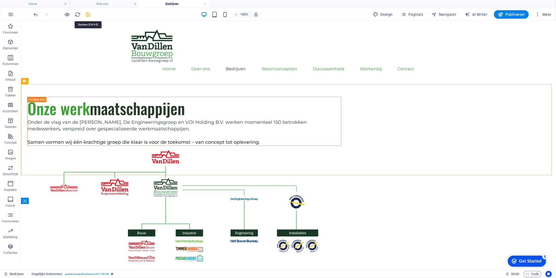
click at [89, 15] on icon "save" at bounding box center [88, 15] width 6 height 6
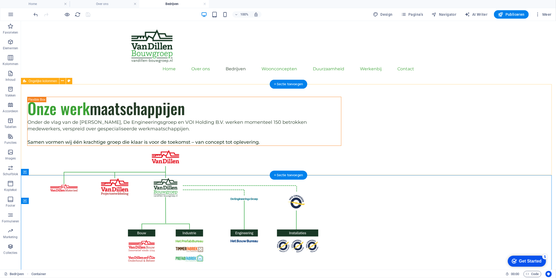
click at [56, 144] on div "Onze werk maatschappijen Onder de vlag van de Van Dillen Bouwgroep, De Engineer…" at bounding box center [288, 178] width 535 height 165
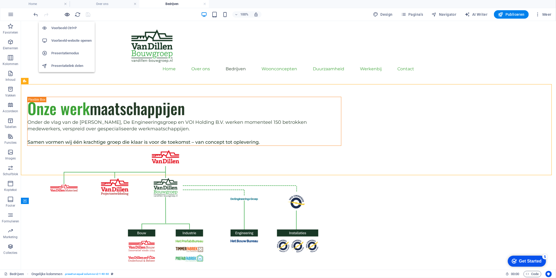
click at [69, 14] on icon "button" at bounding box center [67, 15] width 6 height 6
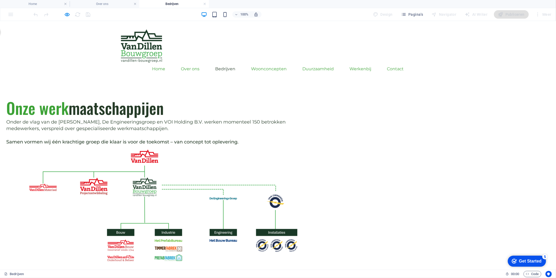
click at [142, 40] on img at bounding box center [141, 45] width 41 height 33
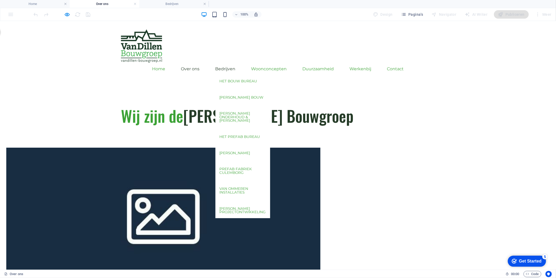
click at [236, 62] on link "Bedrijven" at bounding box center [225, 68] width 20 height 13
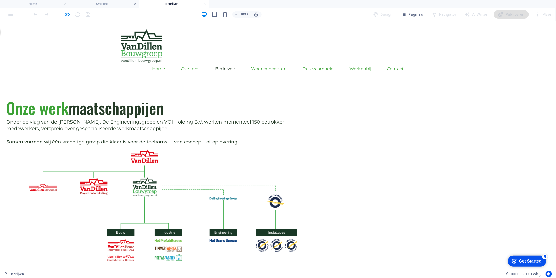
click at [182, 131] on span "Onder de vlag van de [PERSON_NAME], De Engineeringsgroep en VOI Holding B.V. we…" at bounding box center [145, 125] width 279 height 12
click at [284, 62] on link "Woonconcepten" at bounding box center [269, 68] width 36 height 13
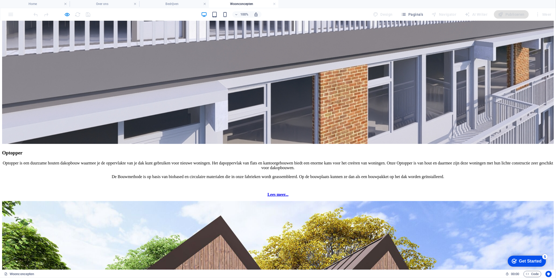
scroll to position [465, 0]
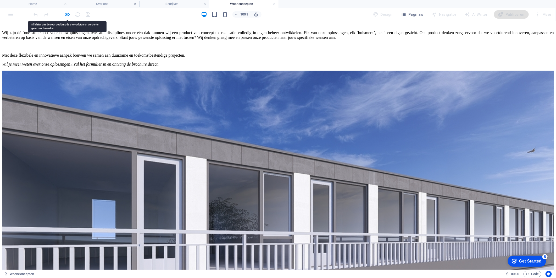
scroll to position [116, 0]
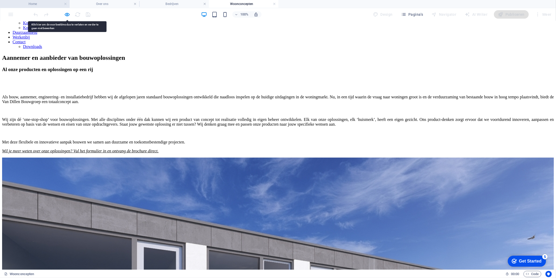
click at [46, 2] on h4 "Home" at bounding box center [35, 4] width 70 height 6
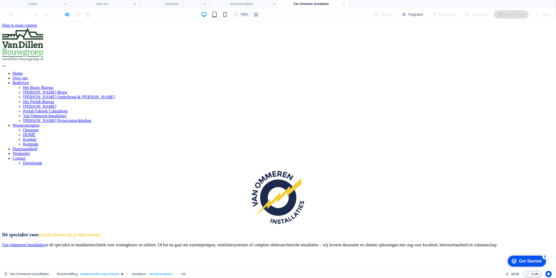
click at [172, 170] on figure at bounding box center [278, 197] width 552 height 55
click at [68, 13] on icon "button" at bounding box center [67, 15] width 6 height 6
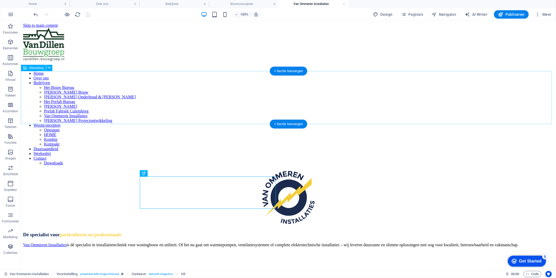
click at [158, 170] on figure at bounding box center [288, 197] width 531 height 55
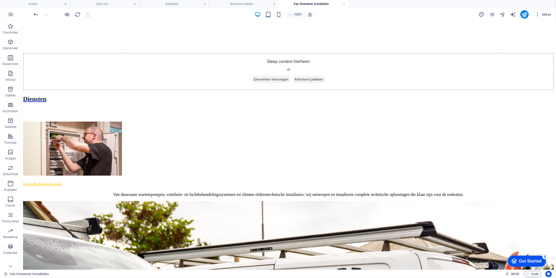
scroll to position [291, 0]
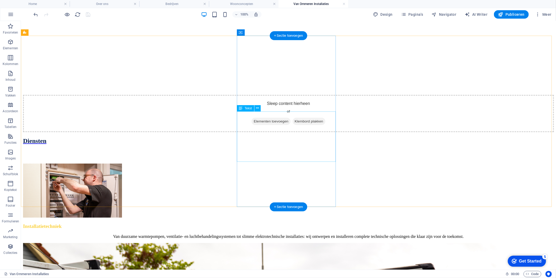
drag, startPoint x: 345, startPoint y: 115, endPoint x: 370, endPoint y: 121, distance: 26.4
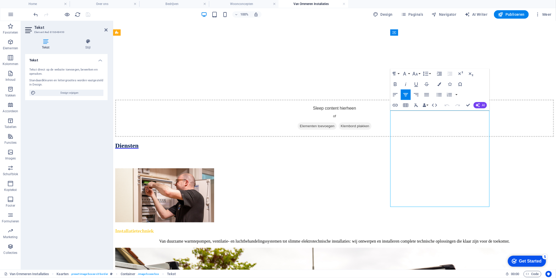
drag, startPoint x: 393, startPoint y: 112, endPoint x: 483, endPoint y: 192, distance: 120.4
drag, startPoint x: 478, startPoint y: 201, endPoint x: 391, endPoint y: 111, distance: 125.4
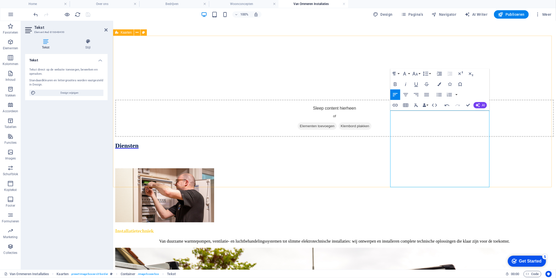
click at [405, 93] on icon "button" at bounding box center [405, 94] width 5 height 3
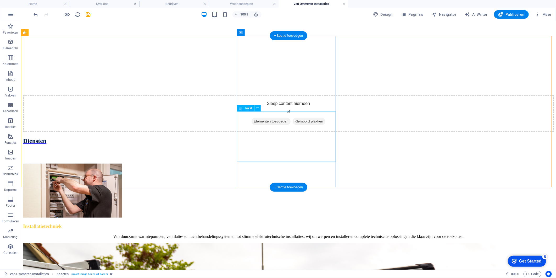
drag, startPoint x: 314, startPoint y: 153, endPoint x: 326, endPoint y: 154, distance: 11.6
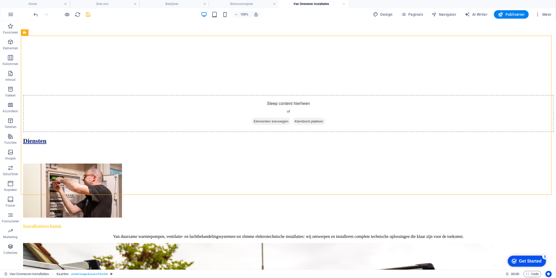
click at [89, 14] on icon "save" at bounding box center [88, 15] width 6 height 6
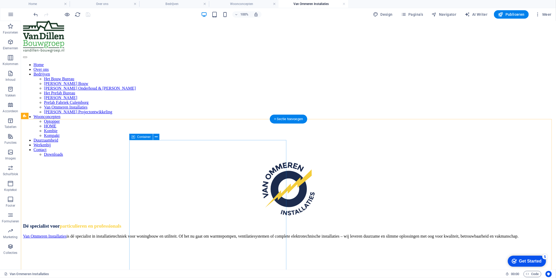
scroll to position [0, 0]
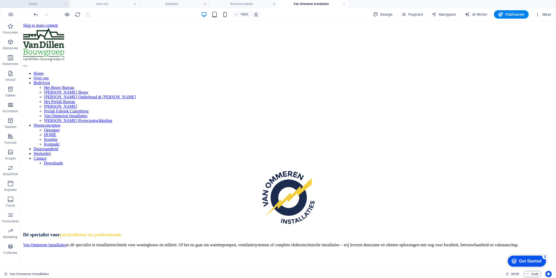
click at [48, 3] on h4 "Home" at bounding box center [35, 4] width 70 height 6
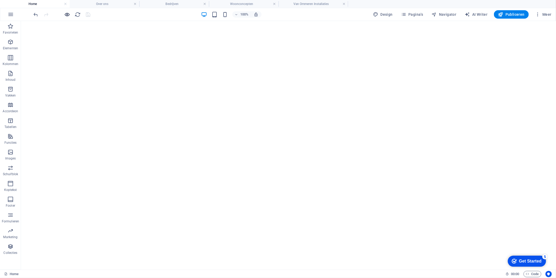
click at [64, 13] on div at bounding box center [62, 14] width 59 height 8
click at [64, 13] on icon "button" at bounding box center [67, 15] width 6 height 6
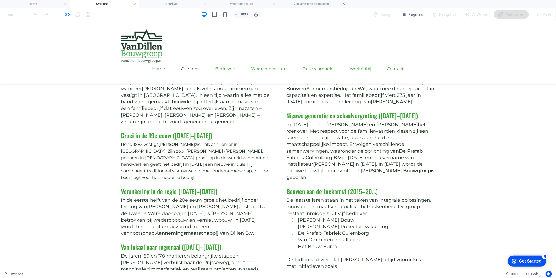
scroll to position [727, 0]
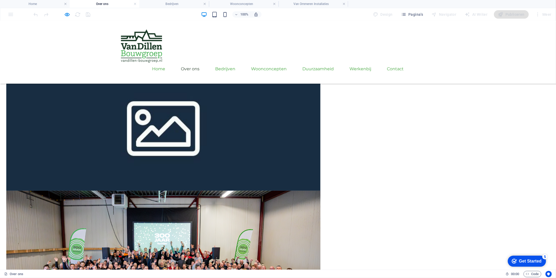
scroll to position [0, 0]
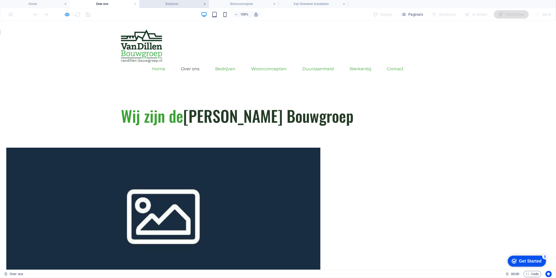
click at [135, 3] on link at bounding box center [135, 4] width 3 height 5
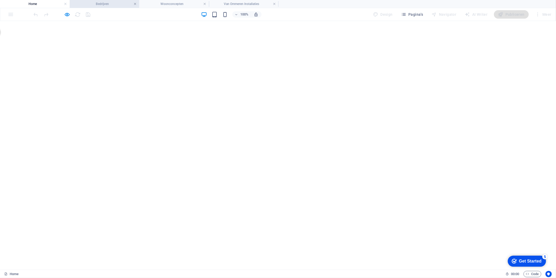
click at [135, 3] on link at bounding box center [135, 4] width 3 height 5
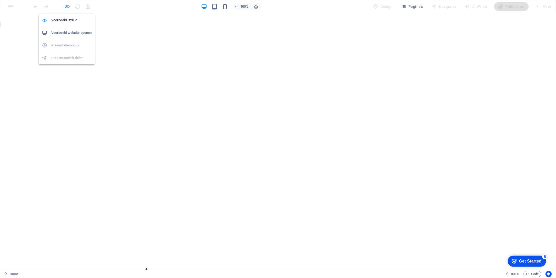
click at [68, 6] on icon "button" at bounding box center [67, 7] width 6 height 6
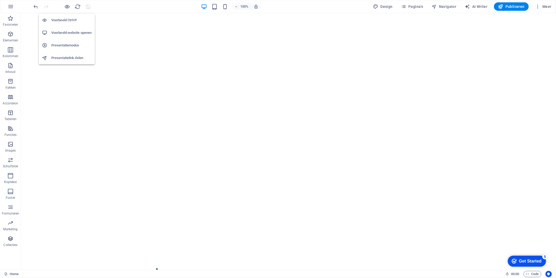
click at [85, 58] on h6 "Presentatielink delen" at bounding box center [71, 58] width 40 height 6
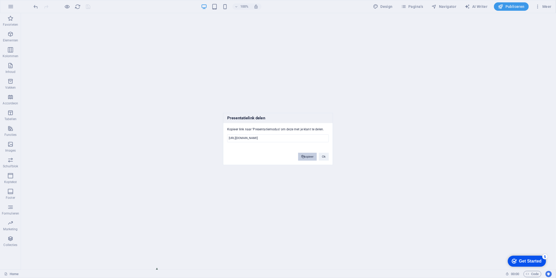
click at [310, 154] on button "kopieer" at bounding box center [307, 157] width 19 height 8
click at [319, 157] on button "Ok" at bounding box center [324, 157] width 10 height 8
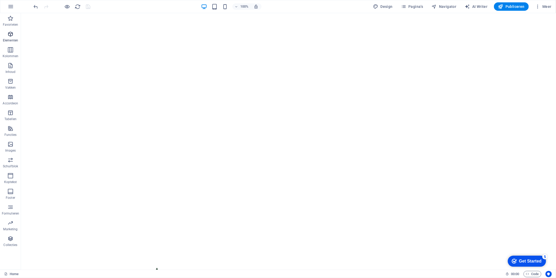
click at [13, 40] on p "Elementen" at bounding box center [10, 40] width 15 height 4
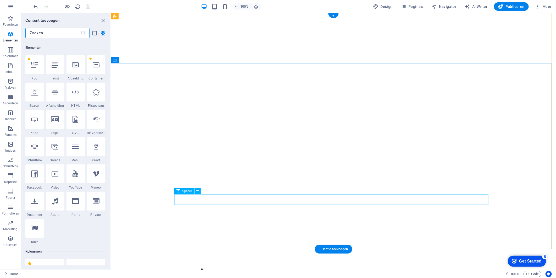
scroll to position [56, 0]
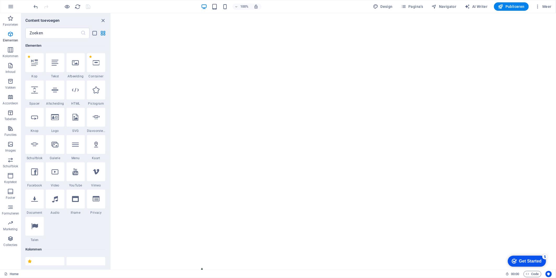
click at [531, 260] on div "Get Started" at bounding box center [530, 260] width 23 height 5
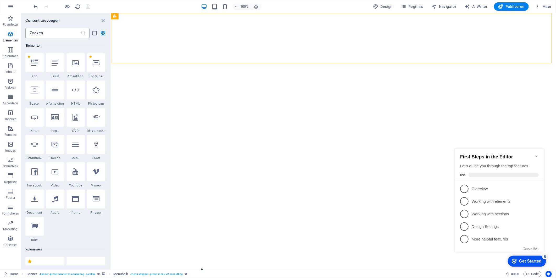
click at [50, 37] on input "text" at bounding box center [52, 33] width 55 height 10
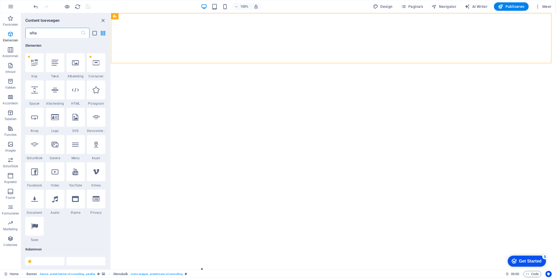
scroll to position [0, 0]
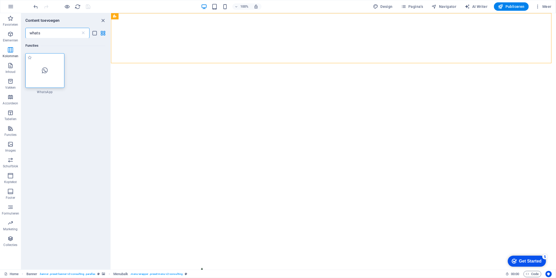
type input "whats"
click at [53, 67] on div at bounding box center [44, 70] width 39 height 35
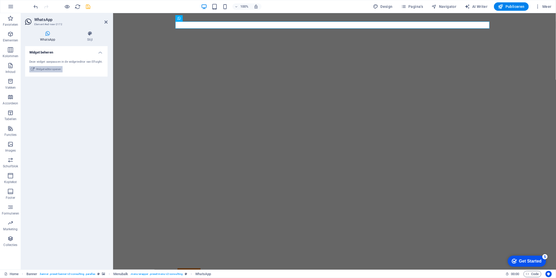
click at [57, 69] on span "Widget-editor openen" at bounding box center [48, 69] width 25 height 6
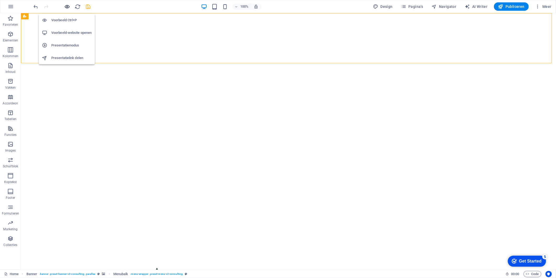
click at [68, 4] on icon "button" at bounding box center [67, 7] width 6 height 6
